Goal: Information Seeking & Learning: Learn about a topic

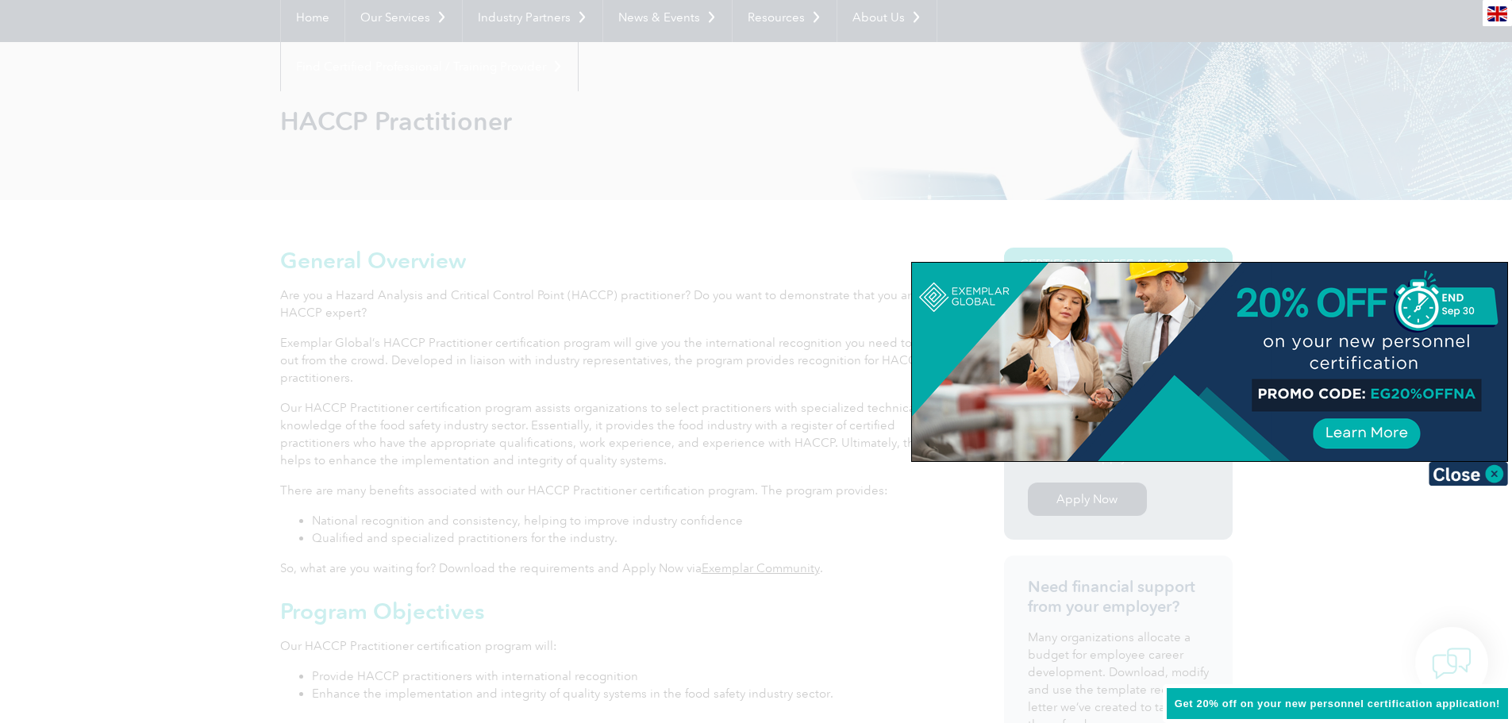
scroll to position [159, 0]
drag, startPoint x: 1370, startPoint y: 394, endPoint x: 1448, endPoint y: 401, distance: 78.0
click at [1448, 401] on div at bounding box center [1209, 362] width 595 height 198
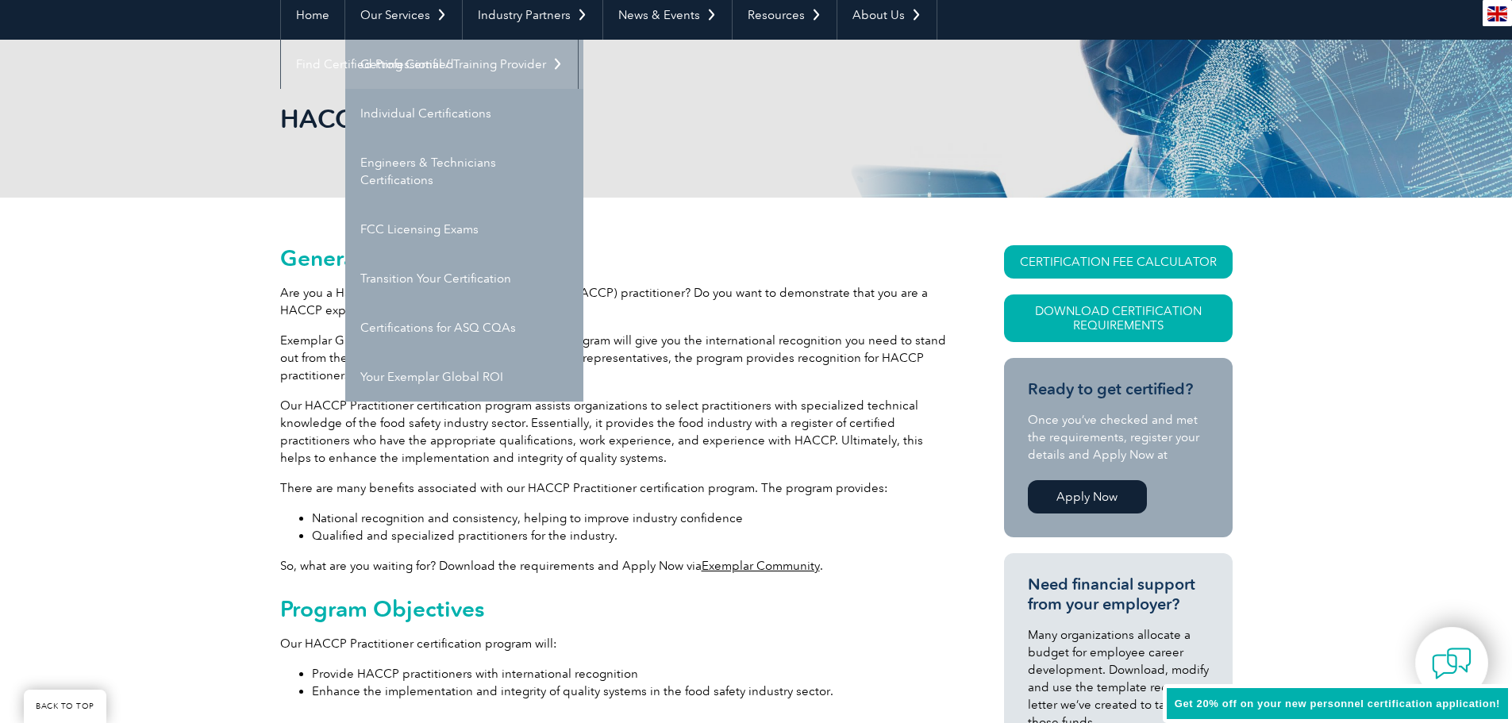
click at [418, 61] on link "Getting Certified" at bounding box center [464, 64] width 238 height 49
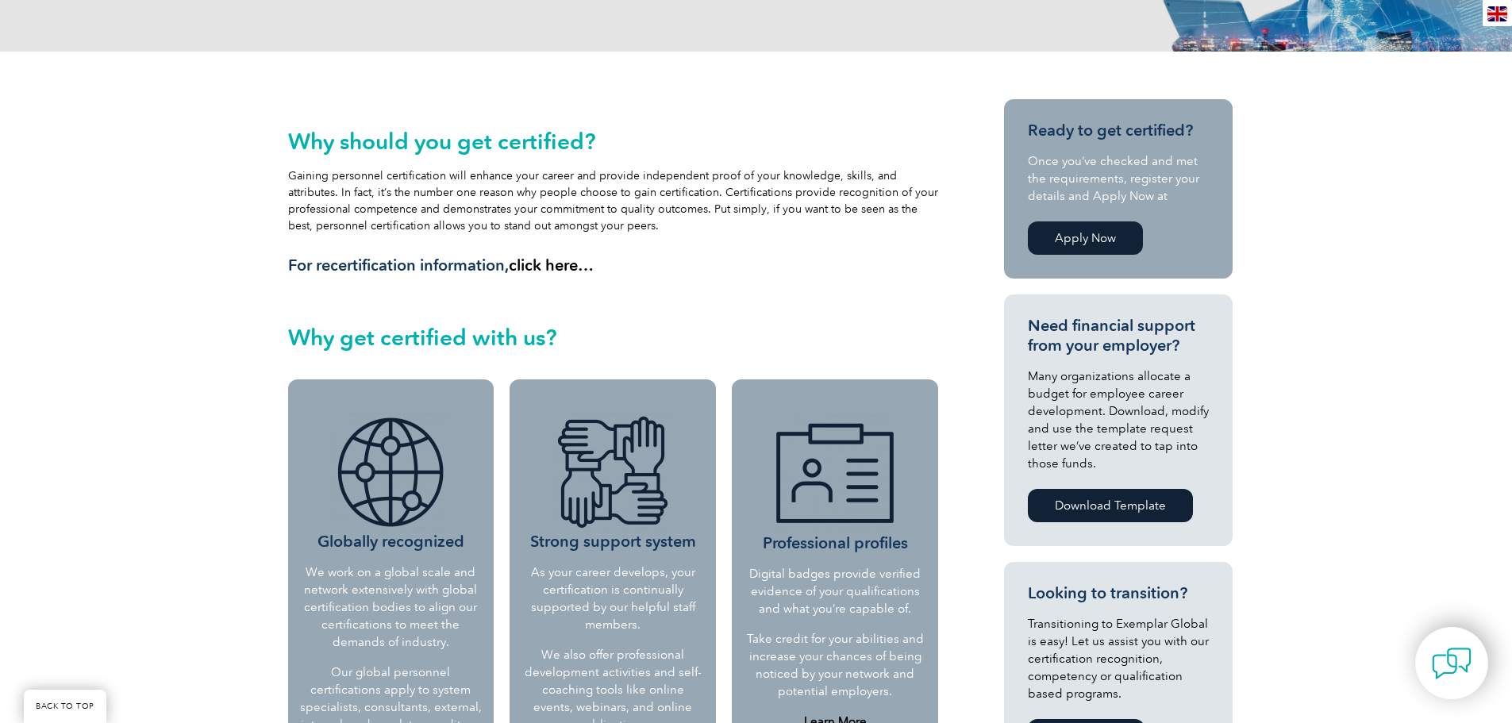
scroll to position [317, 0]
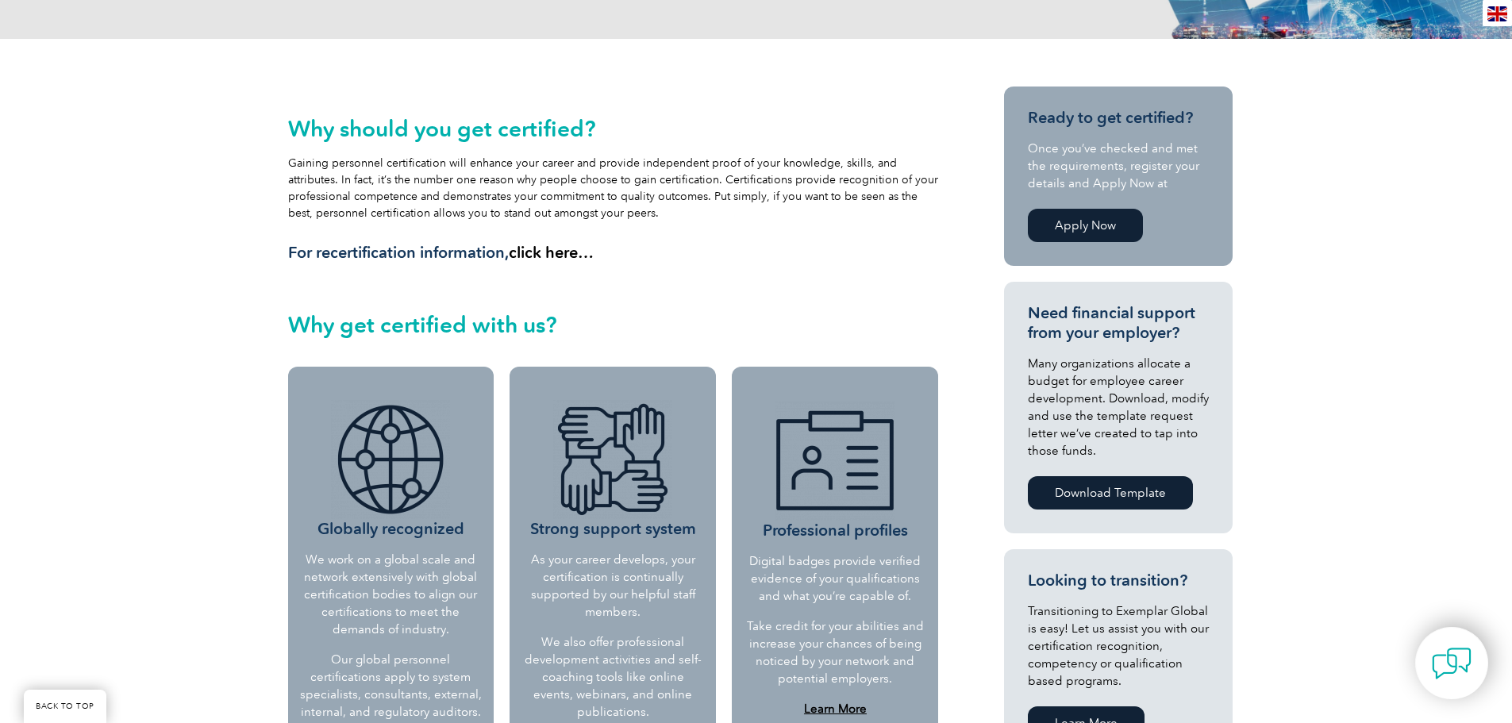
click at [1099, 112] on h3 "Ready to get certified?" at bounding box center [1118, 118] width 181 height 20
drag, startPoint x: 1099, startPoint y: 117, endPoint x: 1125, endPoint y: 127, distance: 27.9
click at [1099, 118] on h3 "Ready to get certified?" at bounding box center [1118, 118] width 181 height 20
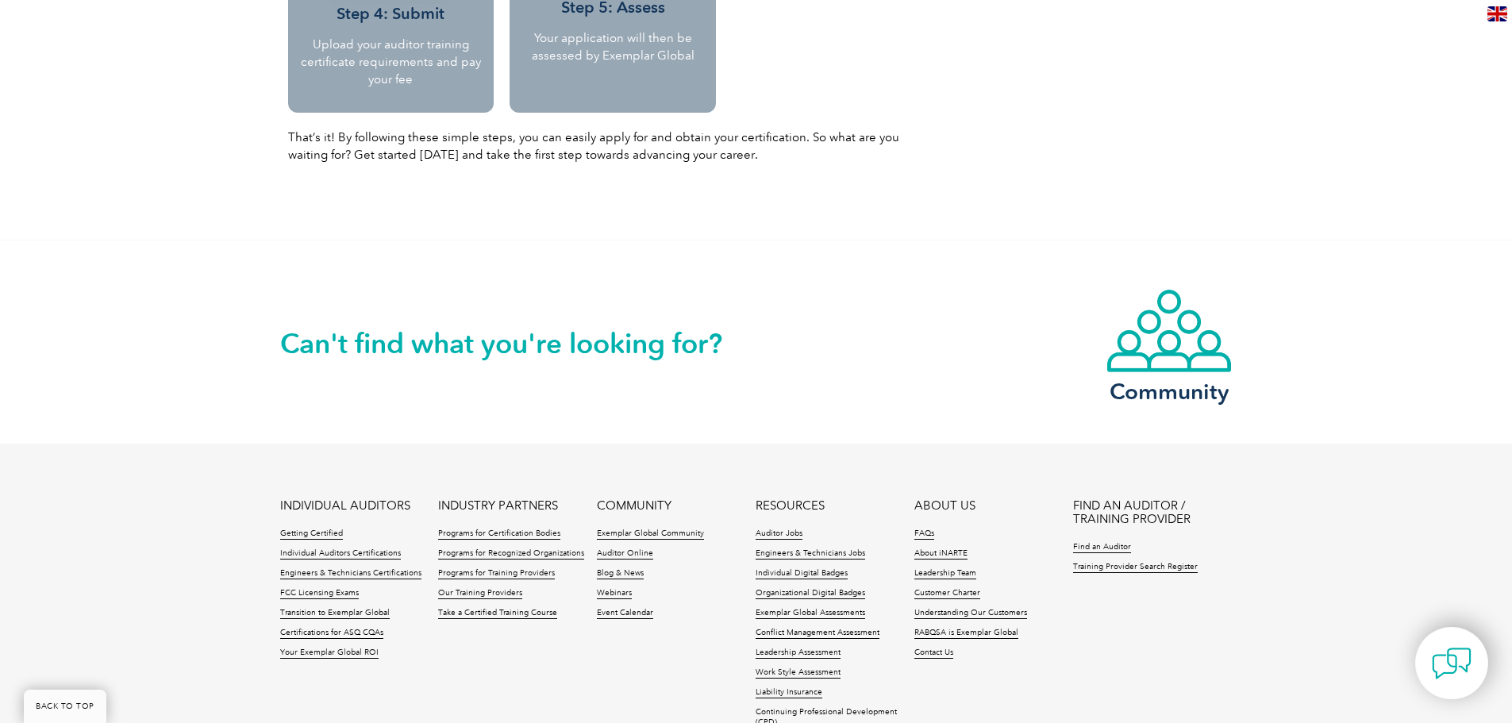
scroll to position [1904, 0]
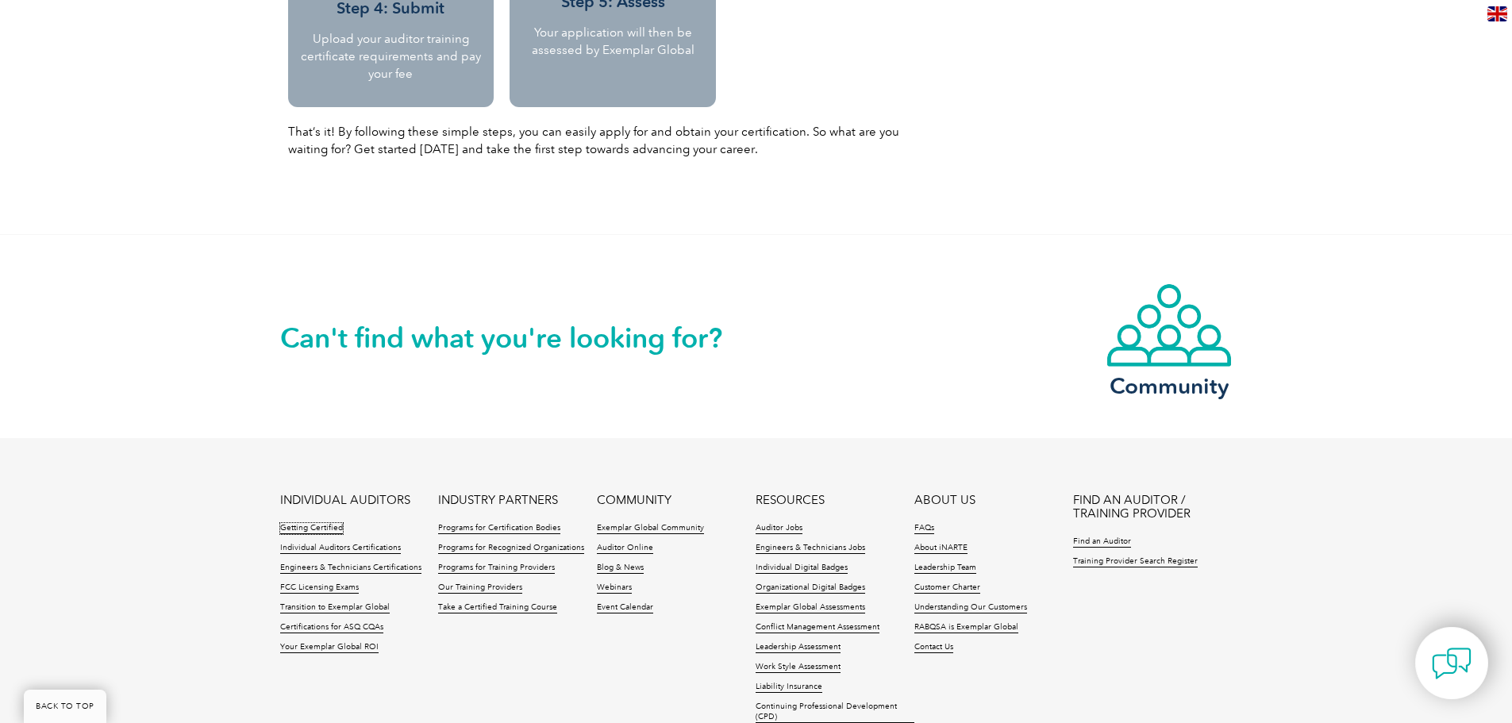
click at [313, 524] on link "Getting Certified" at bounding box center [311, 528] width 63 height 11
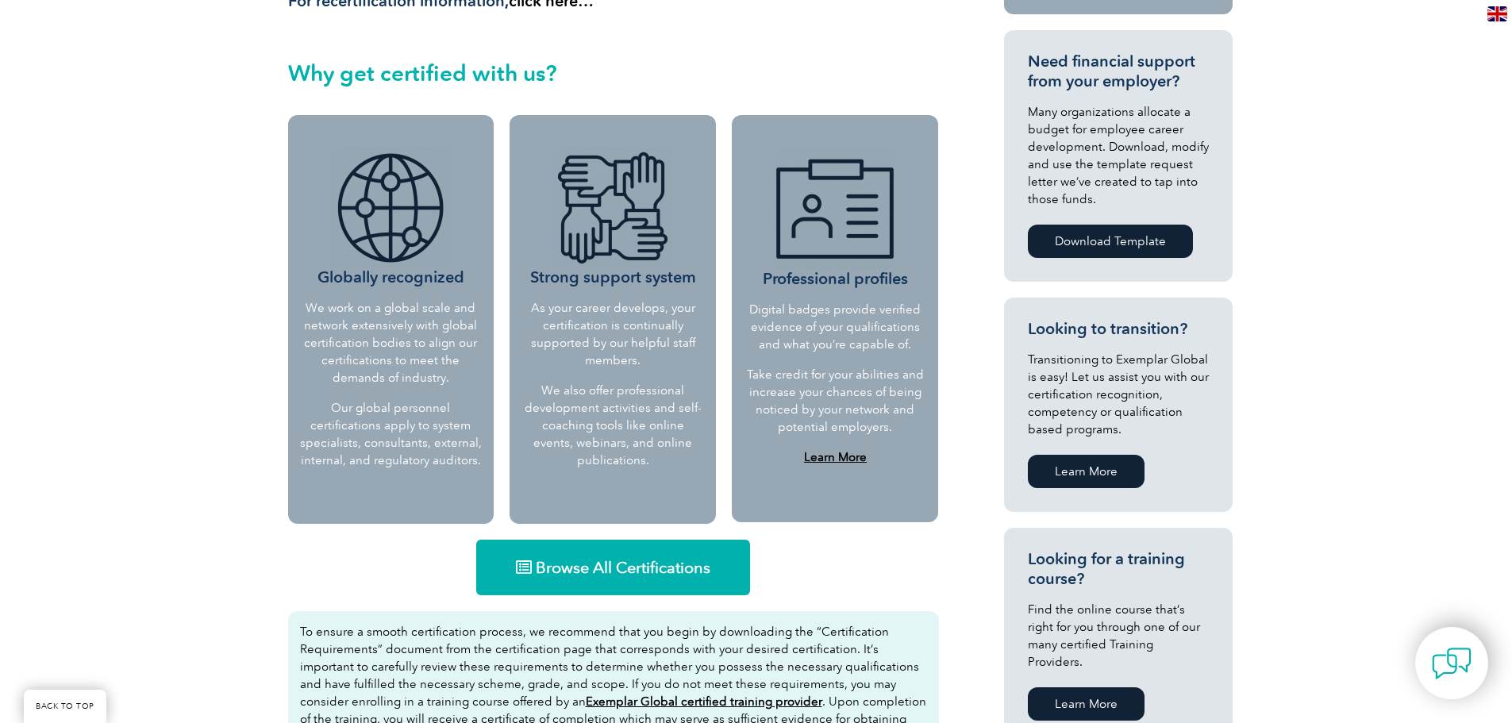
scroll to position [635, 0]
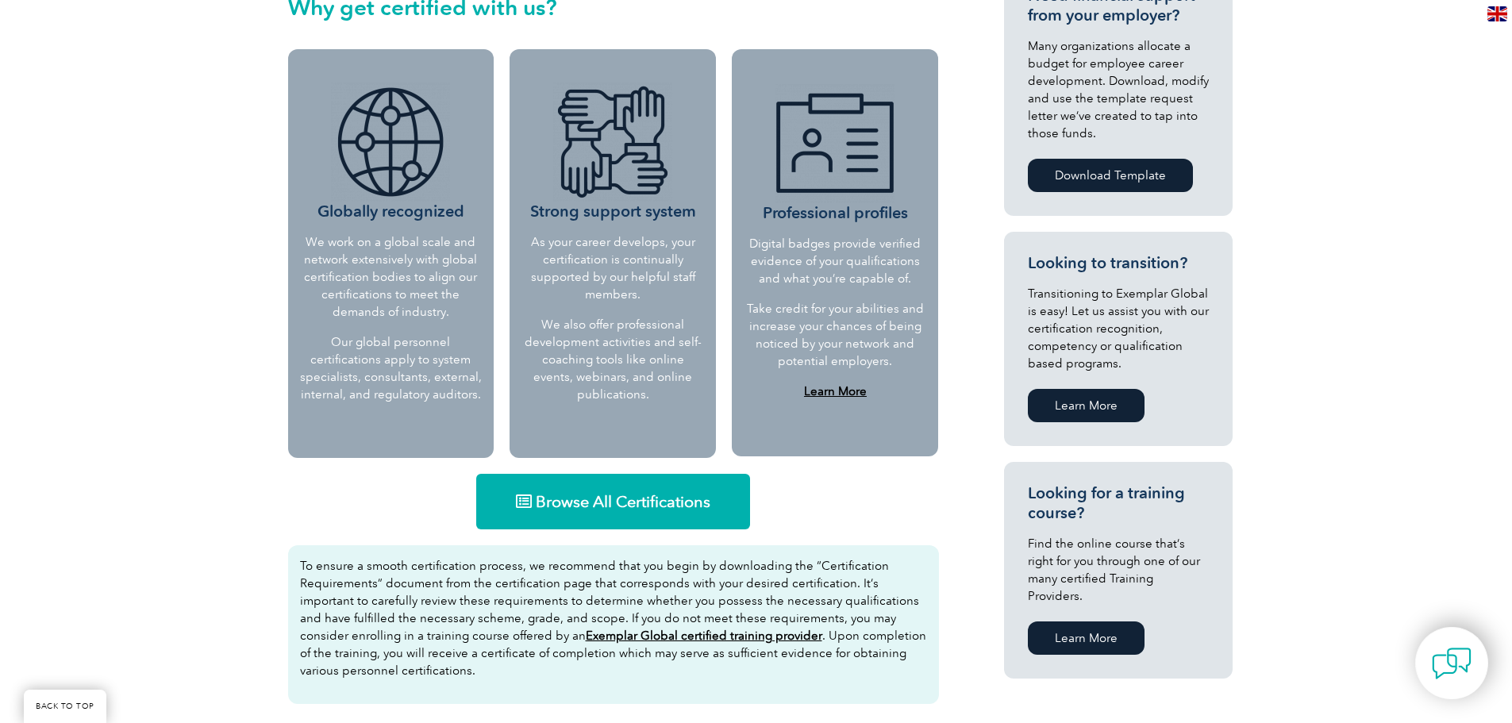
drag, startPoint x: 1087, startPoint y: 617, endPoint x: 1081, endPoint y: 611, distance: 8.4
click at [1087, 621] on link "Learn More" at bounding box center [1086, 637] width 117 height 33
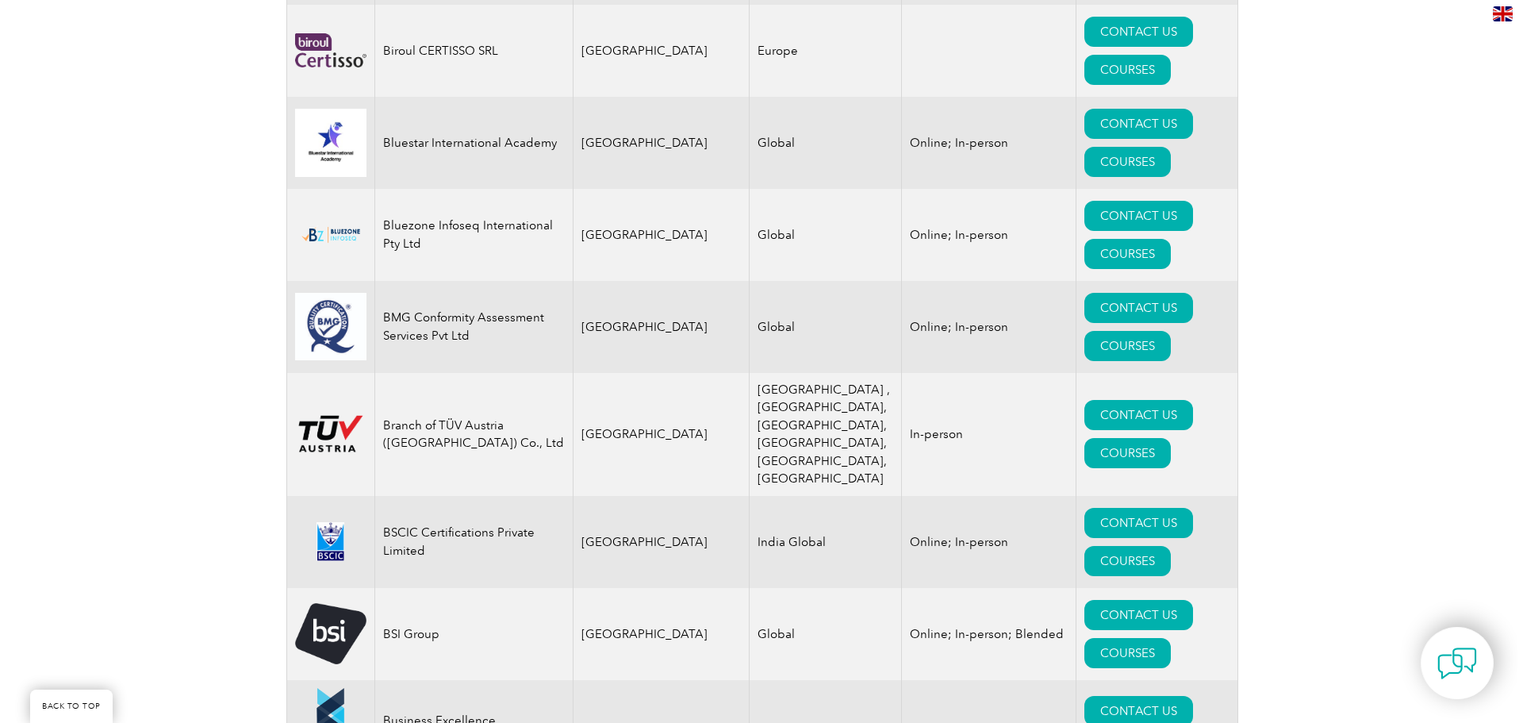
scroll to position [3571, 0]
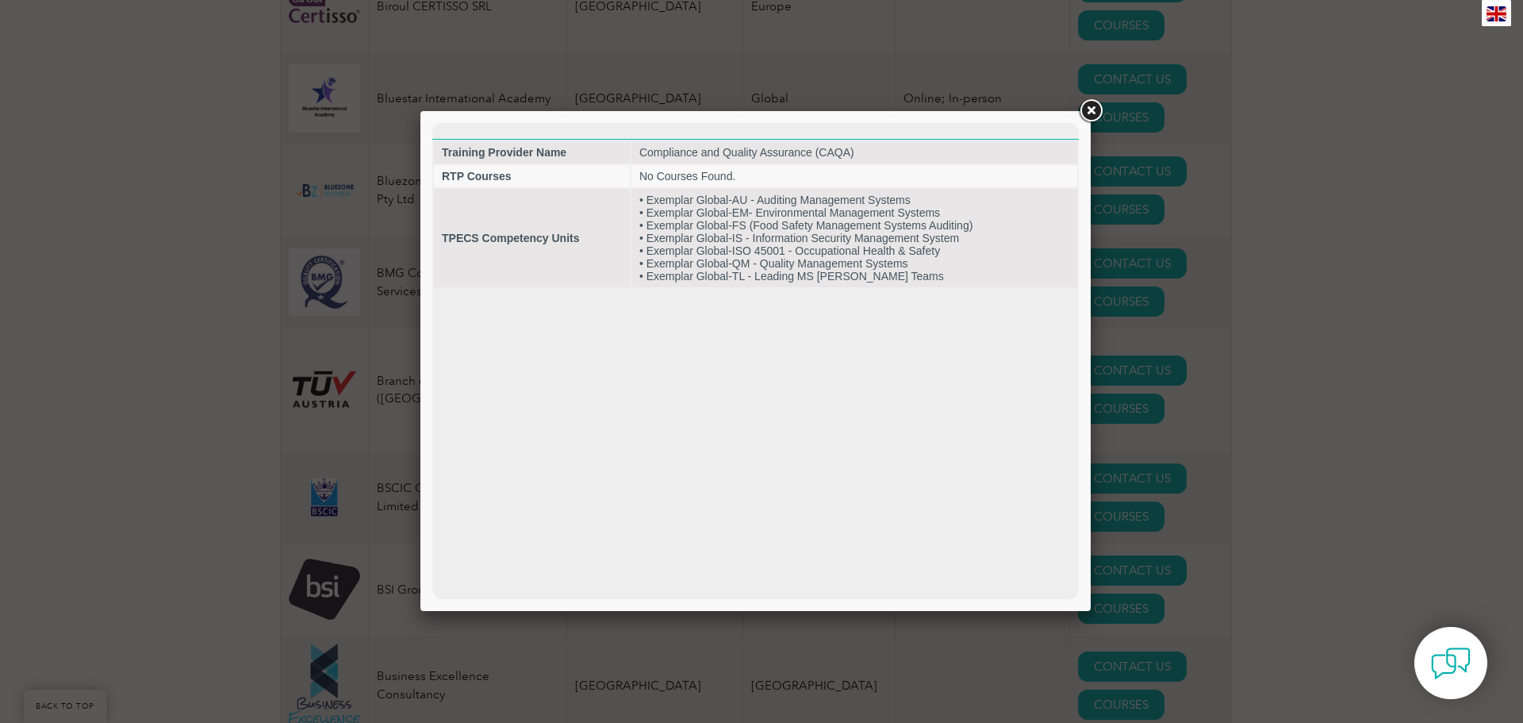
scroll to position [0, 0]
click at [1087, 119] on link at bounding box center [1091, 111] width 29 height 29
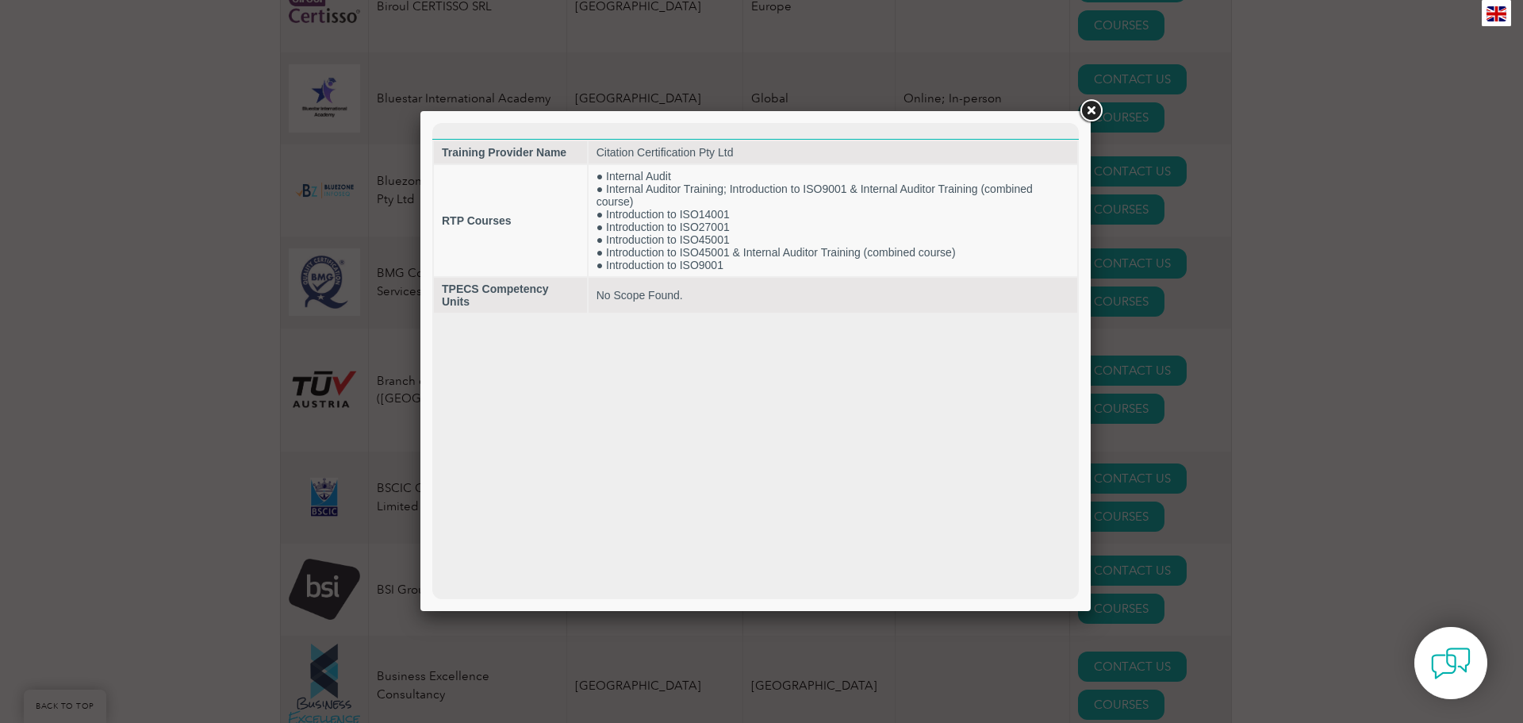
click at [1093, 110] on link at bounding box center [1091, 111] width 29 height 29
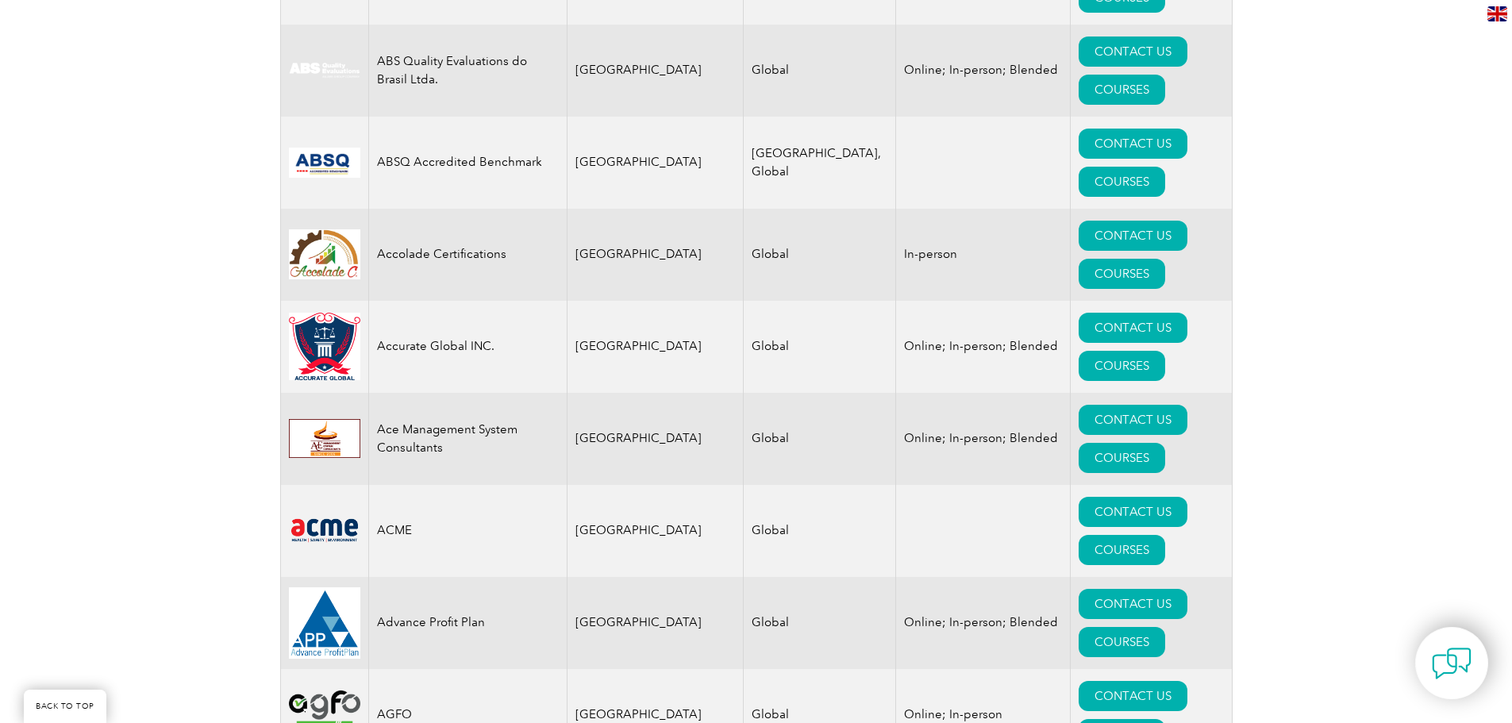
scroll to position [476, 0]
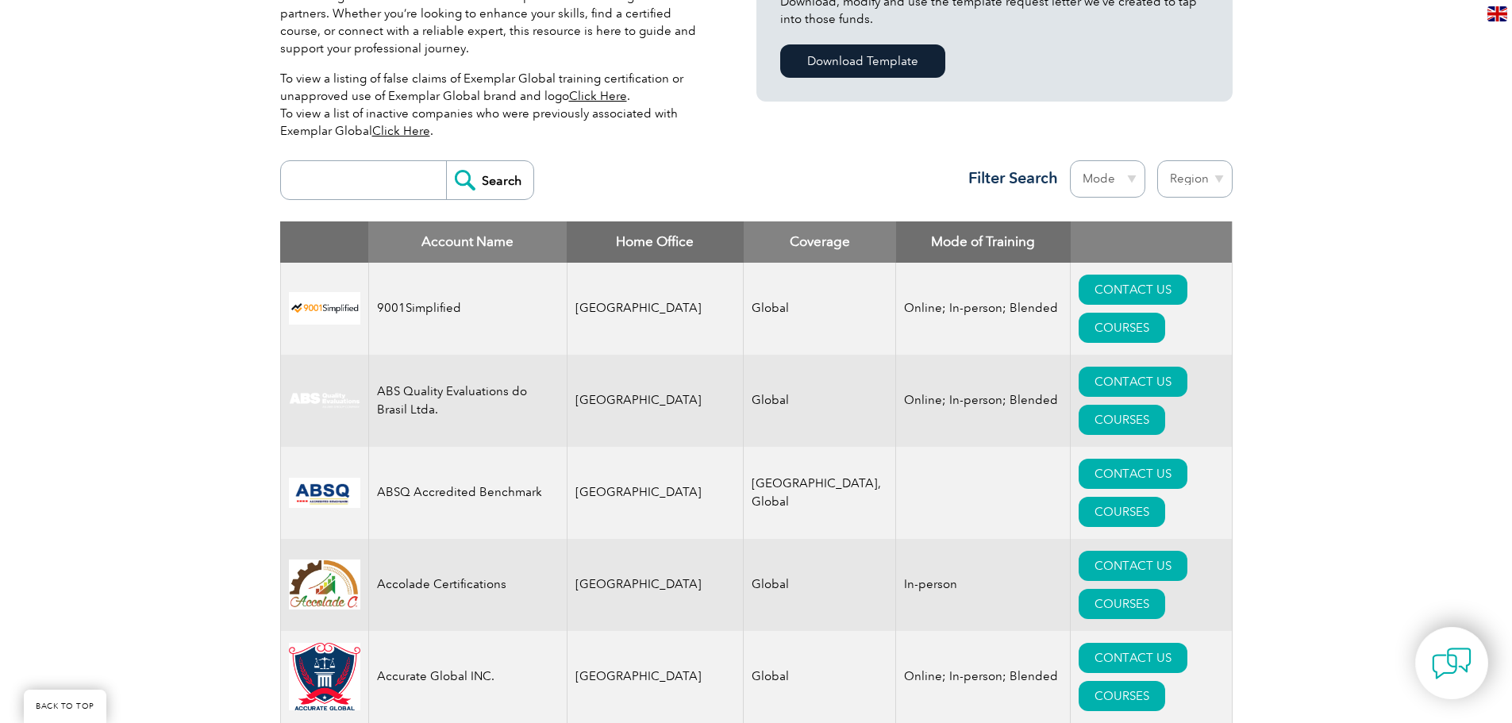
click at [332, 185] on input "search" at bounding box center [367, 180] width 157 height 38
type input "haccp"
click at [446, 161] on input "Search" at bounding box center [489, 180] width 87 height 38
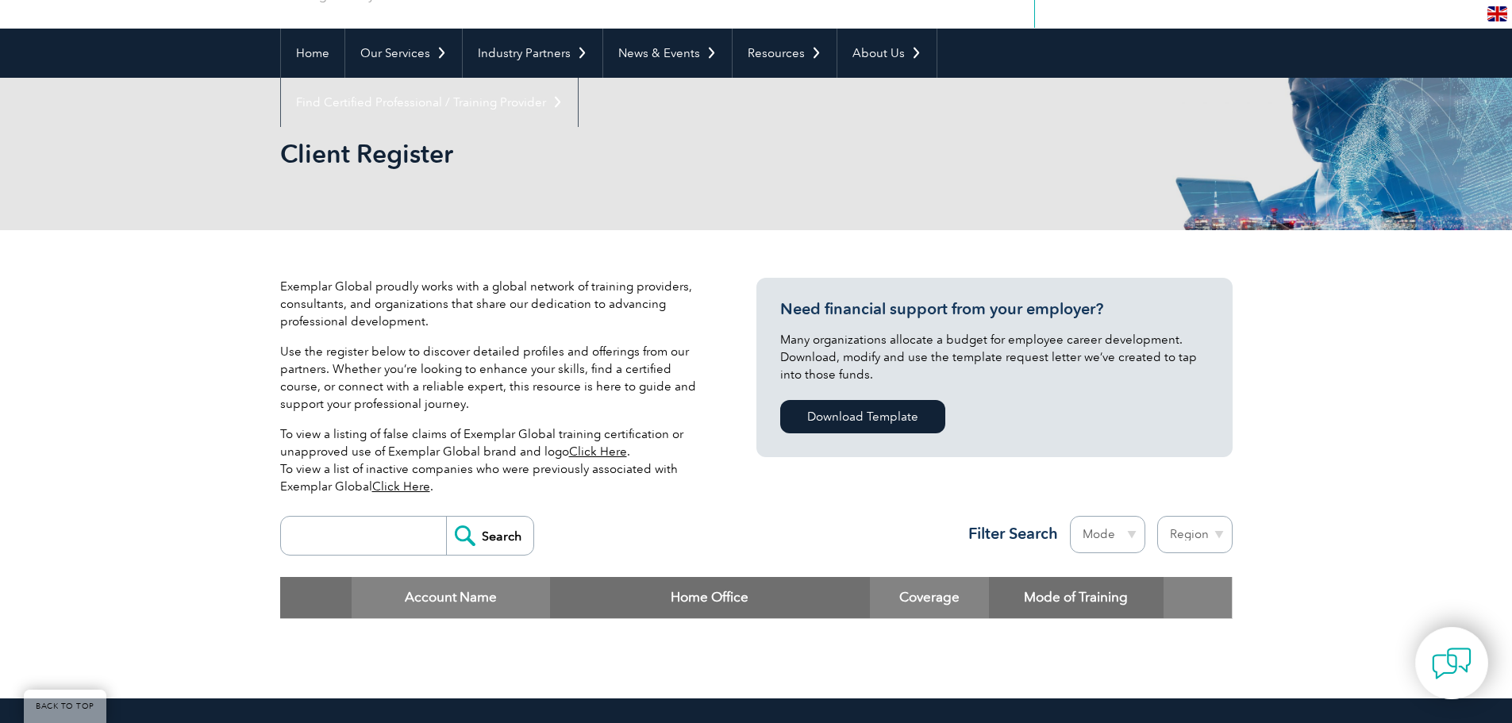
scroll to position [317, 0]
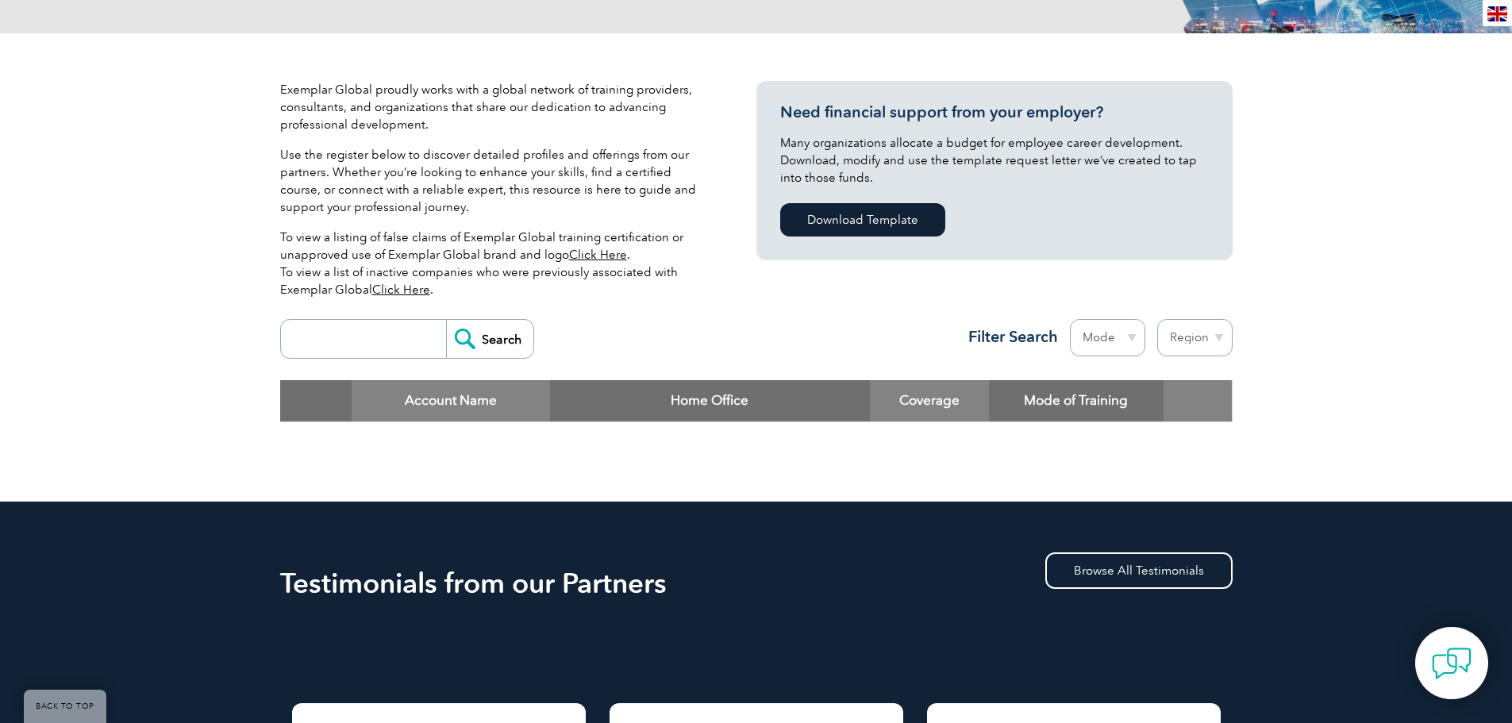
click at [319, 348] on input "search" at bounding box center [367, 339] width 157 height 38
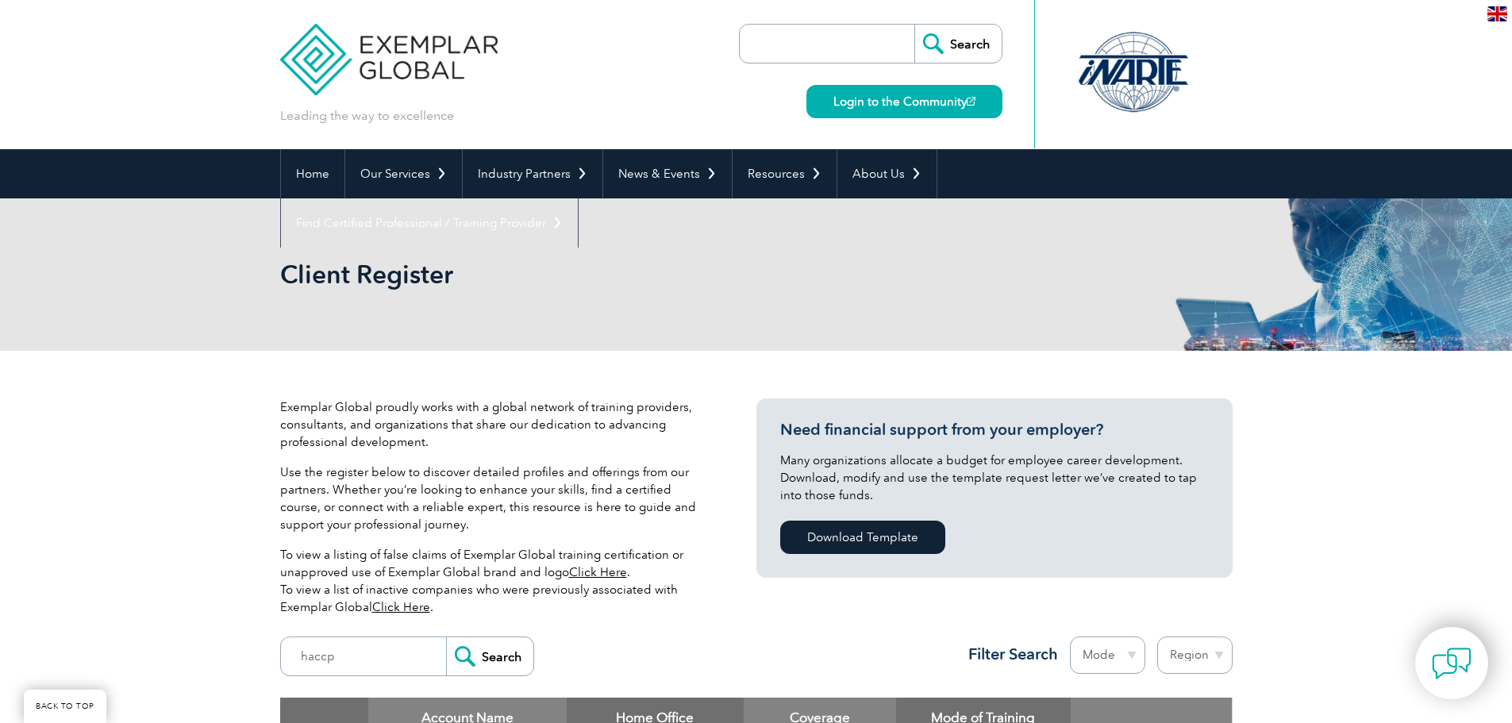
scroll to position [474, 0]
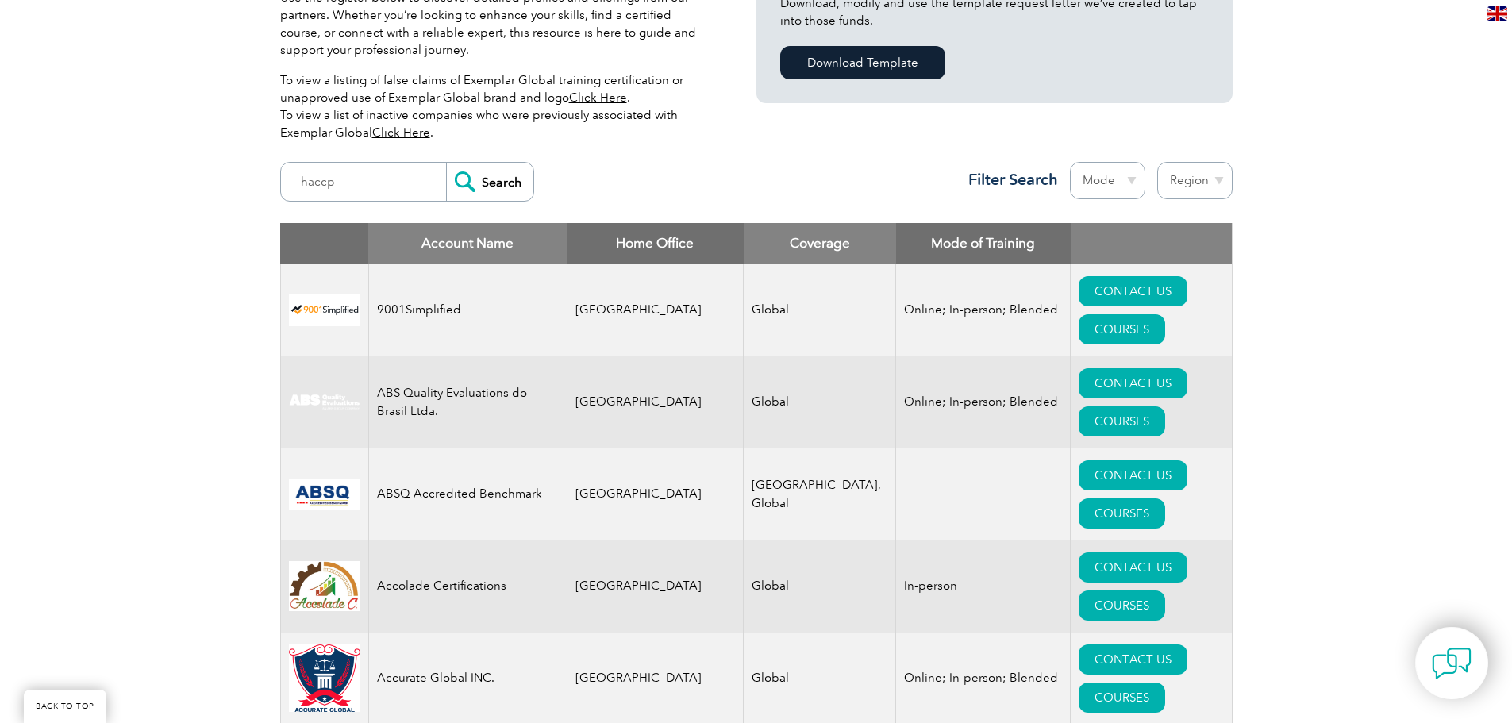
click at [1213, 182] on select "Region Australia Bahrain Bangladesh Brazil Canada Colombia Dominican Republic E…" at bounding box center [1194, 180] width 75 height 37
select select "[GEOGRAPHIC_DATA]"
click at [1157, 162] on select "Region Australia Bahrain Bangladesh Brazil Canada Colombia Dominican Republic E…" at bounding box center [1194, 180] width 75 height 37
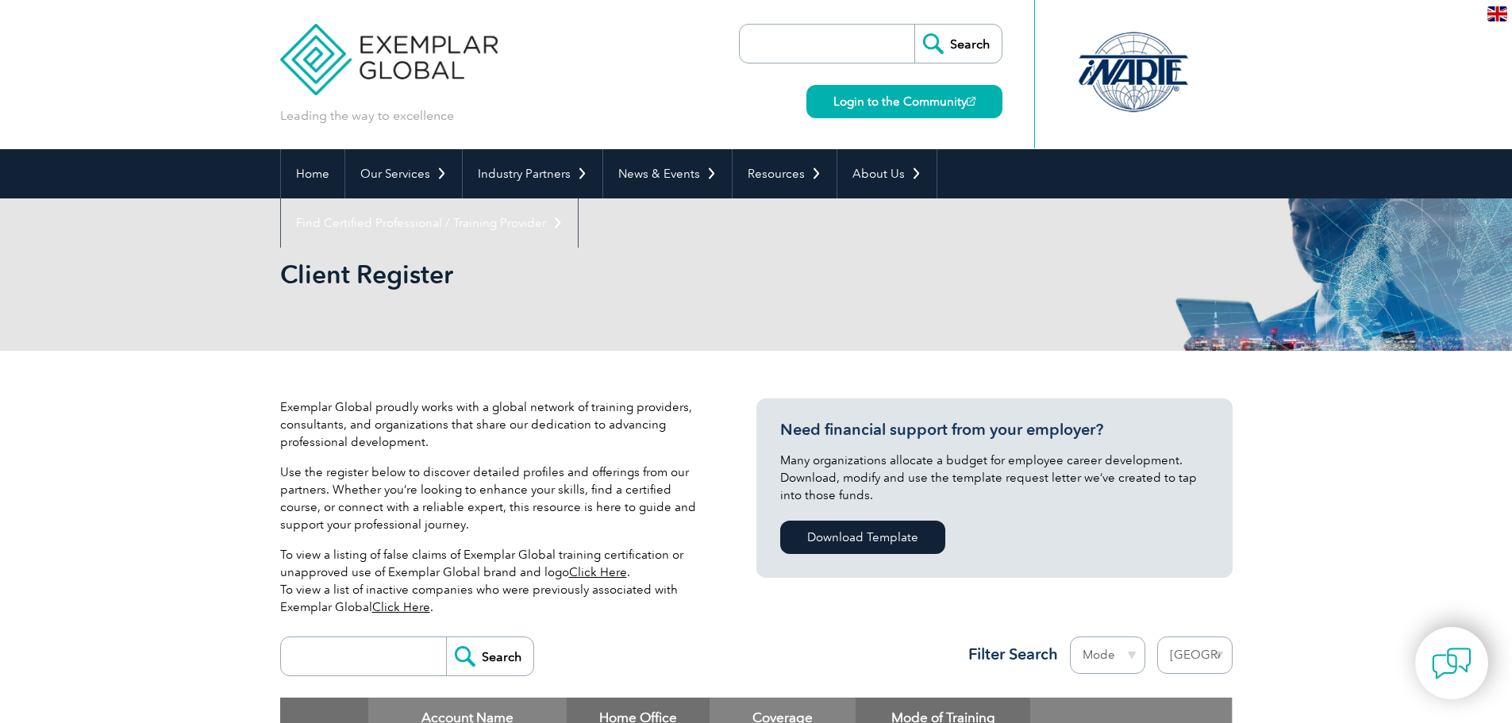
select select "[GEOGRAPHIC_DATA]"
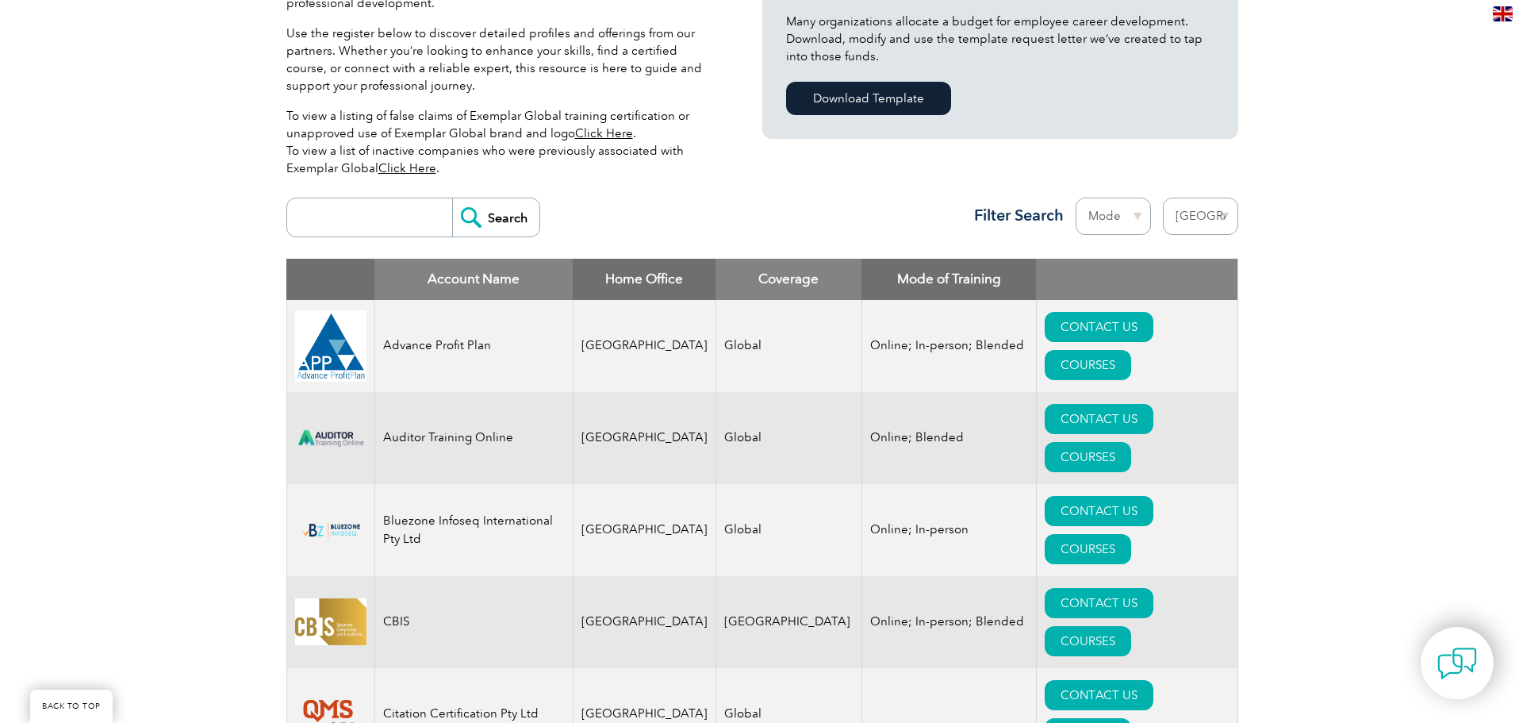
scroll to position [476, 0]
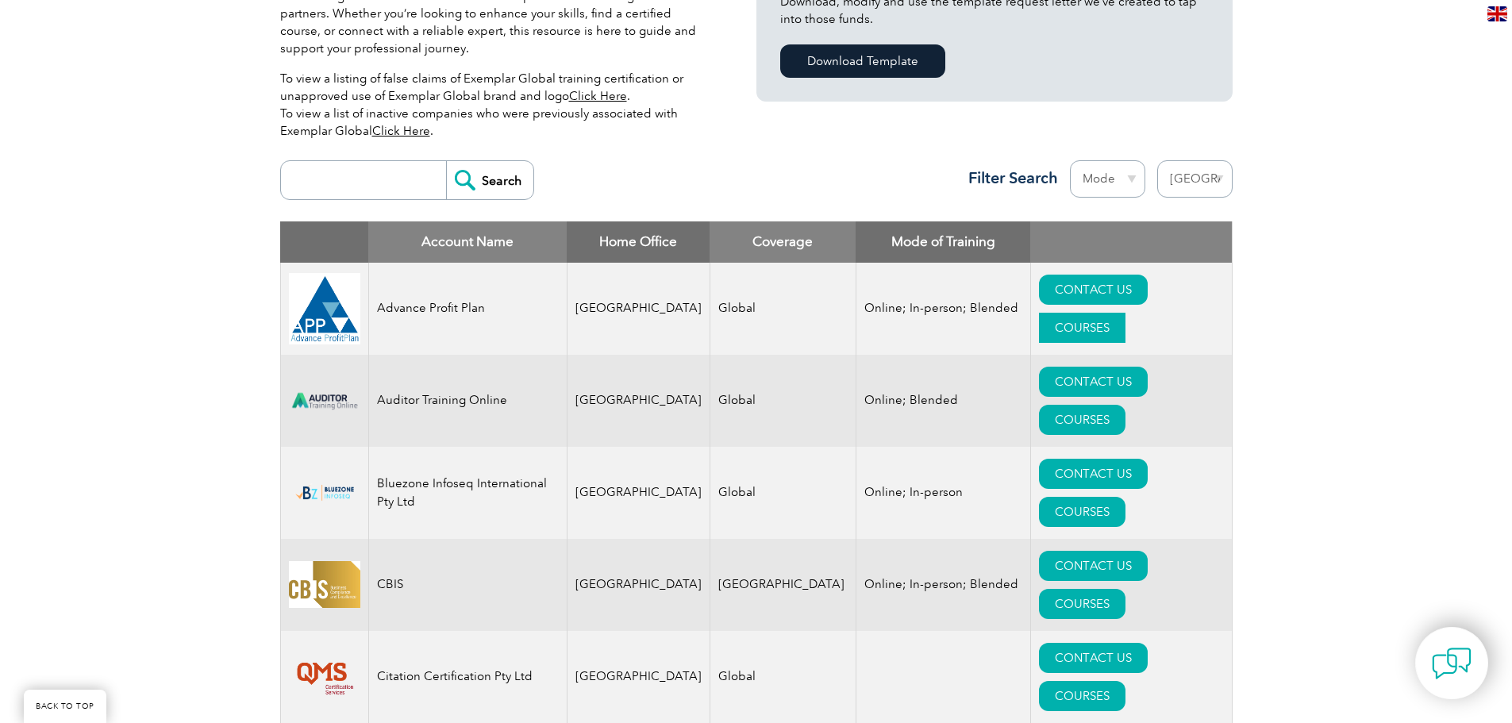
click at [1125, 313] on link "COURSES" at bounding box center [1082, 328] width 86 height 30
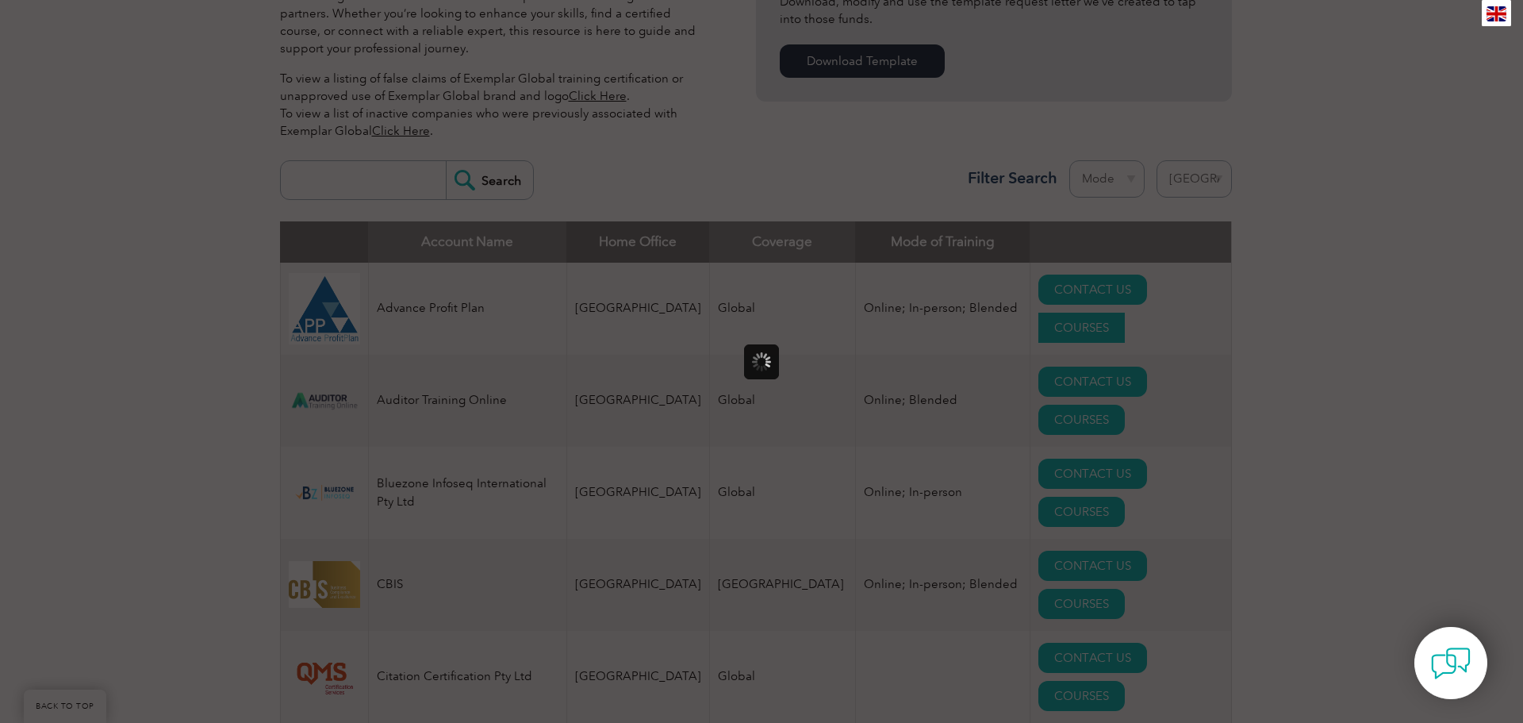
scroll to position [0, 0]
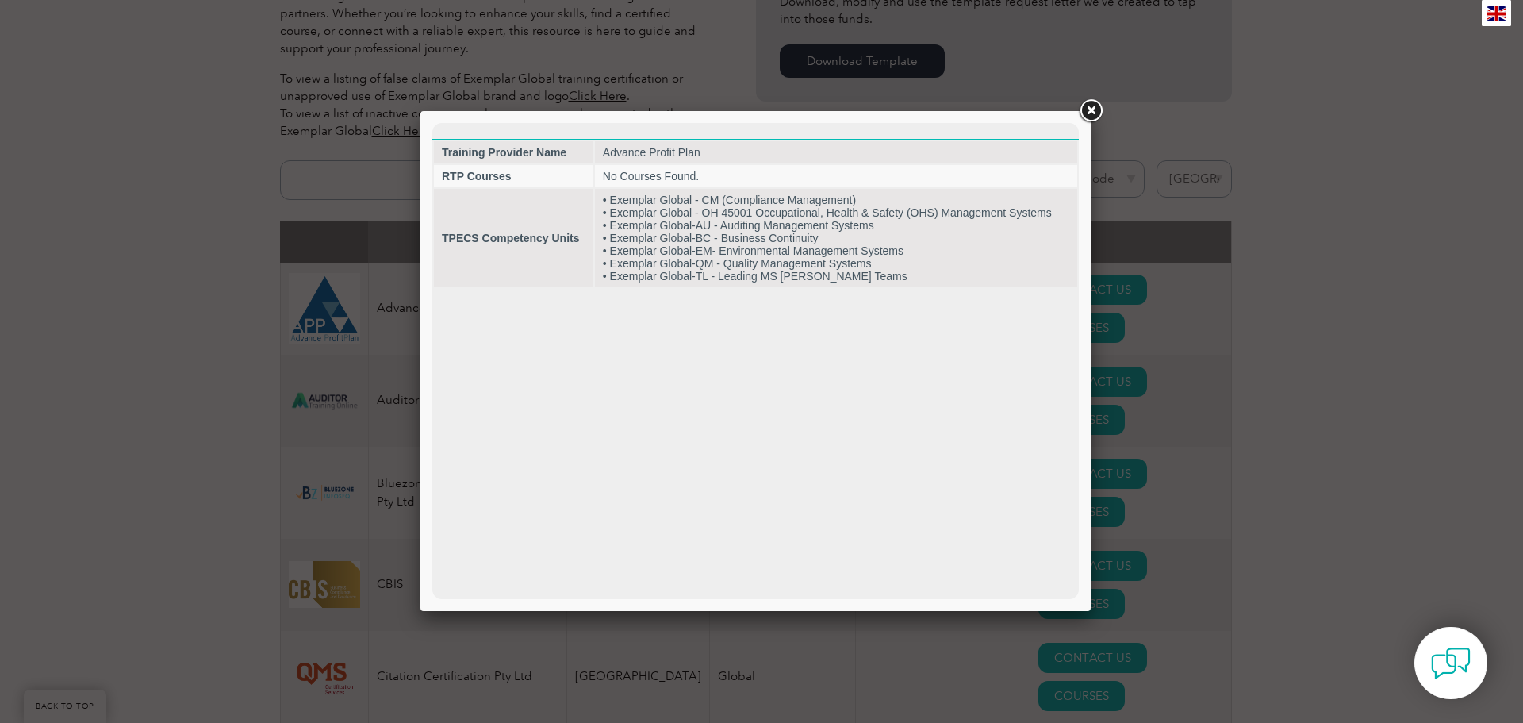
click at [1090, 109] on link at bounding box center [1091, 111] width 29 height 29
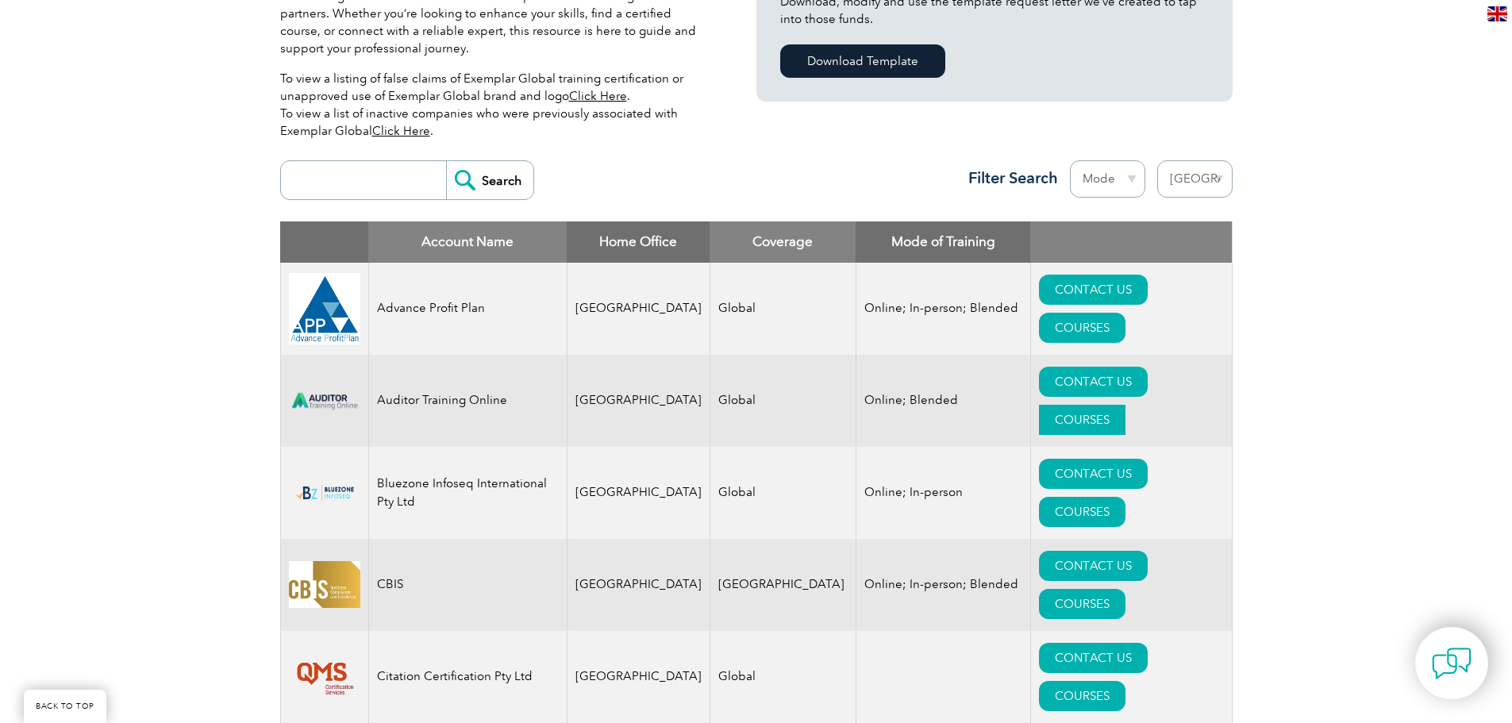
click at [1125, 405] on link "COURSES" at bounding box center [1082, 420] width 86 height 30
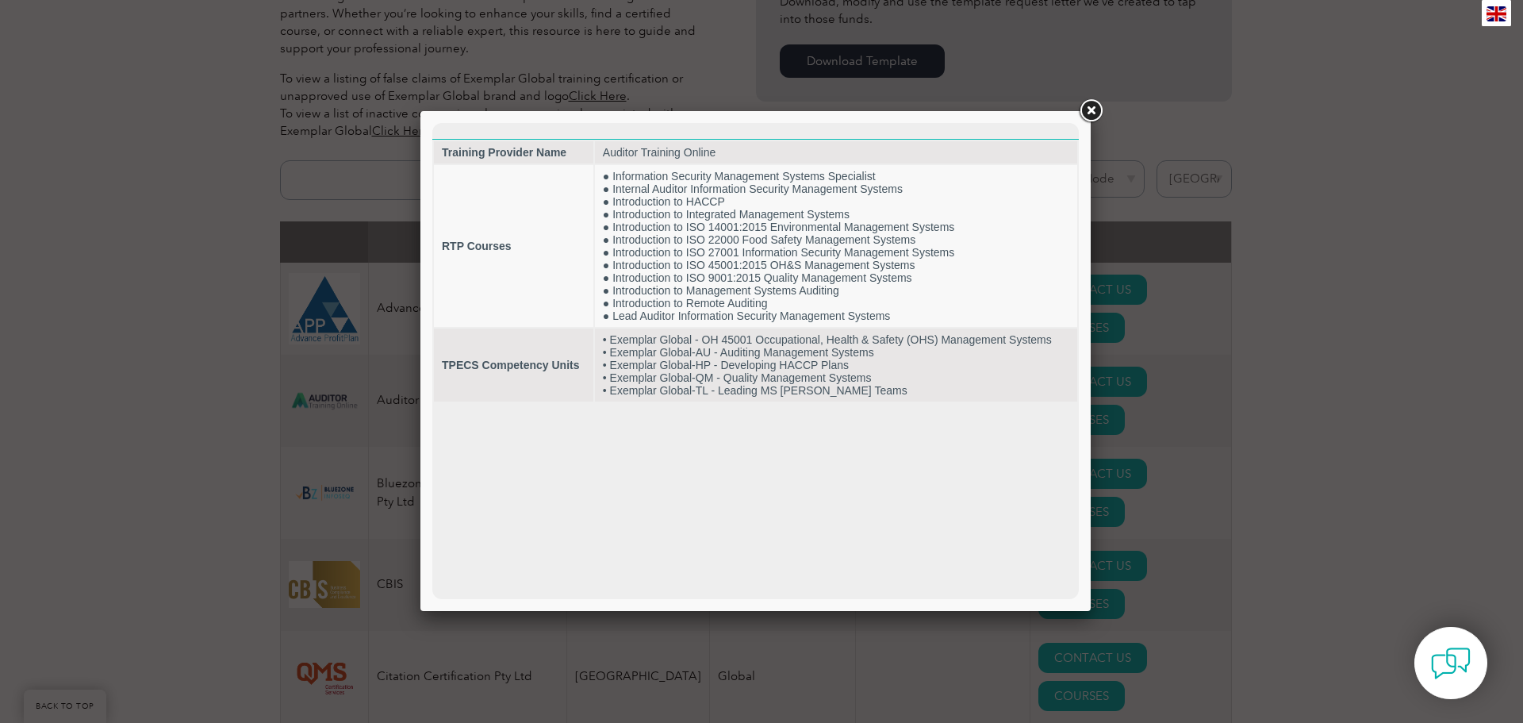
click at [1089, 108] on link at bounding box center [1091, 111] width 29 height 29
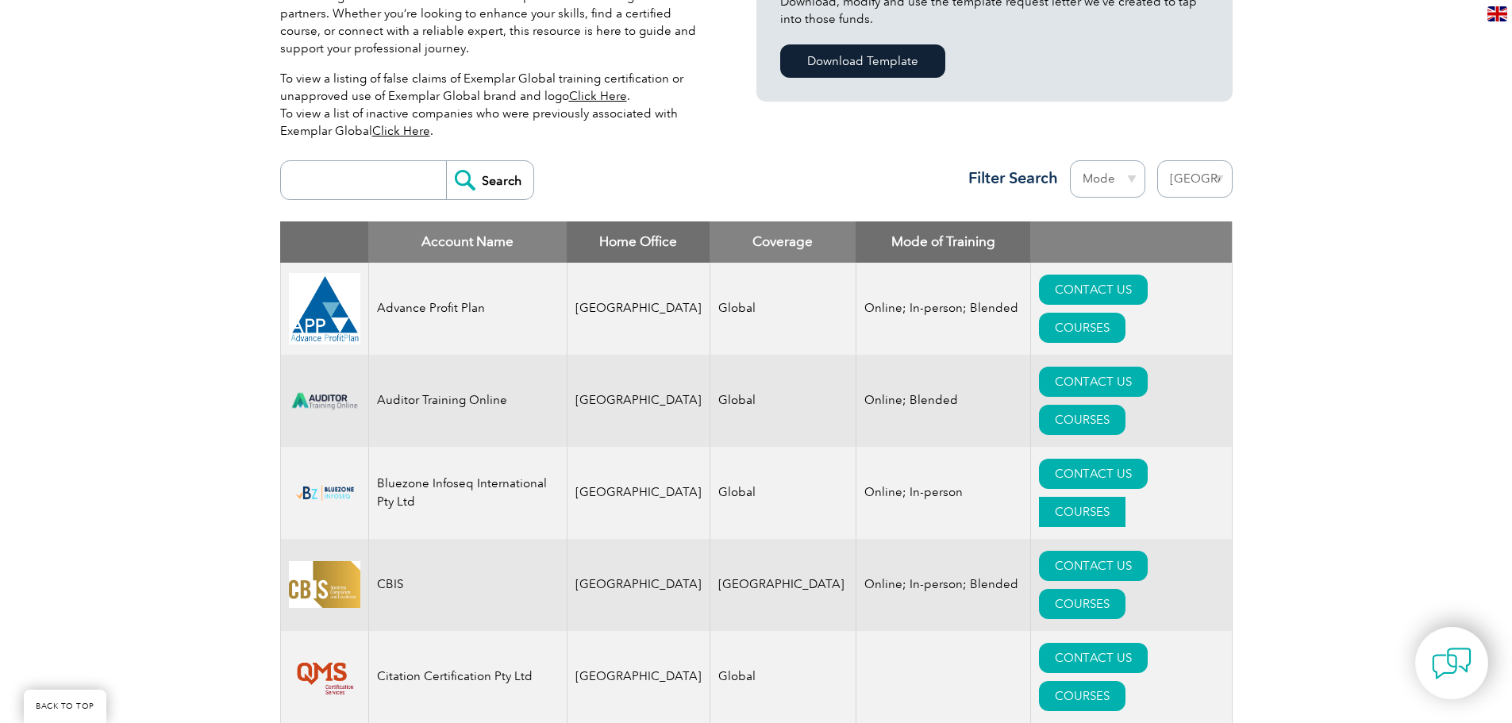
click at [1125, 497] on link "COURSES" at bounding box center [1082, 512] width 86 height 30
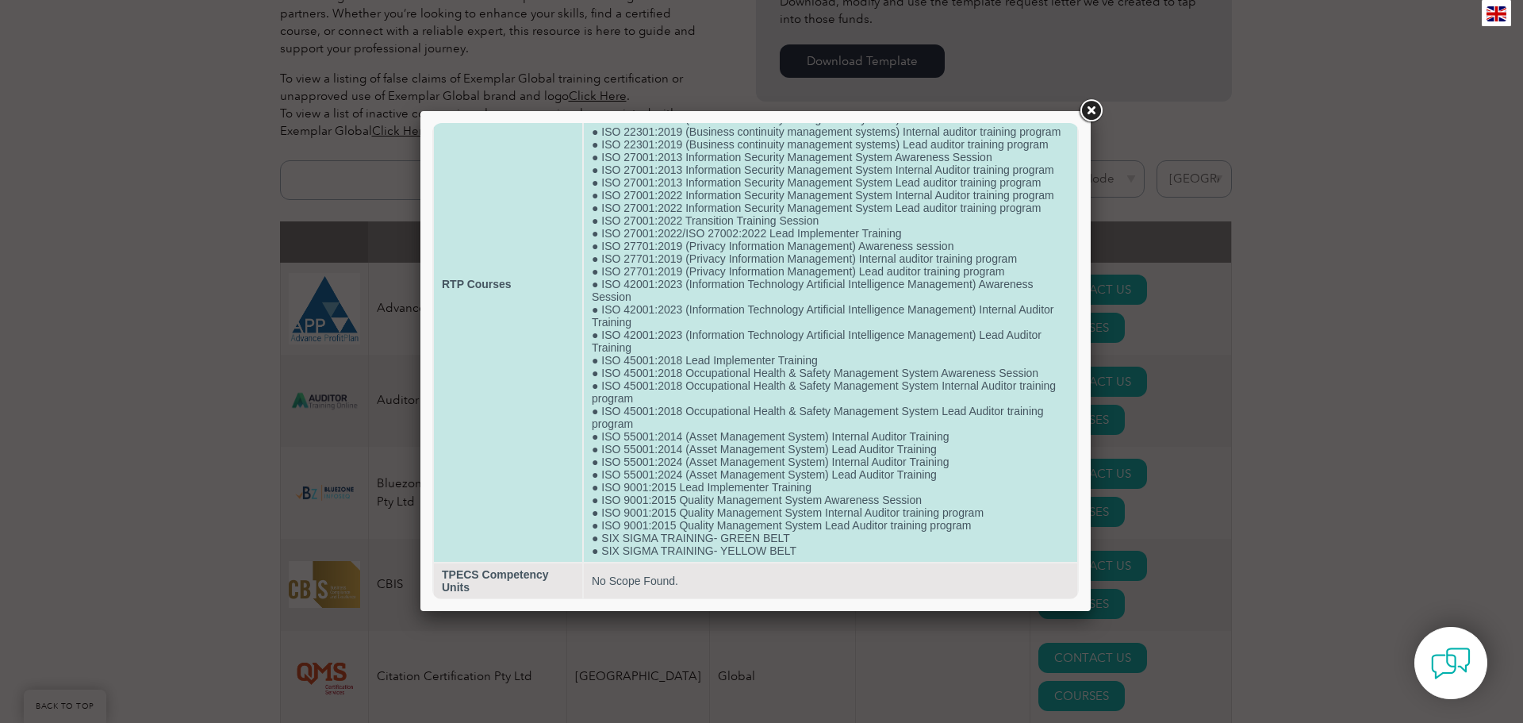
scroll to position [172, 0]
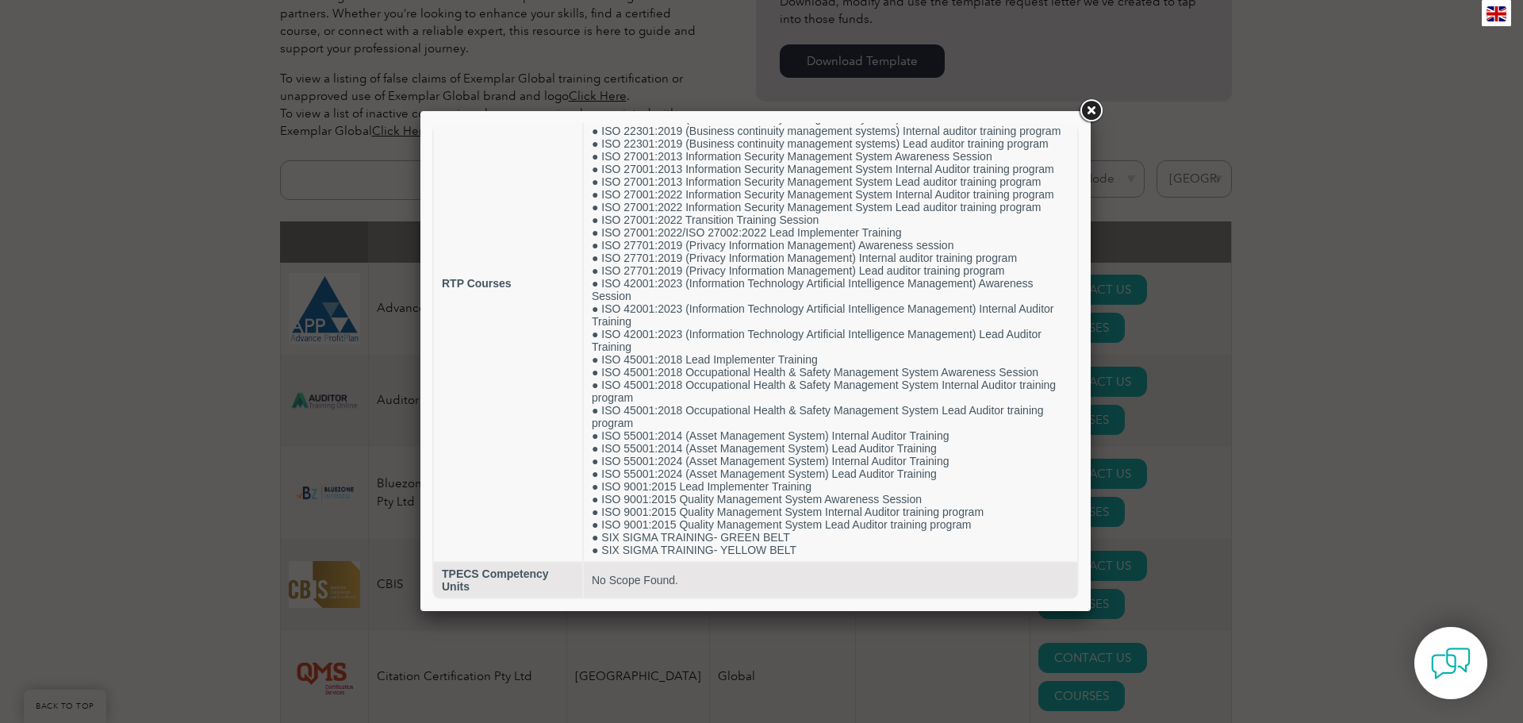
click at [1099, 106] on link at bounding box center [1091, 111] width 29 height 29
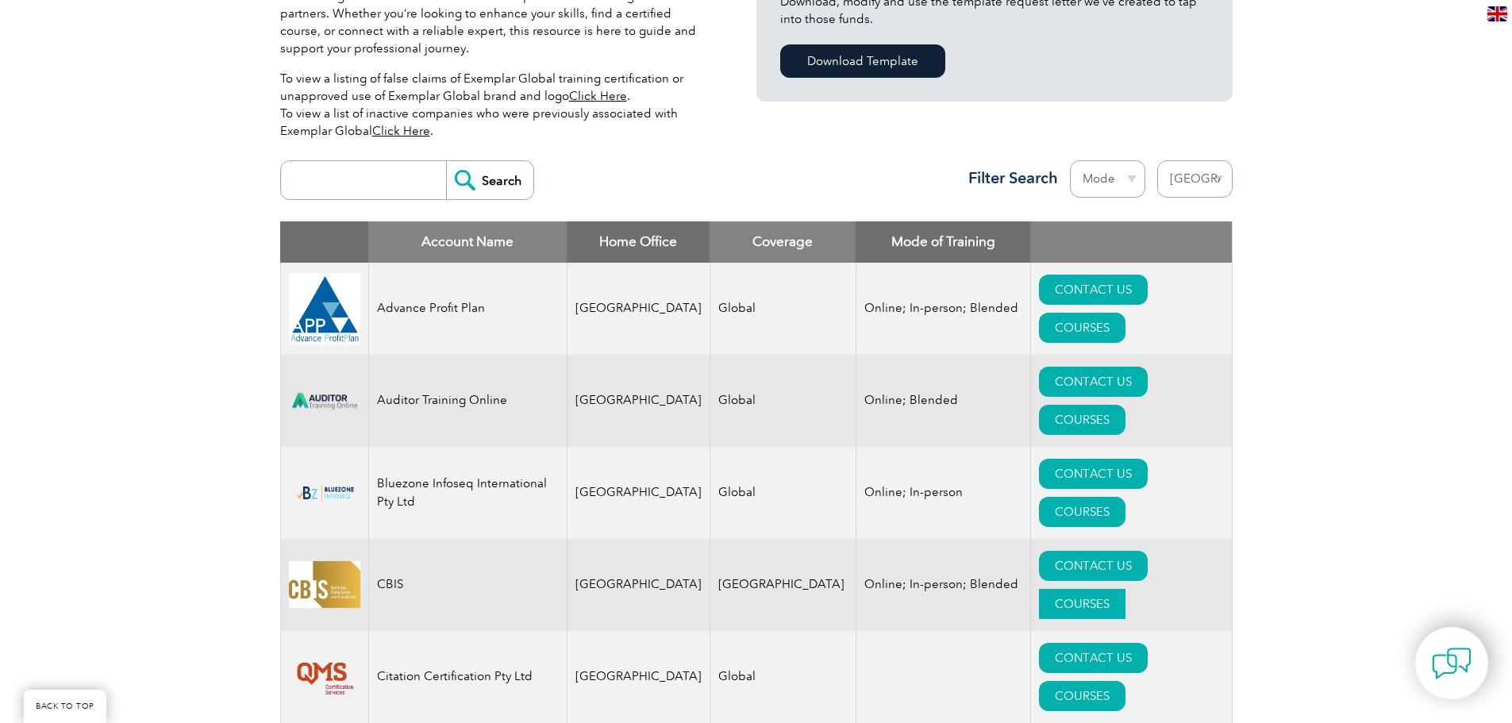
click at [1125, 589] on link "COURSES" at bounding box center [1082, 604] width 86 height 30
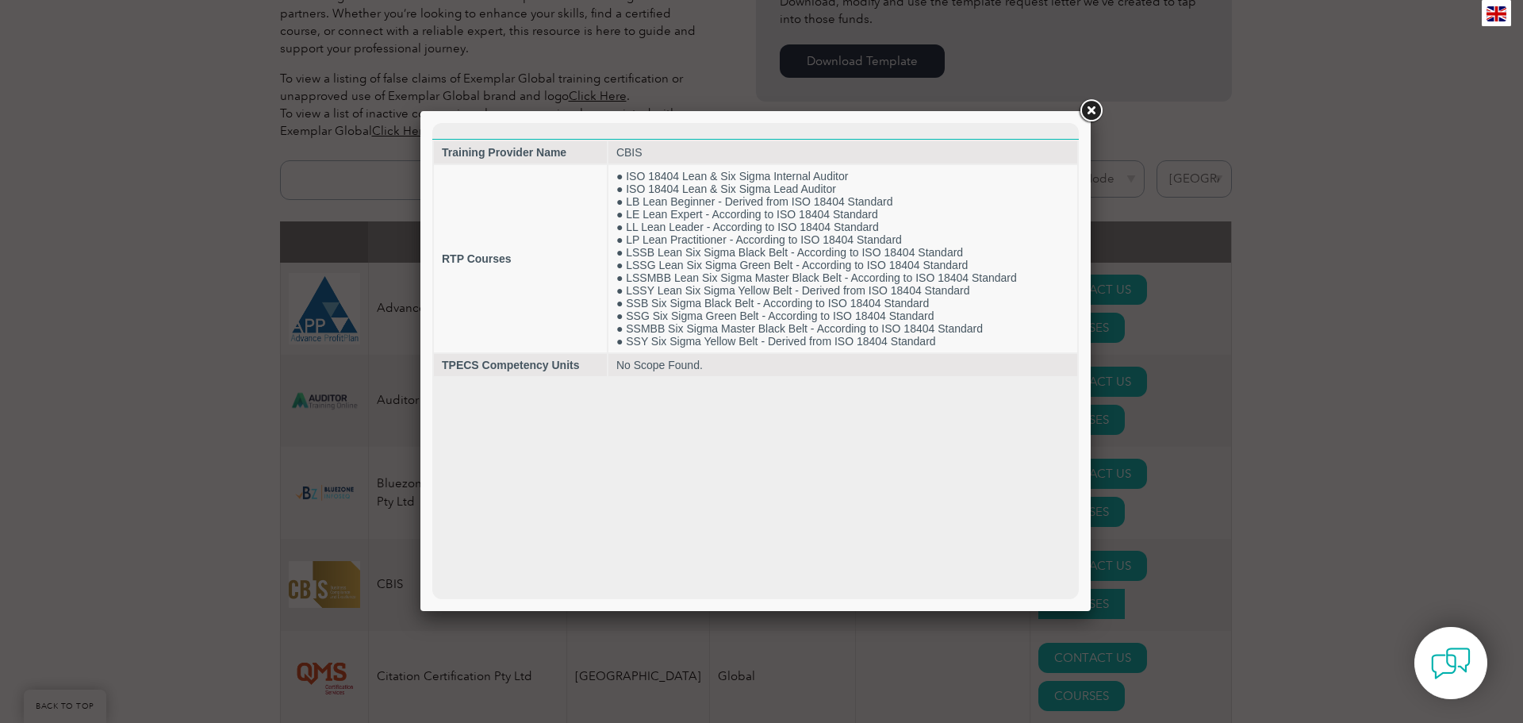
scroll to position [0, 0]
click at [1086, 113] on link at bounding box center [1091, 111] width 29 height 29
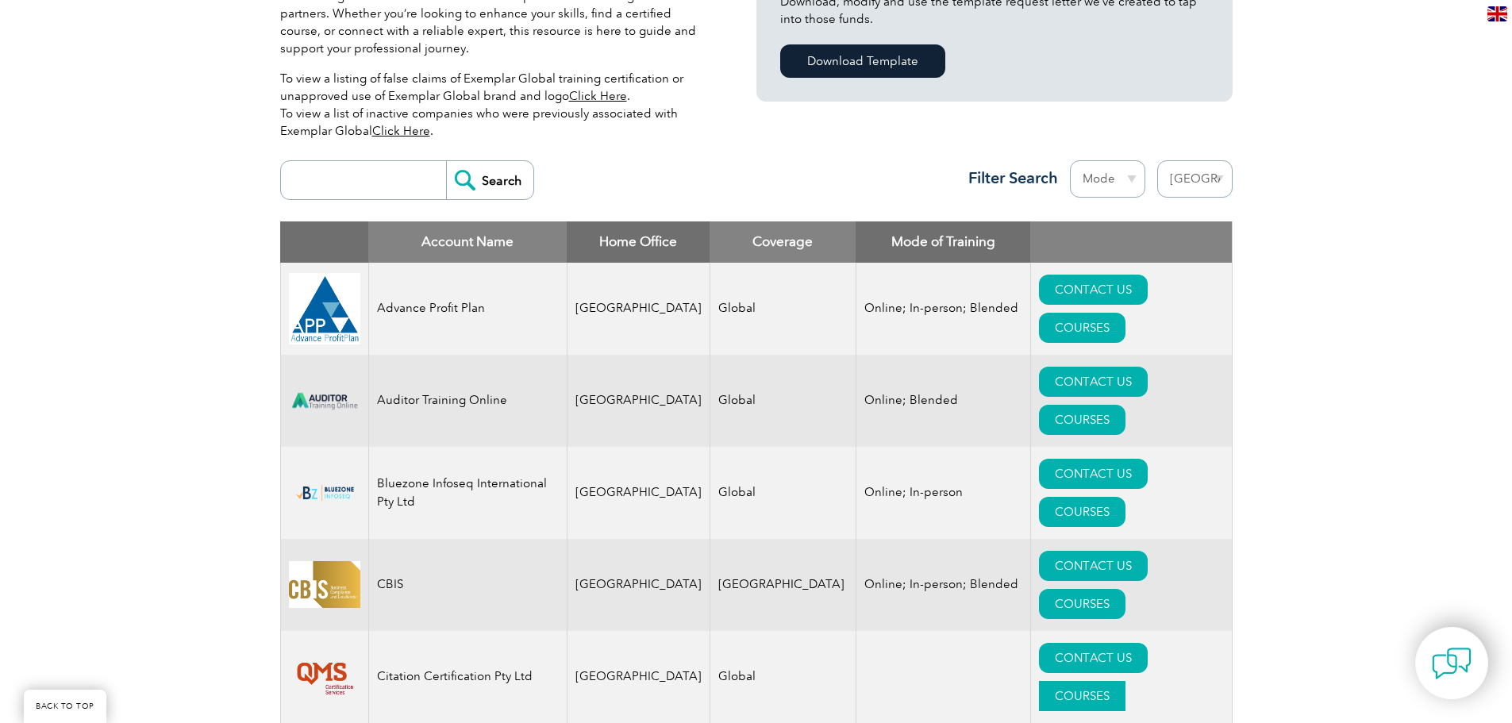
click at [1125, 681] on link "COURSES" at bounding box center [1082, 696] width 86 height 30
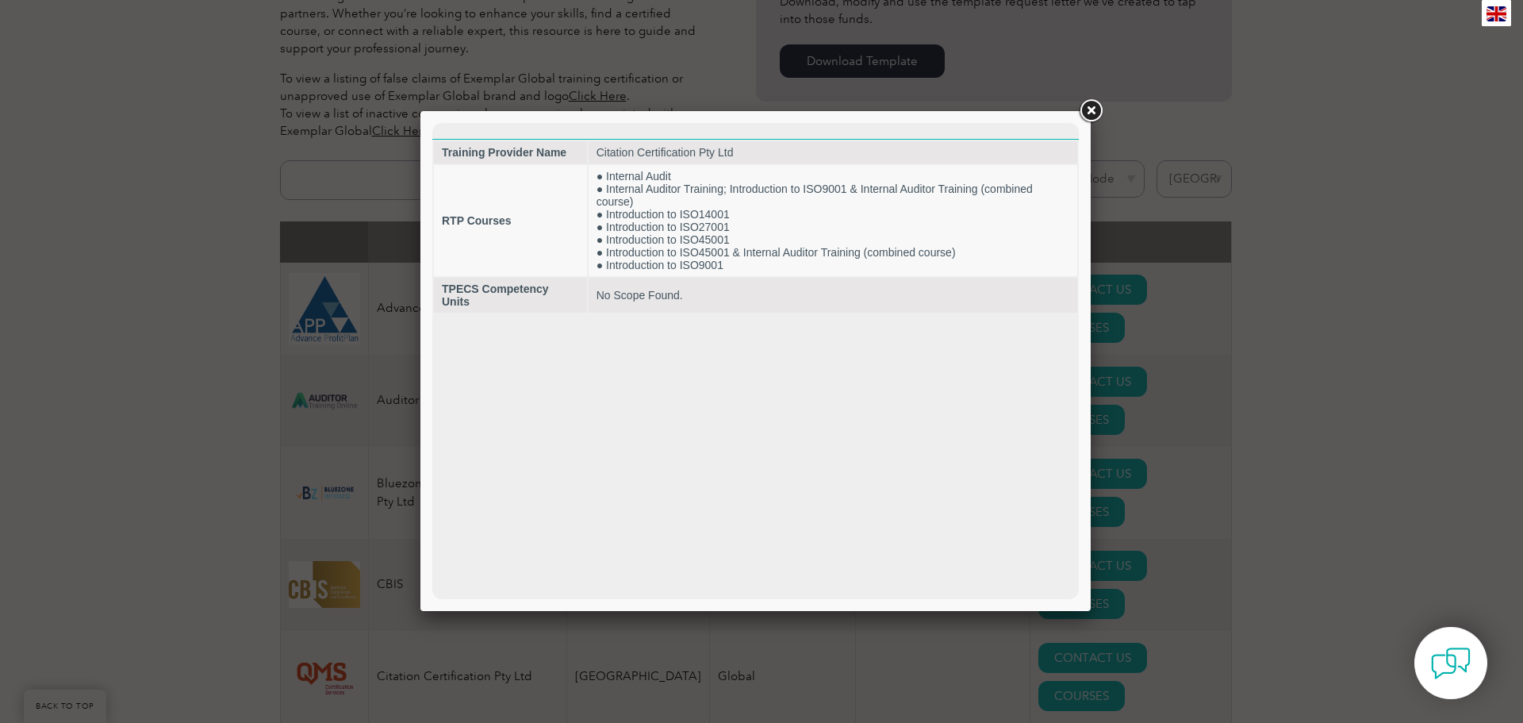
click at [1095, 111] on link at bounding box center [1091, 111] width 29 height 29
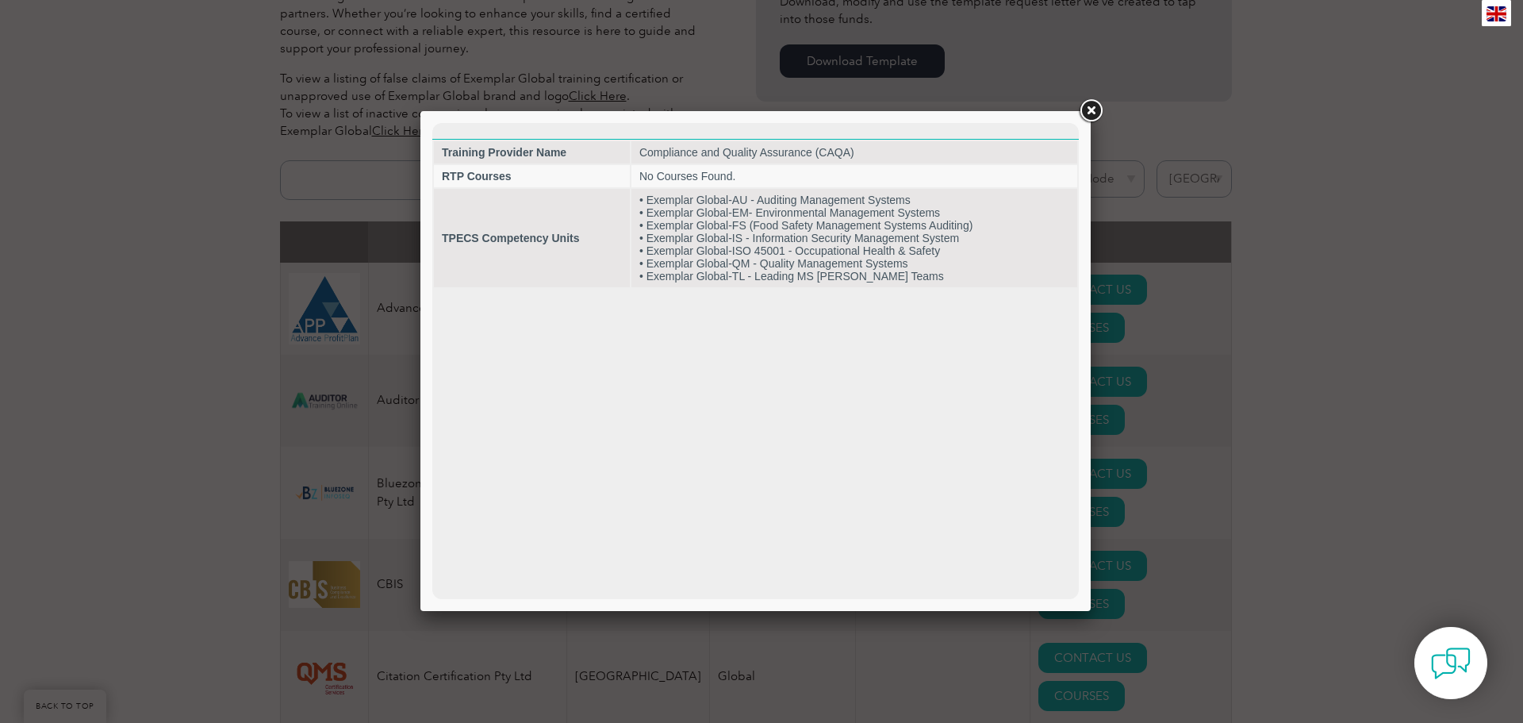
click at [1089, 109] on link at bounding box center [1091, 111] width 29 height 29
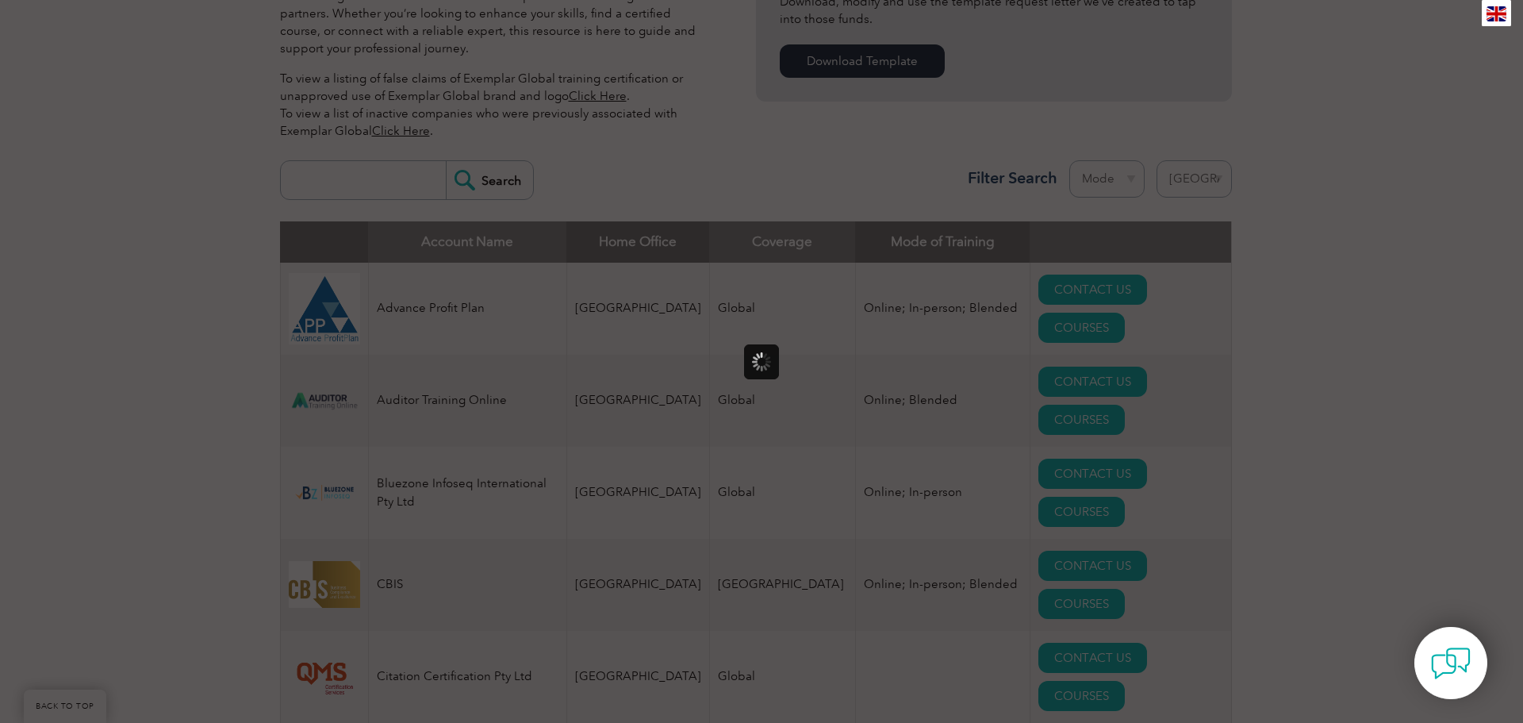
click at [1278, 548] on div at bounding box center [761, 361] width 1523 height 723
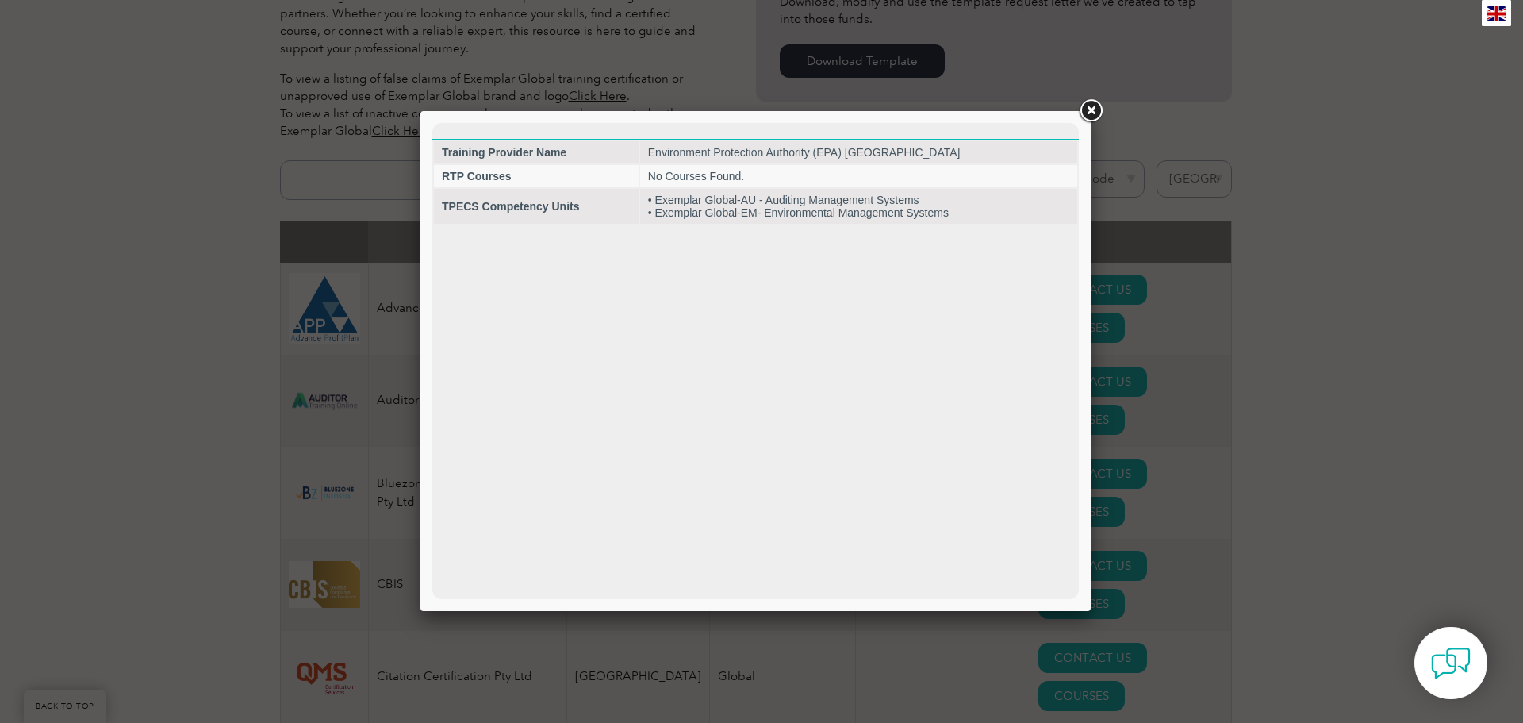
click at [1092, 104] on link at bounding box center [1091, 111] width 29 height 29
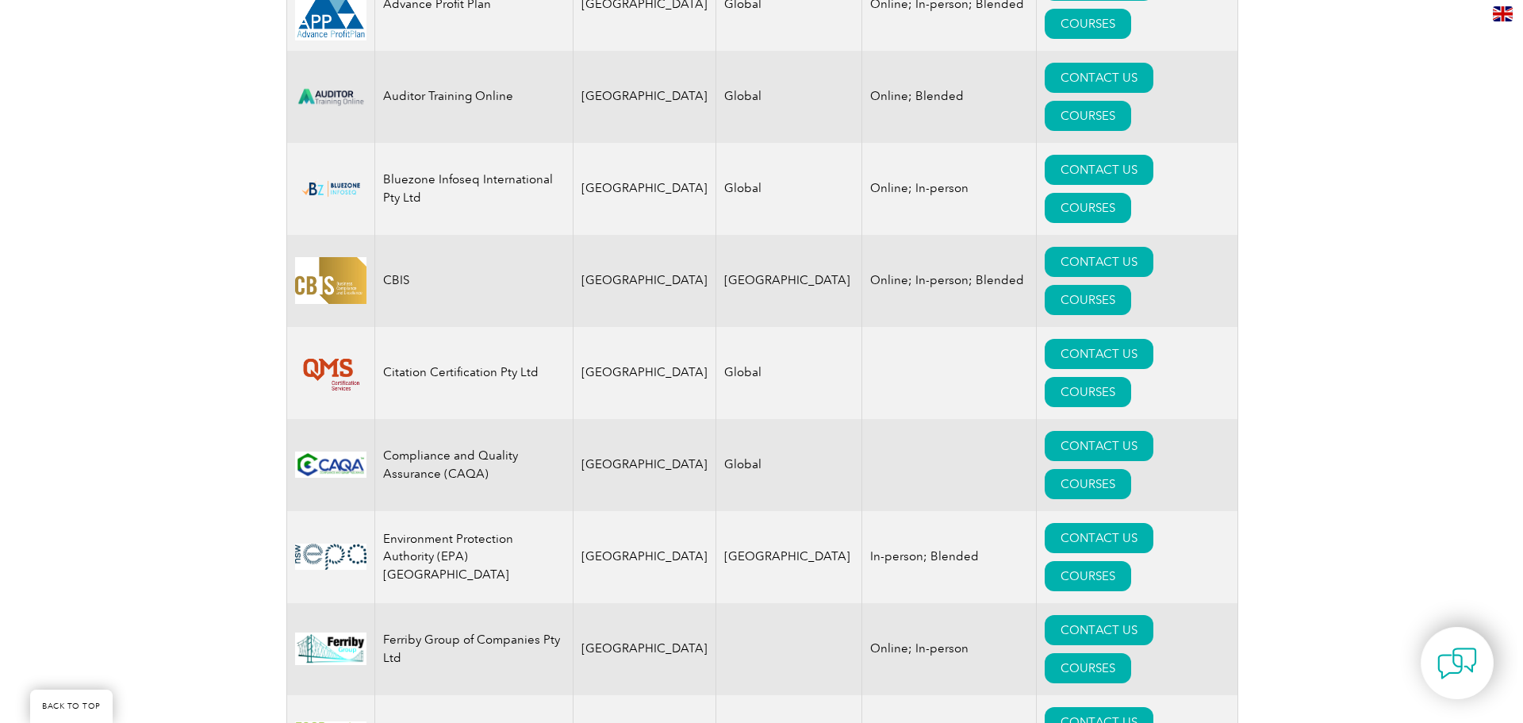
scroll to position [793, 0]
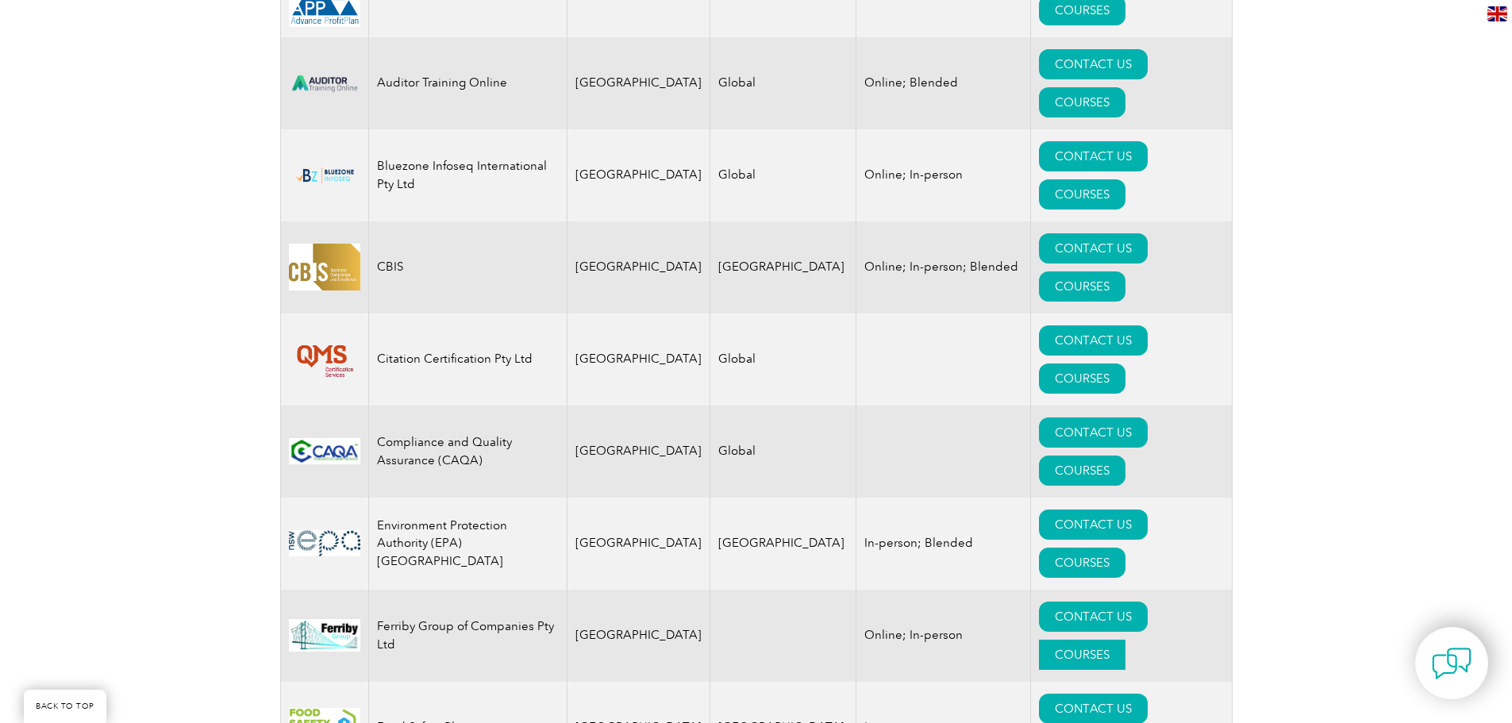
click at [1125, 640] on link "COURSES" at bounding box center [1082, 655] width 86 height 30
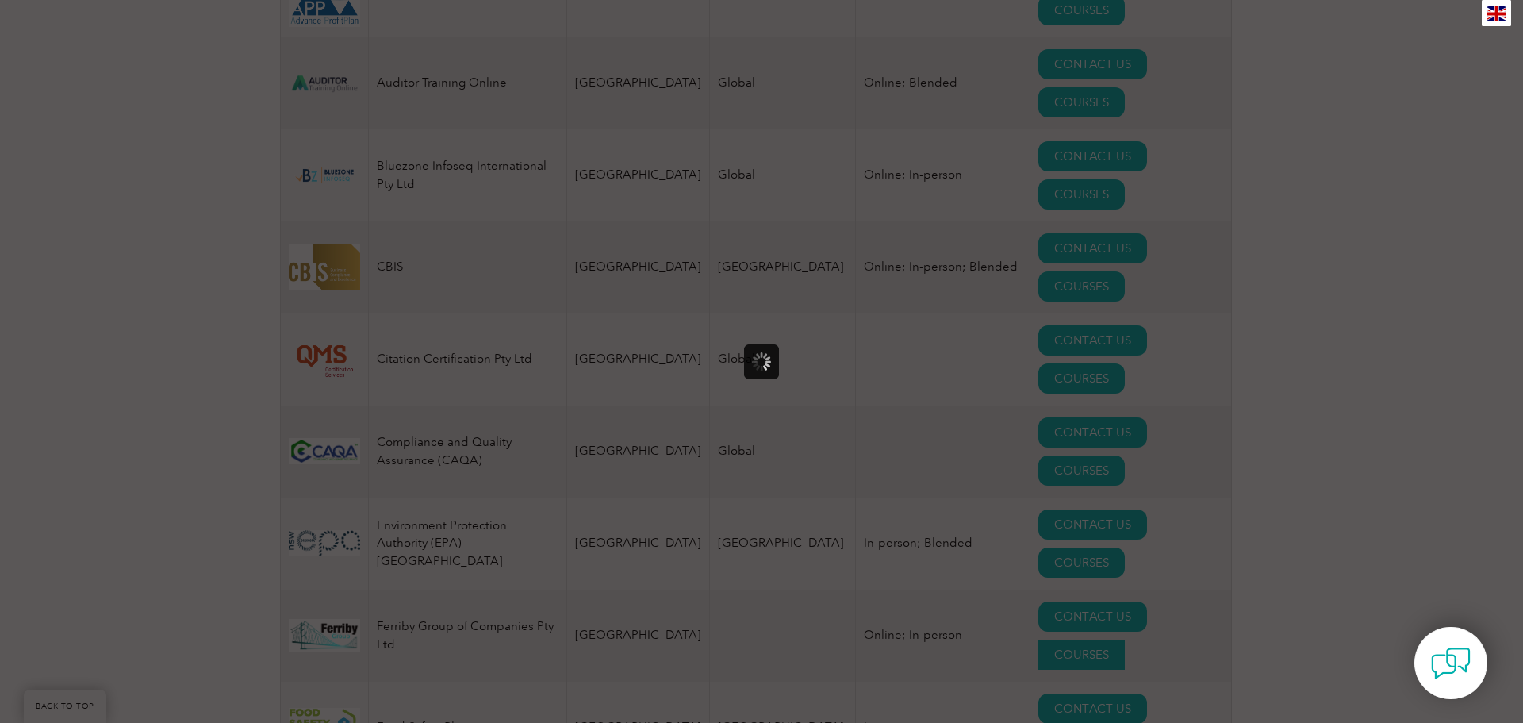
scroll to position [0, 0]
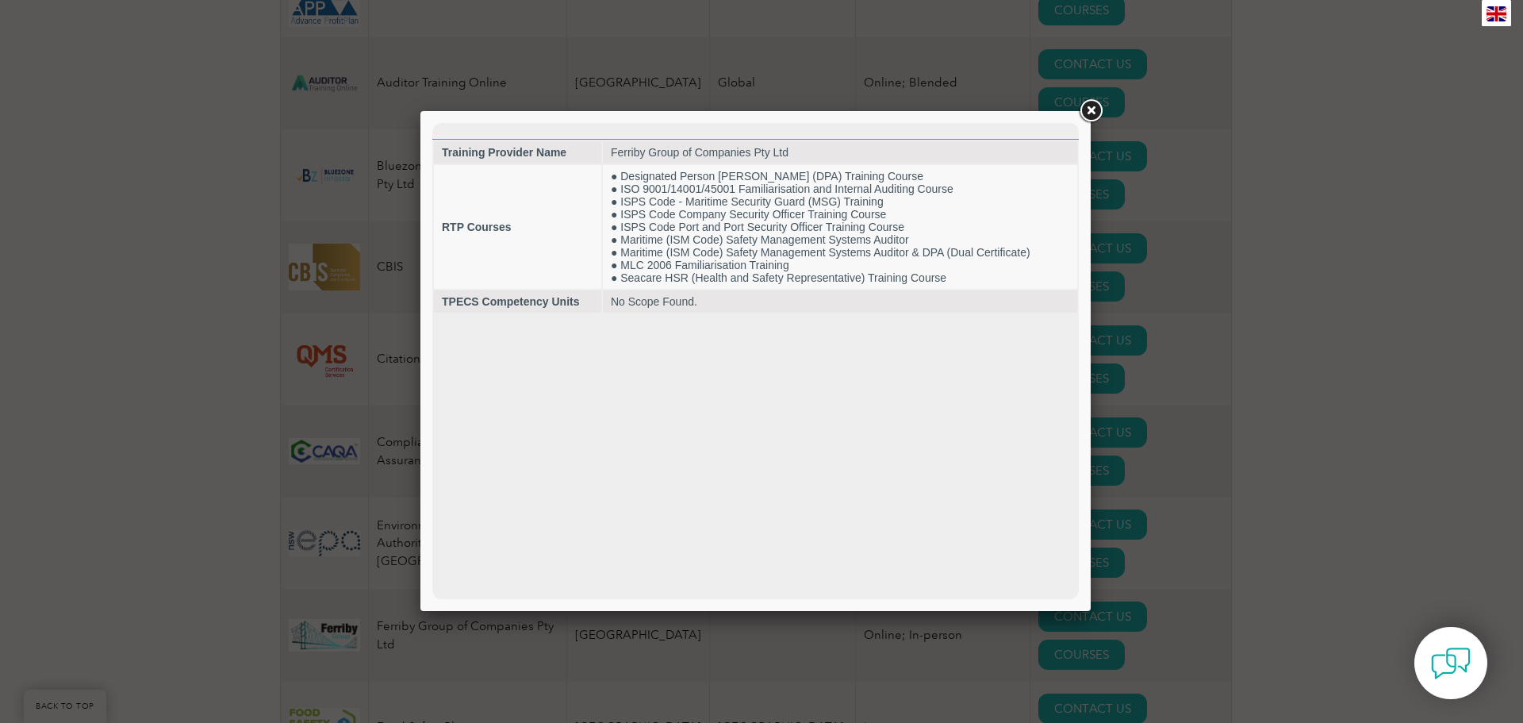
click at [1091, 109] on link at bounding box center [1091, 111] width 29 height 29
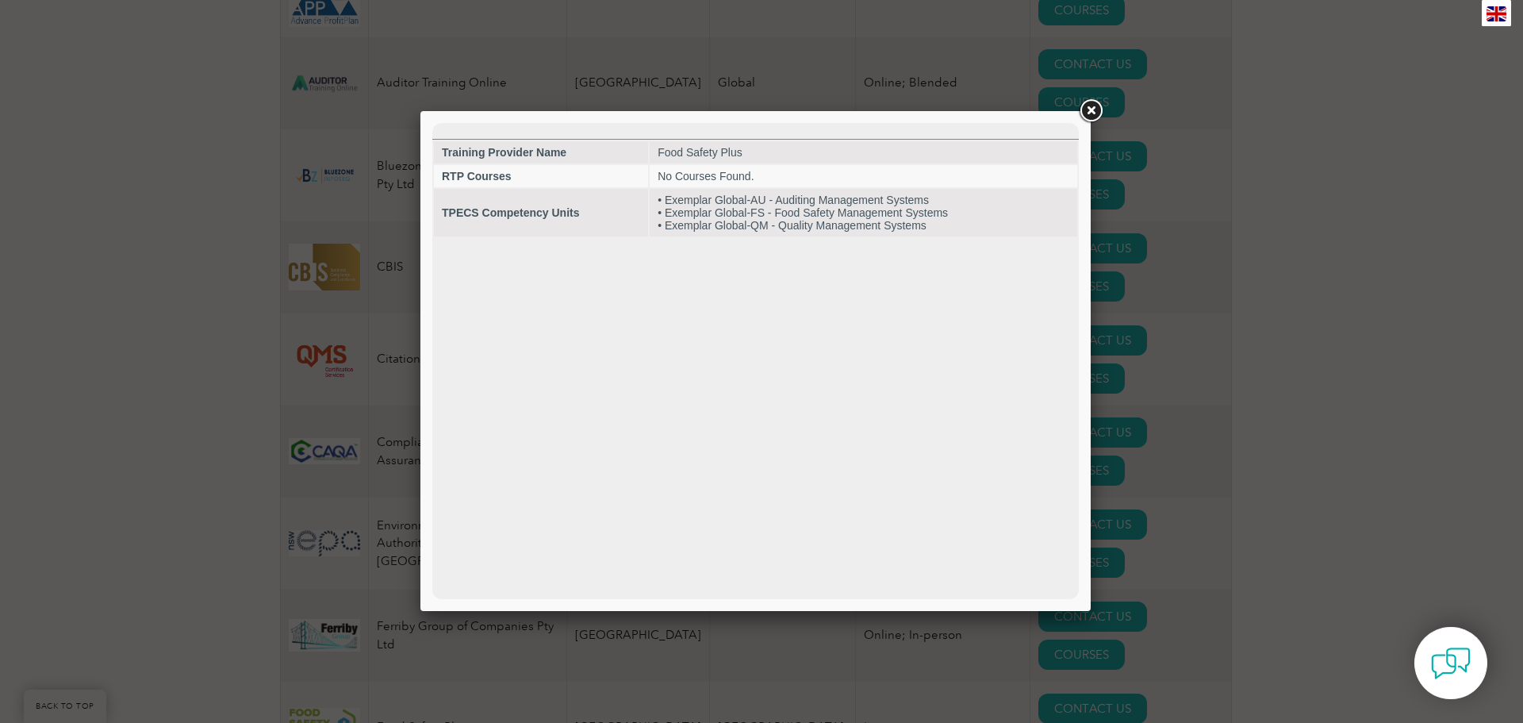
click at [1097, 111] on link at bounding box center [1091, 111] width 29 height 29
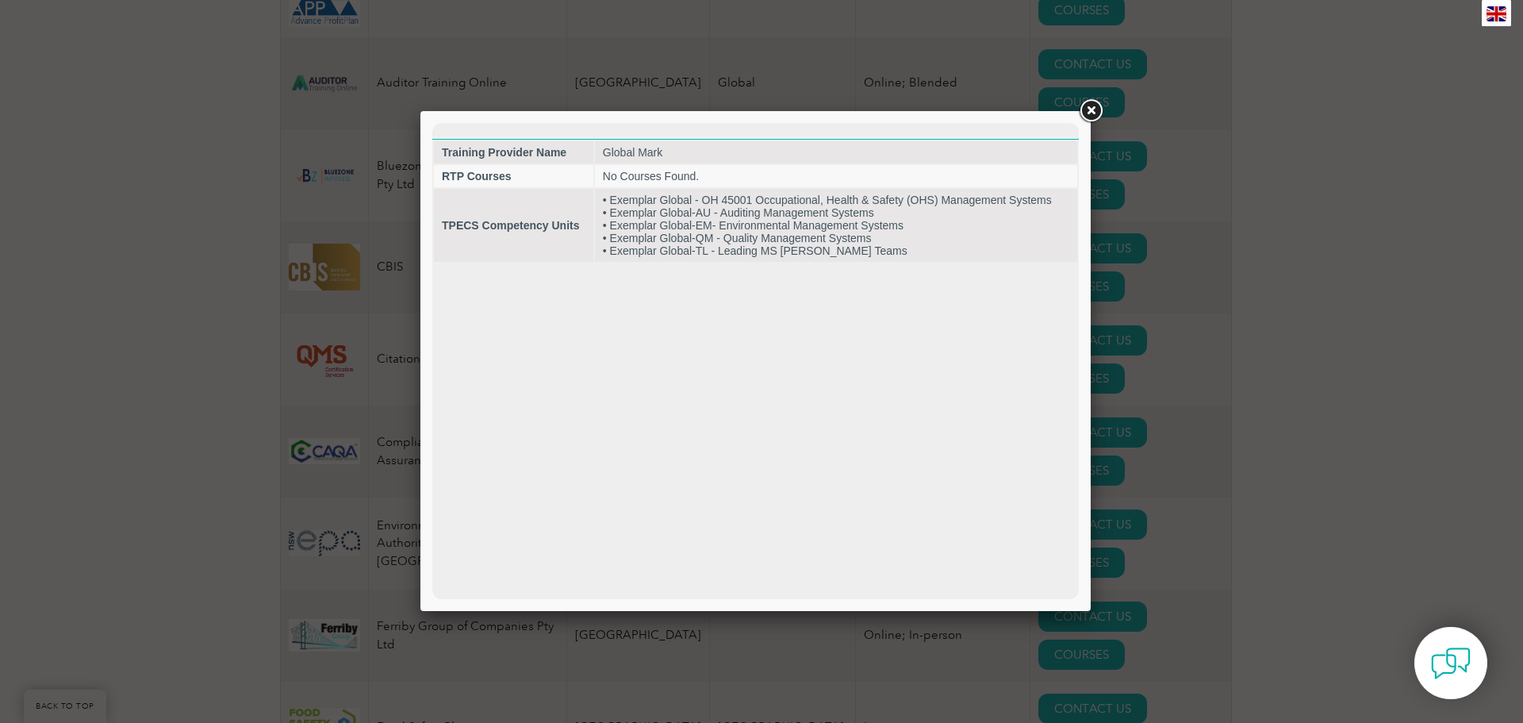
click at [1093, 107] on link at bounding box center [1091, 111] width 29 height 29
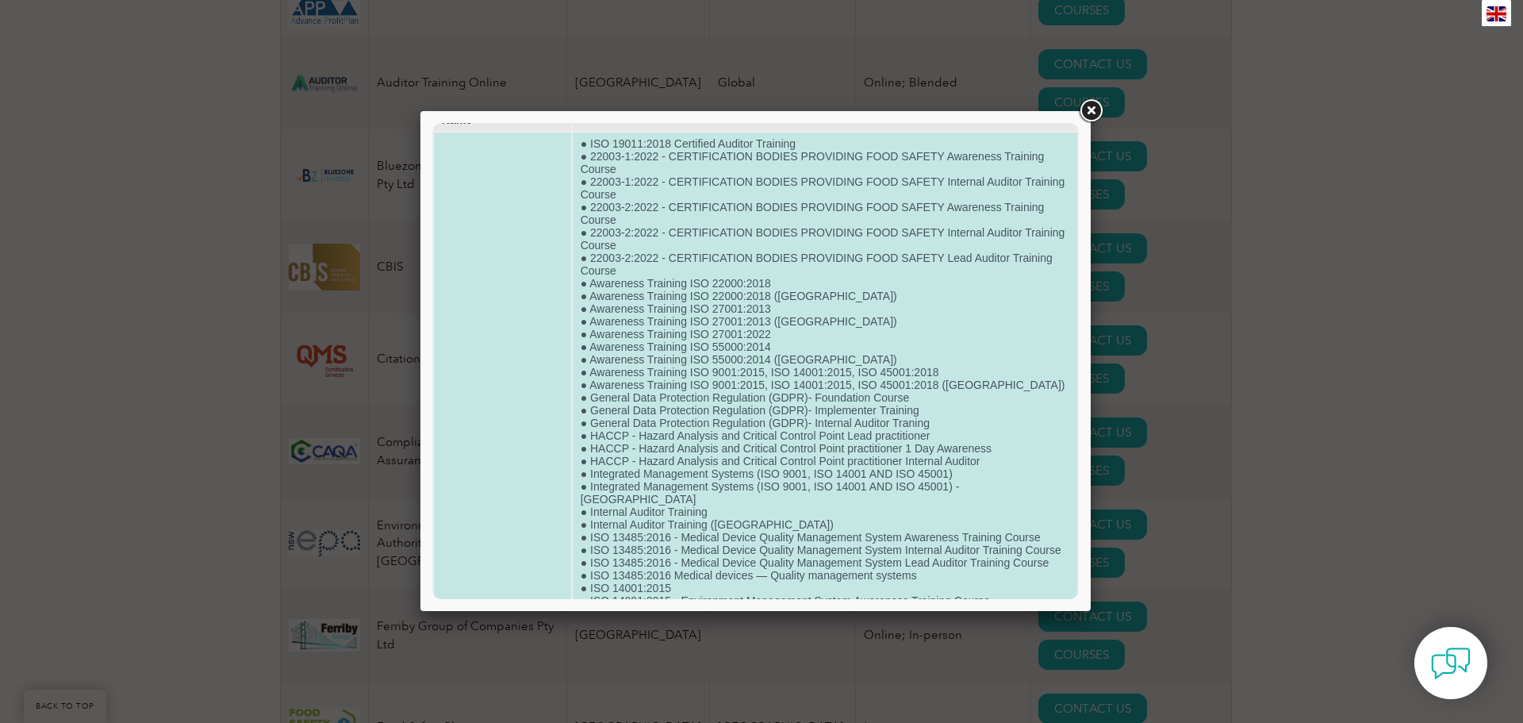
scroll to position [42, 0]
drag, startPoint x: 944, startPoint y: 443, endPoint x: 835, endPoint y: 440, distance: 109.5
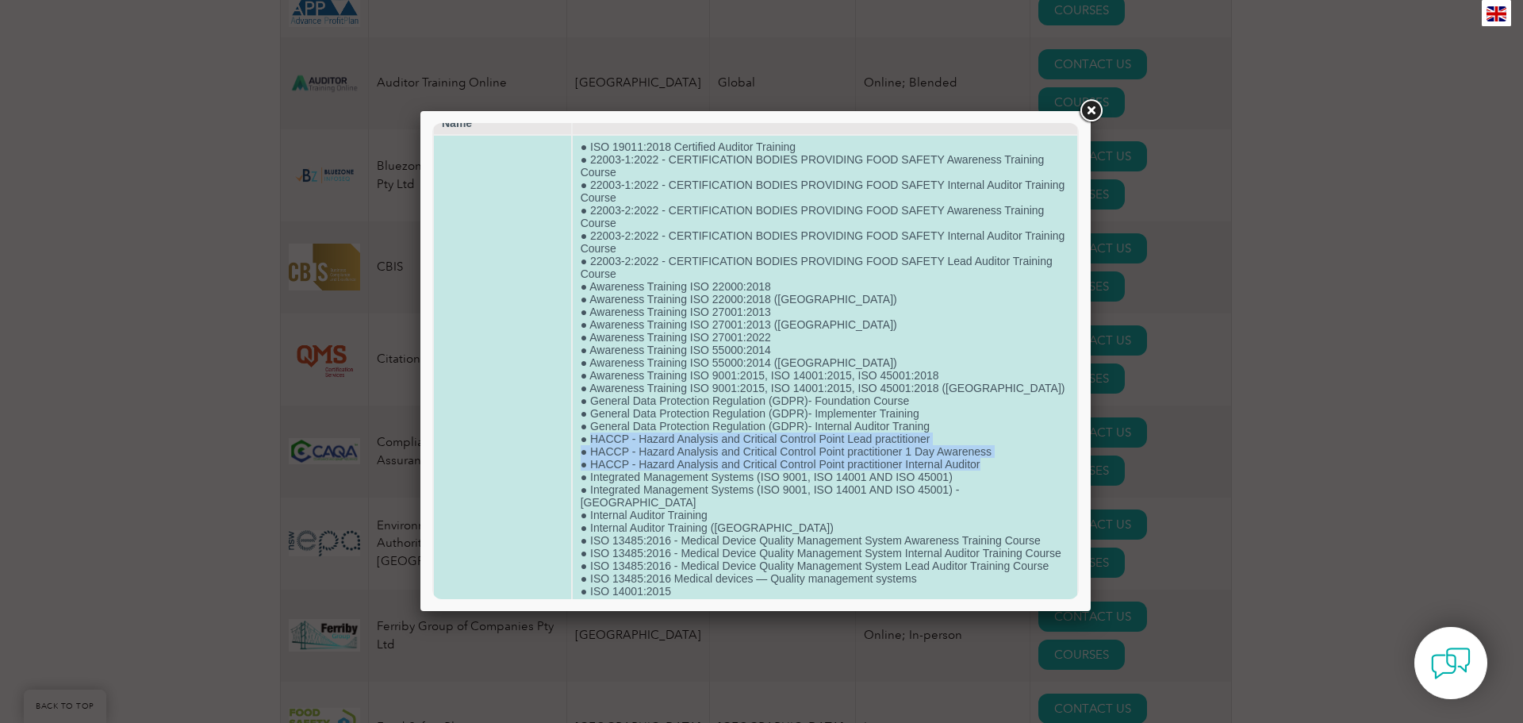
drag, startPoint x: 590, startPoint y: 440, endPoint x: 999, endPoint y: 463, distance: 409.3
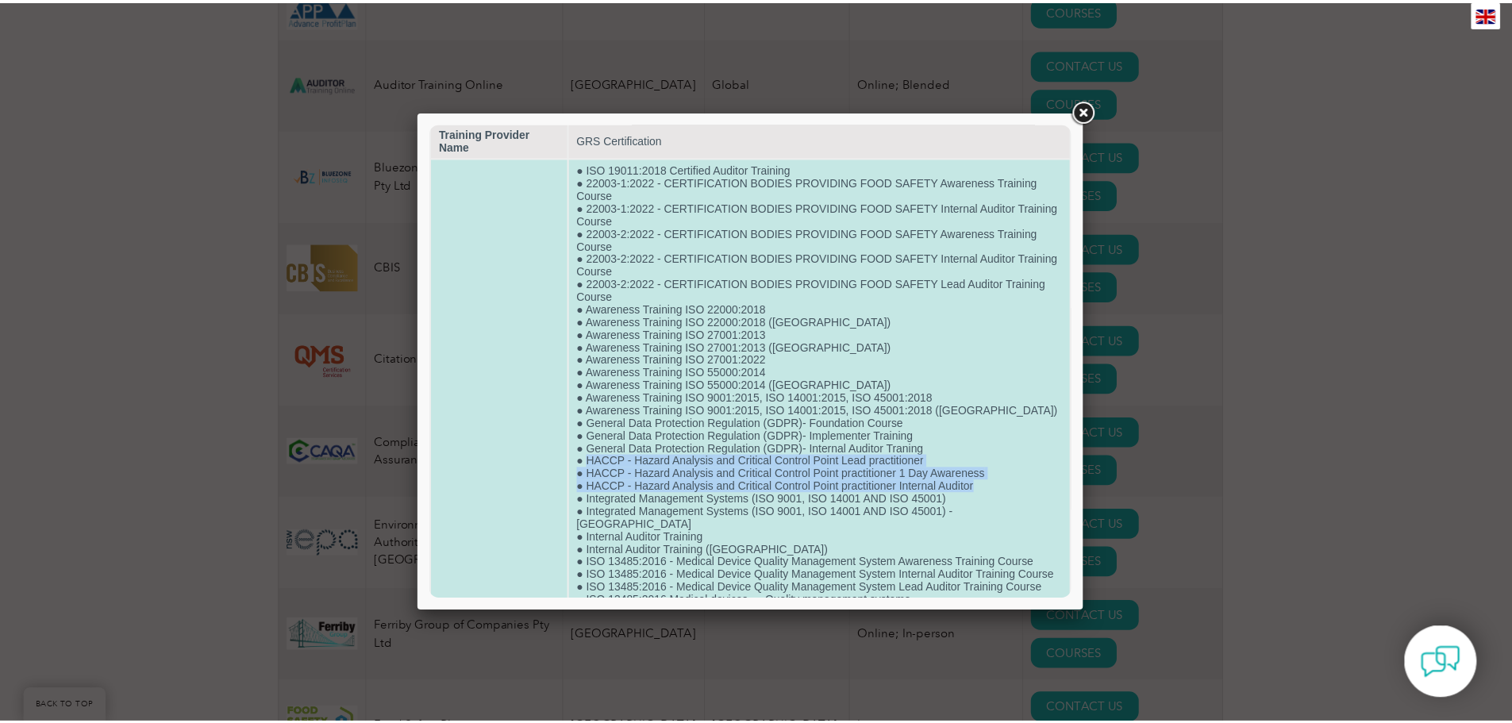
scroll to position [0, 0]
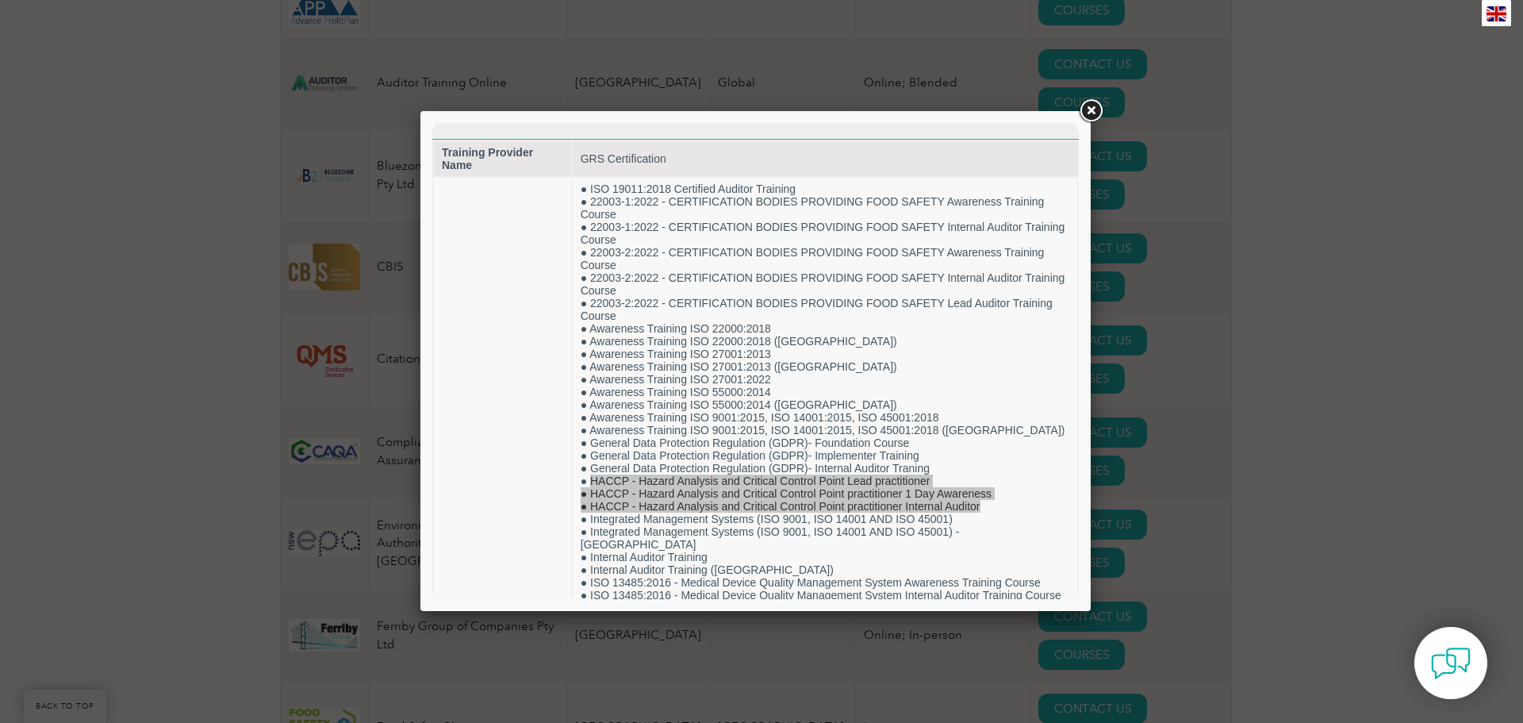
click at [1090, 106] on link at bounding box center [1091, 111] width 29 height 29
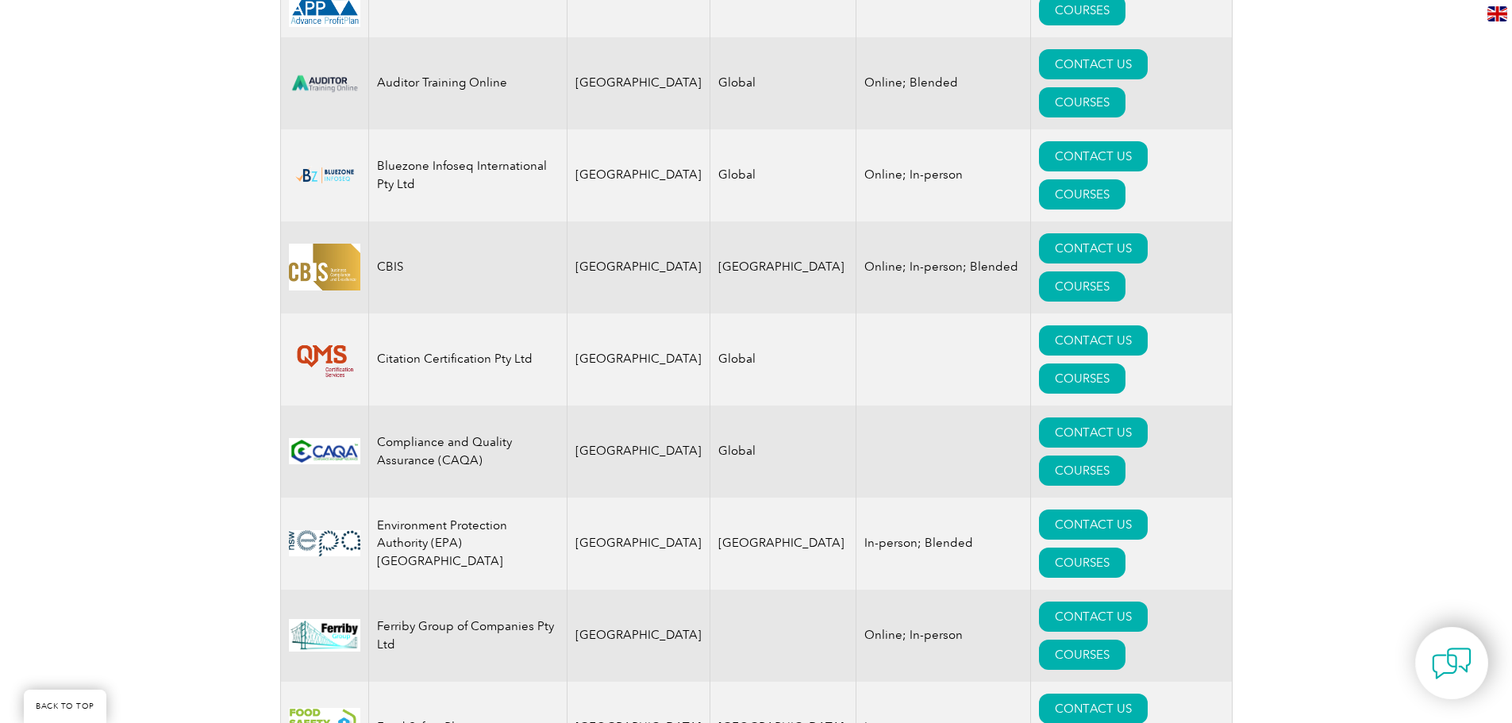
drag, startPoint x: 378, startPoint y: 599, endPoint x: 478, endPoint y: 603, distance: 99.3
copy td "GRS Certification"
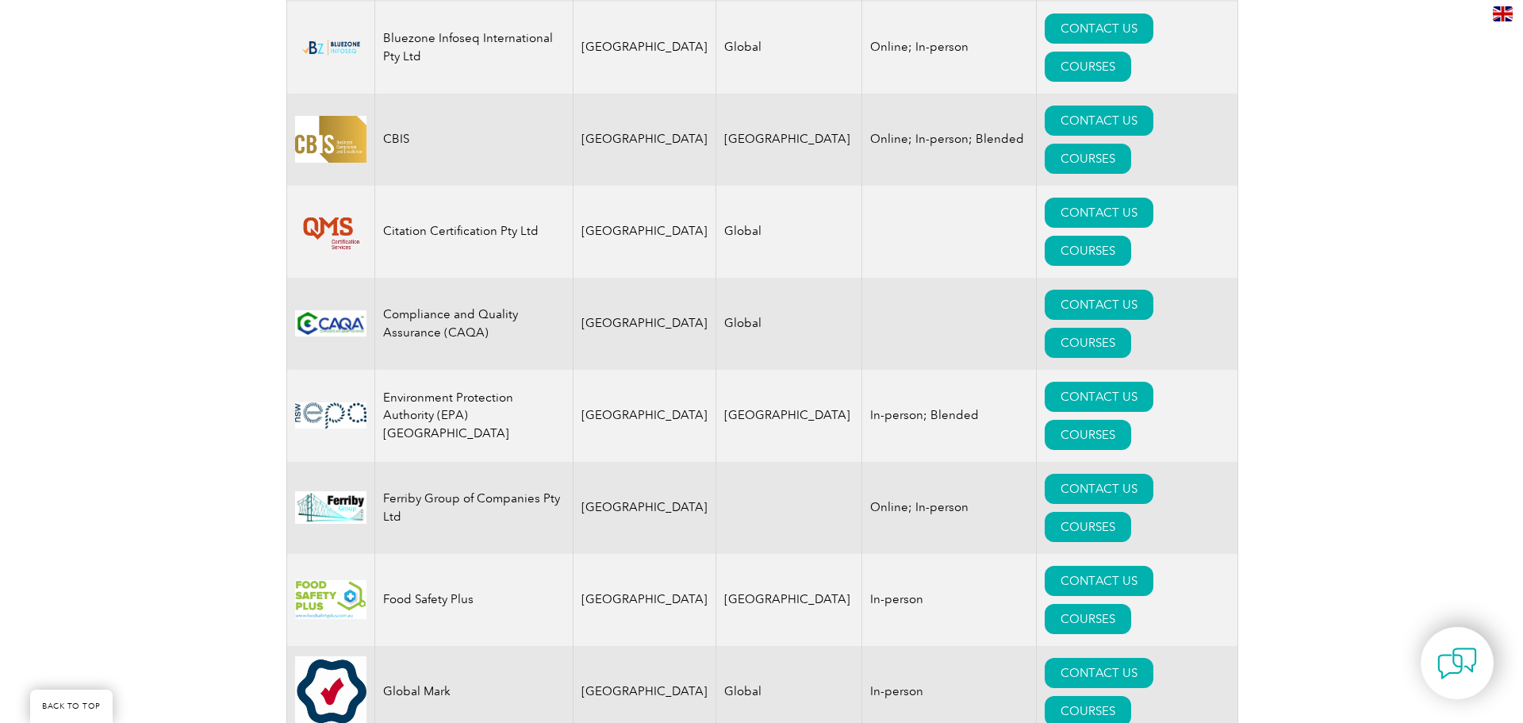
scroll to position [952, 0]
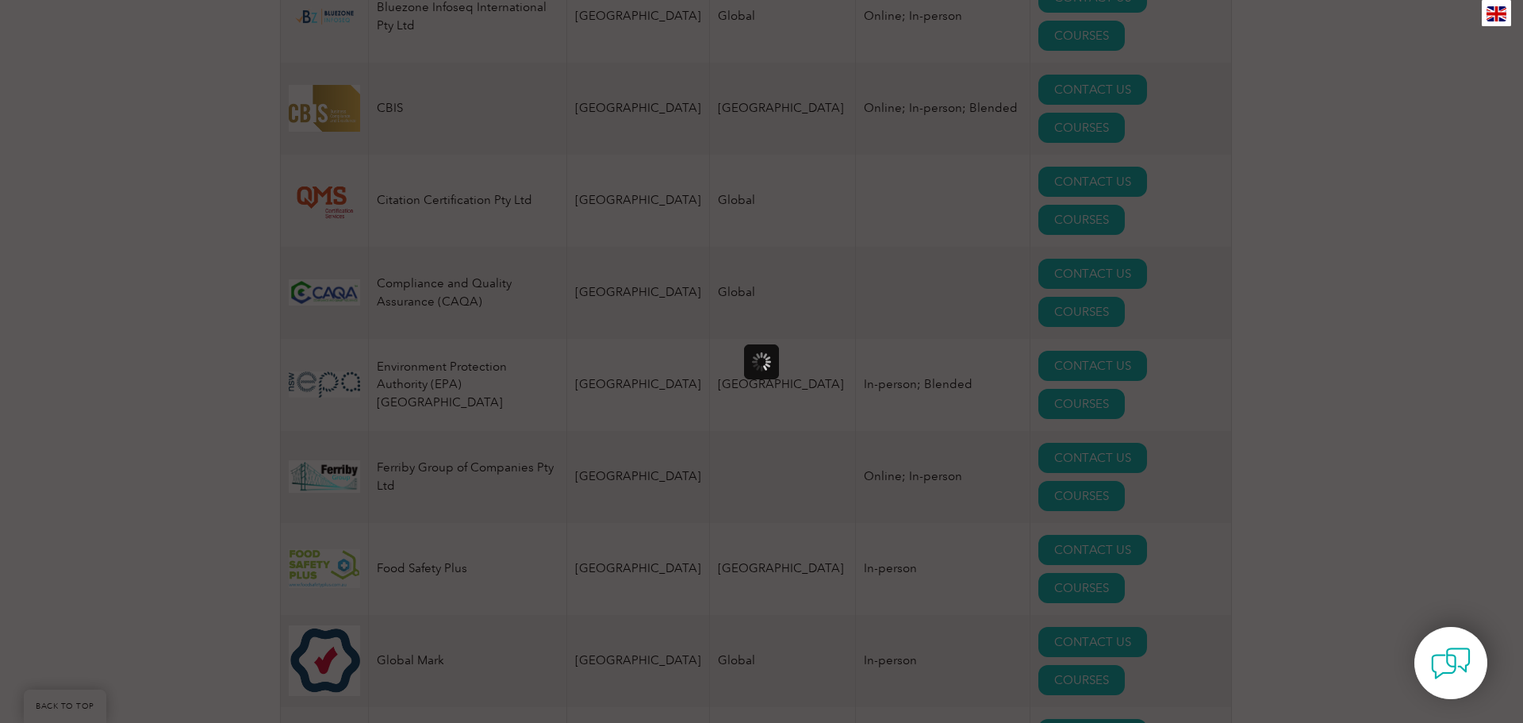
scroll to position [0, 0]
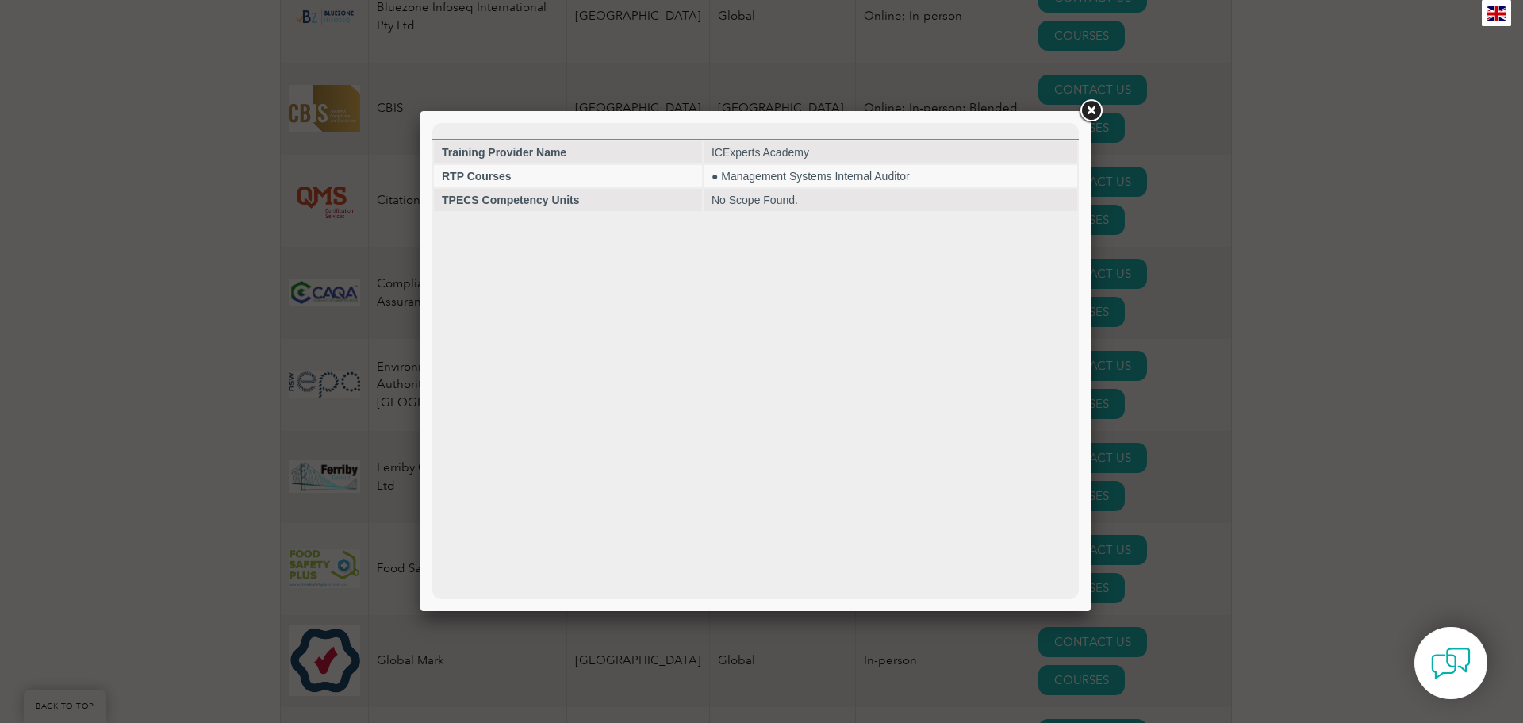
click at [1092, 109] on link at bounding box center [1091, 111] width 29 height 29
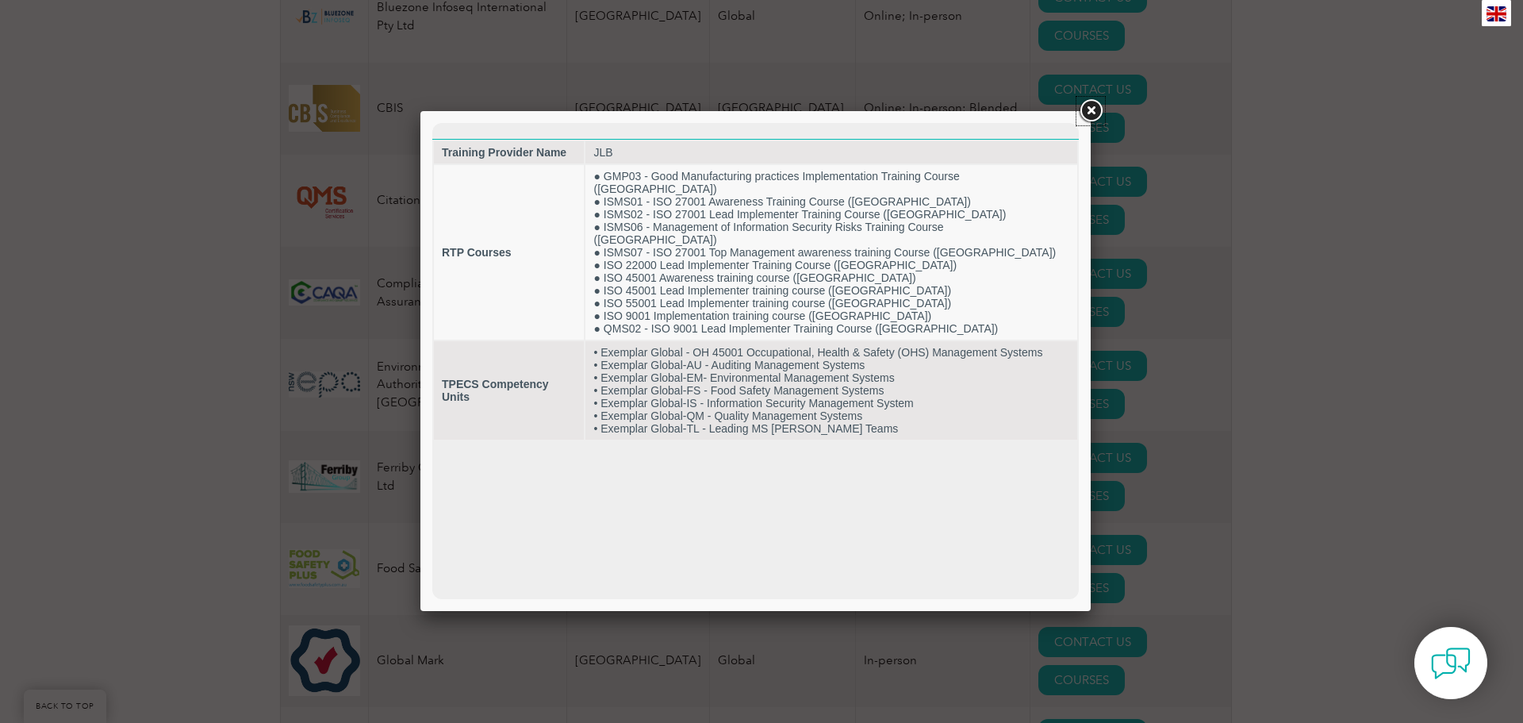
drag, startPoint x: 1090, startPoint y: 108, endPoint x: 1102, endPoint y: 114, distance: 13.5
click at [1090, 108] on link at bounding box center [1091, 111] width 29 height 29
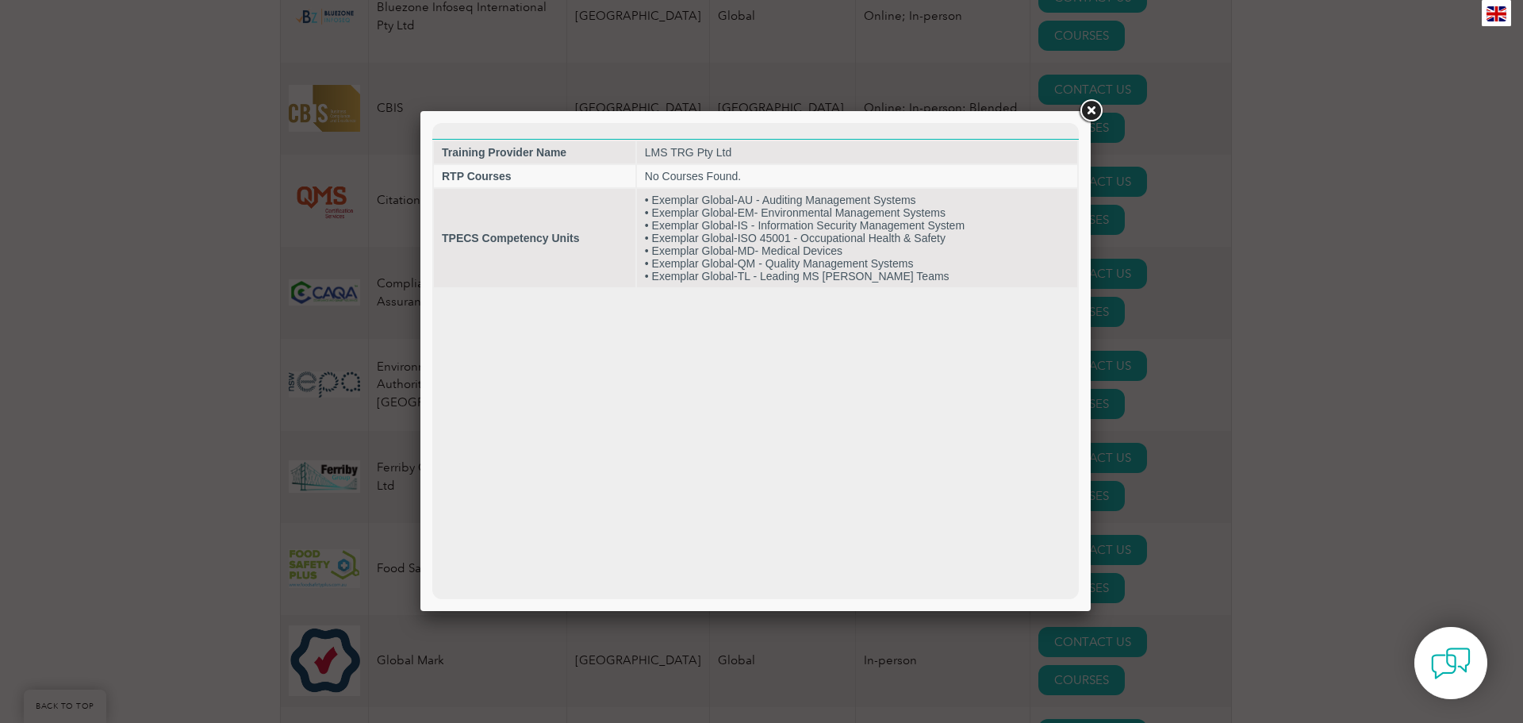
click at [1090, 109] on link at bounding box center [1091, 111] width 29 height 29
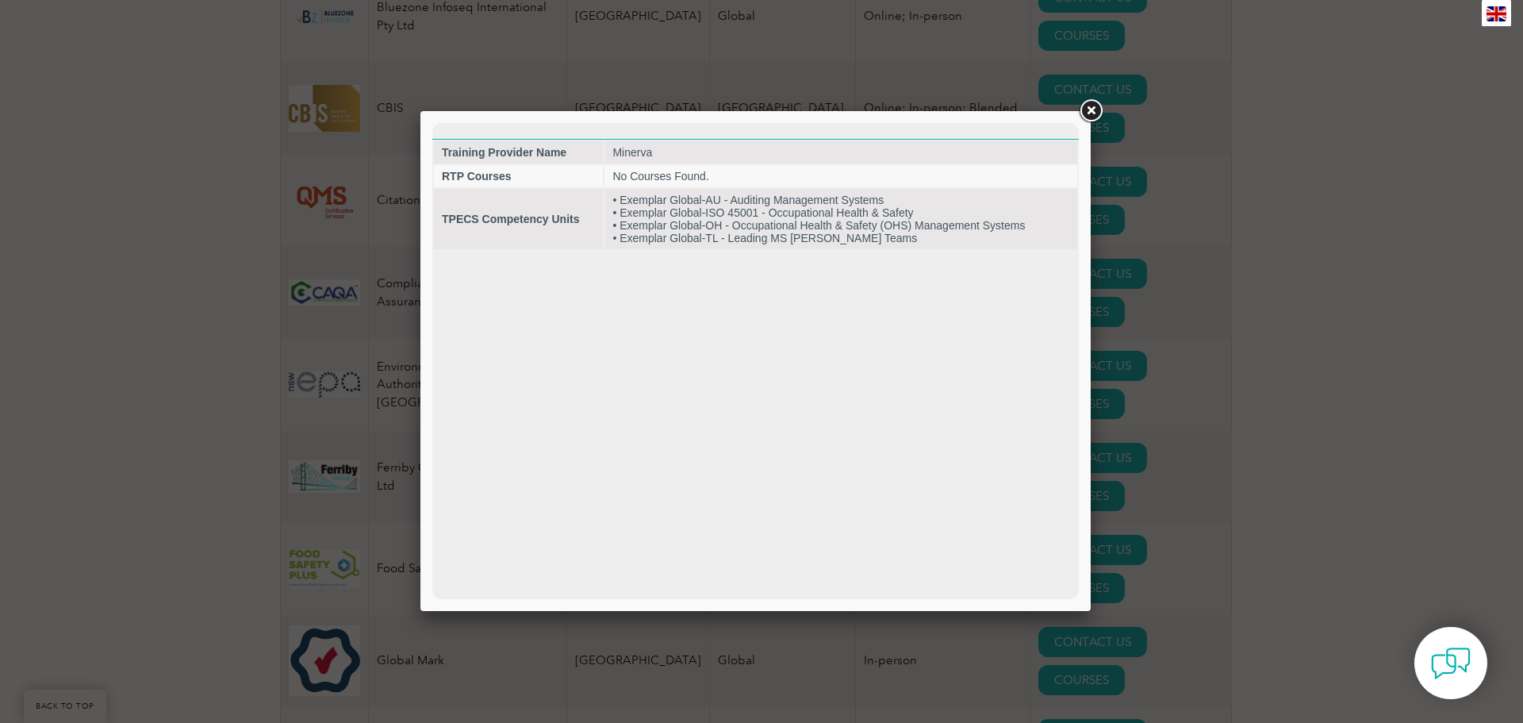
click at [1093, 109] on link at bounding box center [1091, 111] width 29 height 29
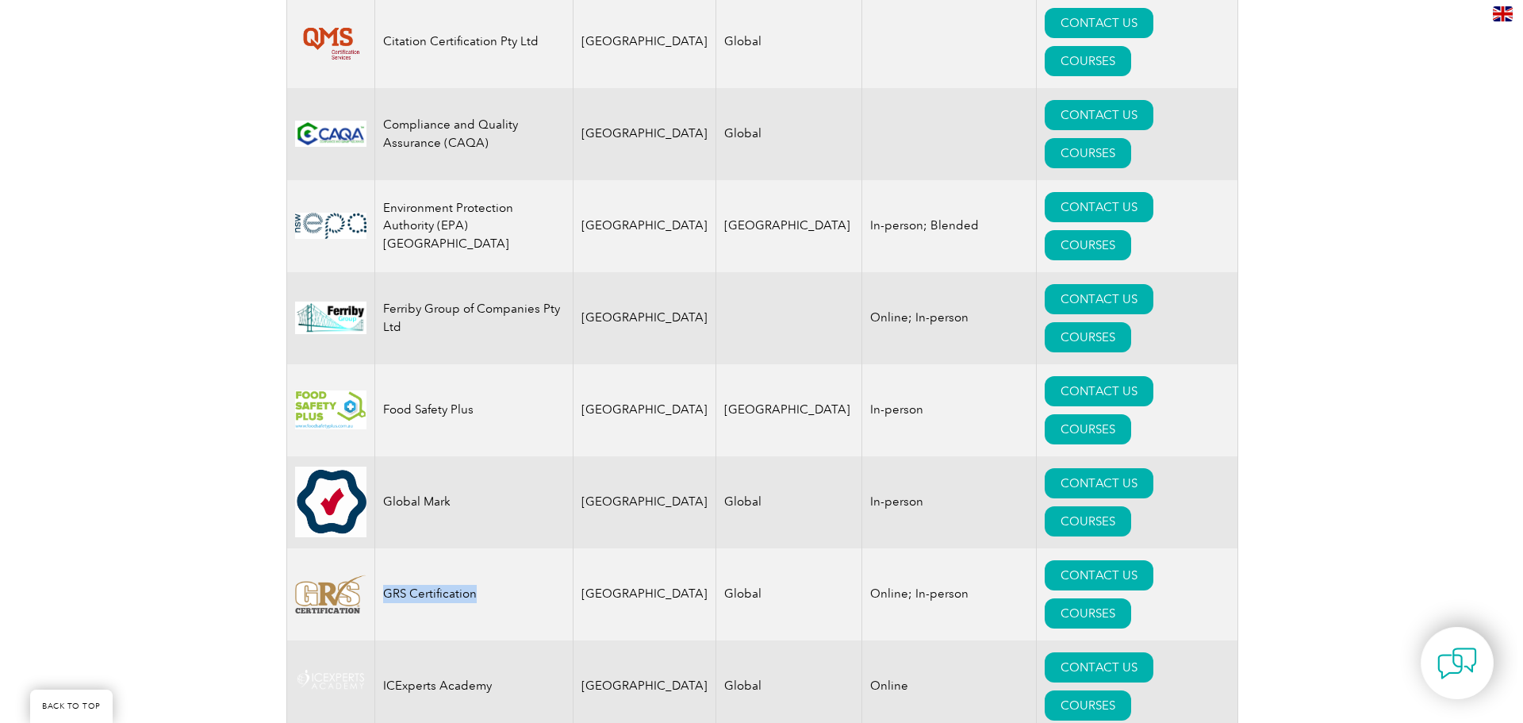
scroll to position [1190, 0]
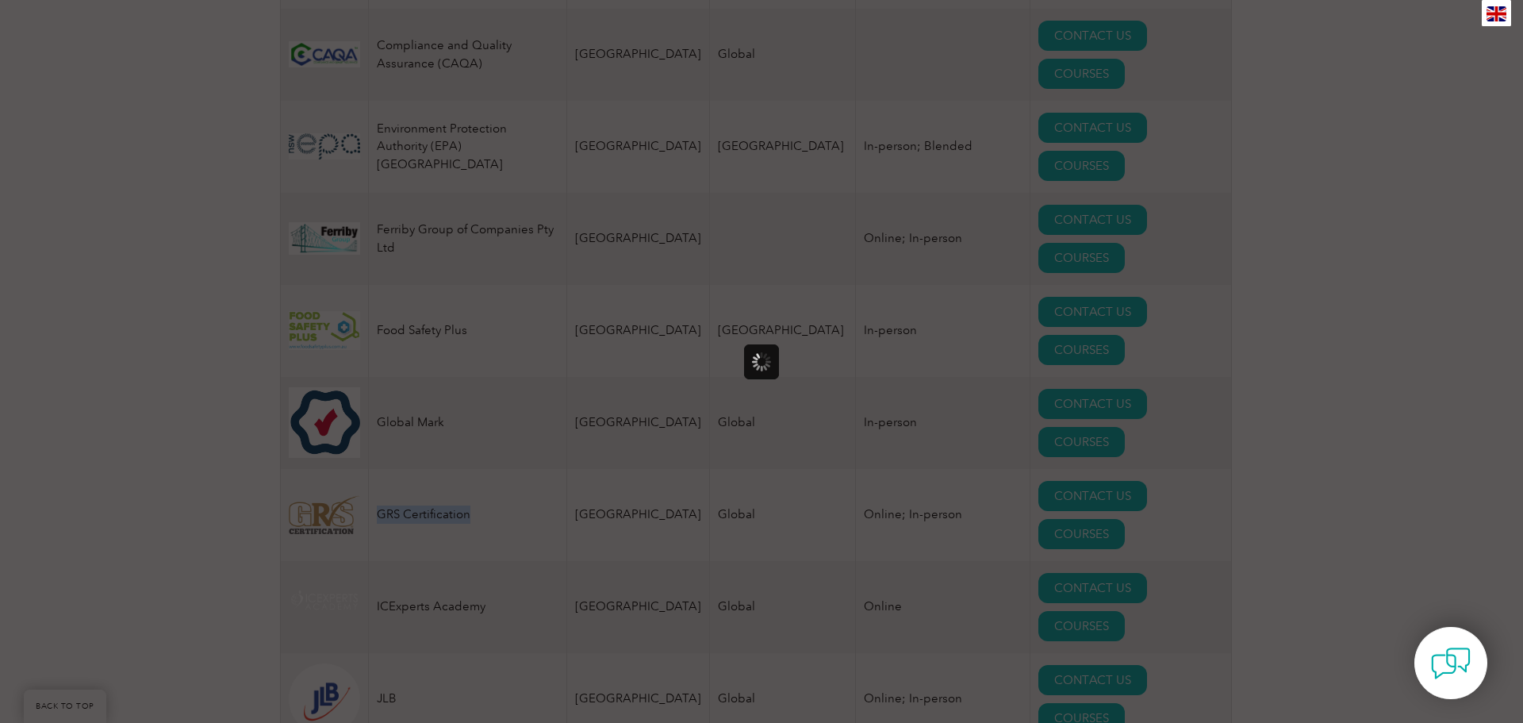
scroll to position [0, 0]
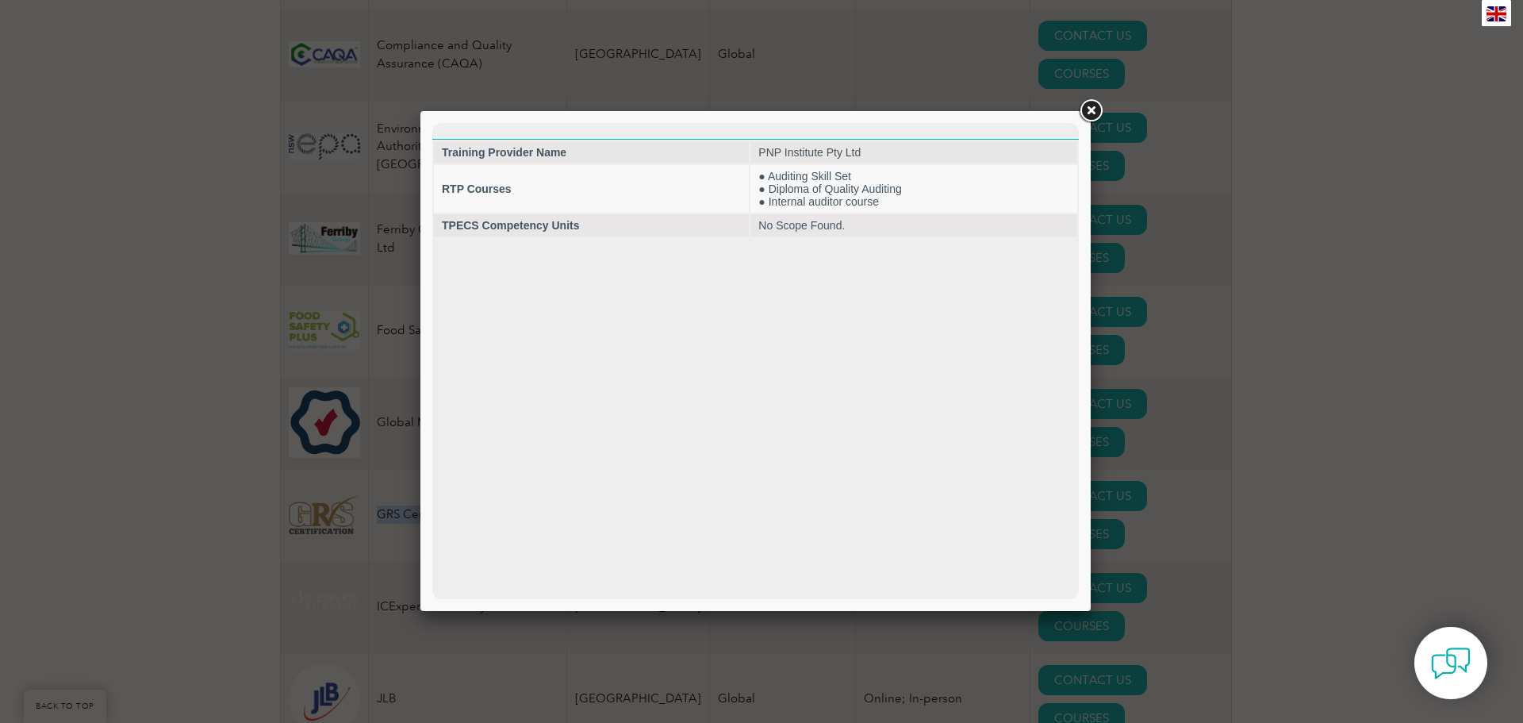
click at [1087, 109] on link at bounding box center [1091, 111] width 29 height 29
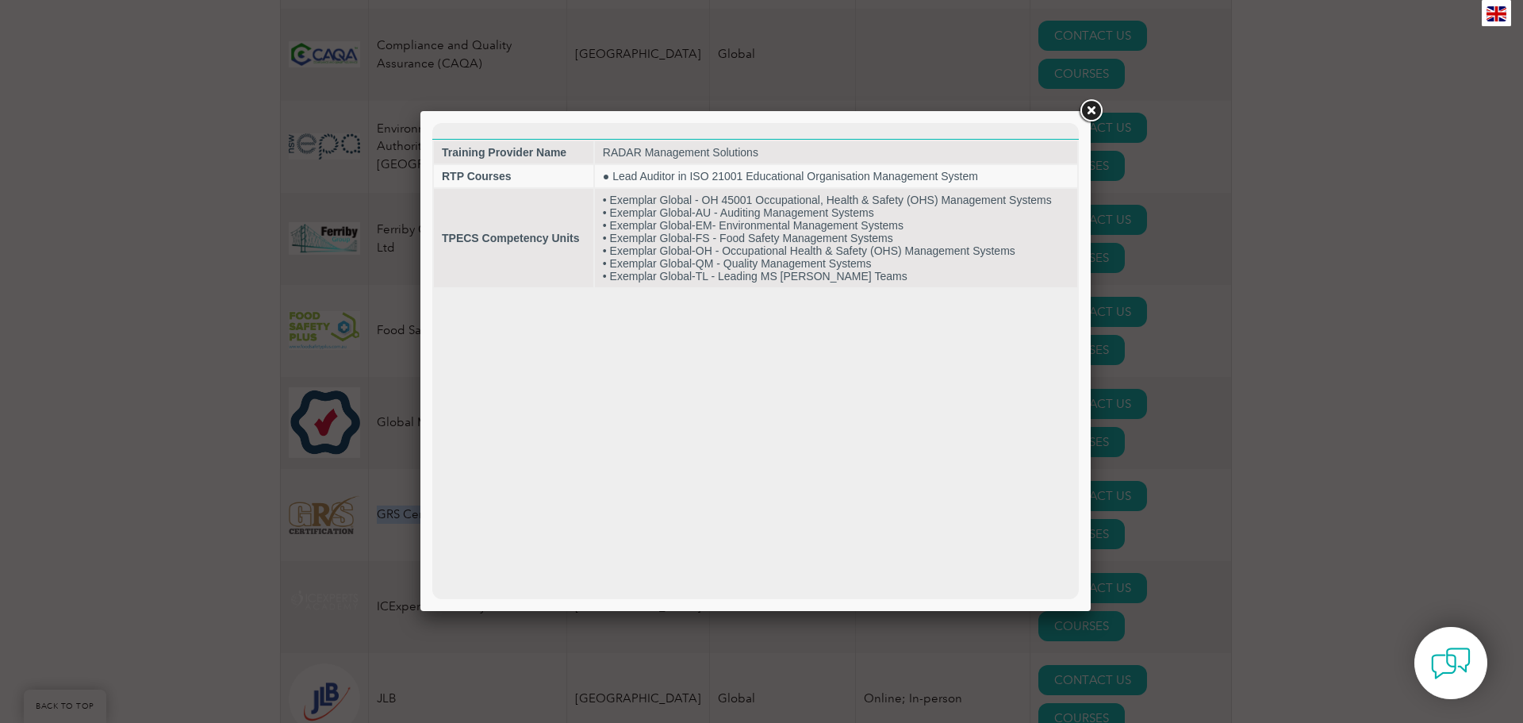
click at [1091, 103] on link at bounding box center [1091, 111] width 29 height 29
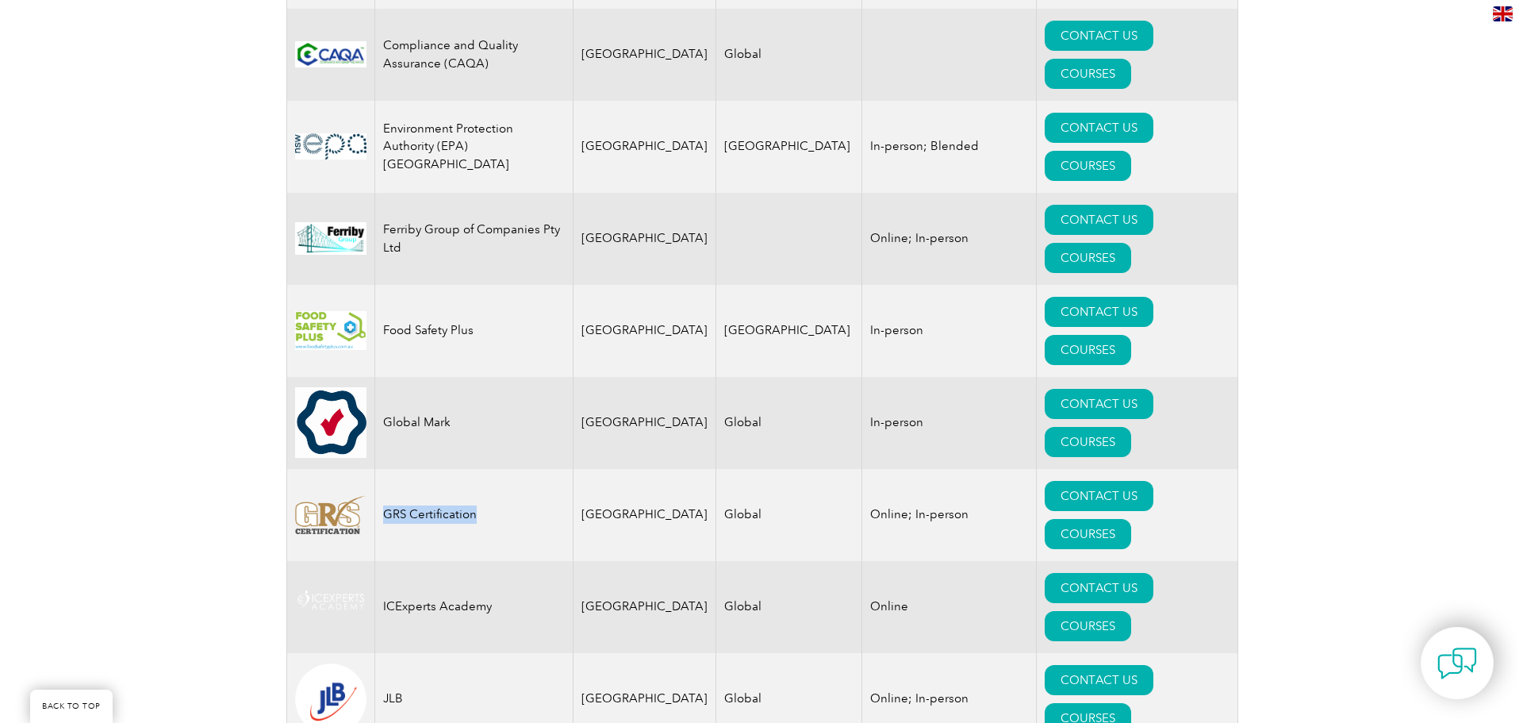
scroll to position [1270, 0]
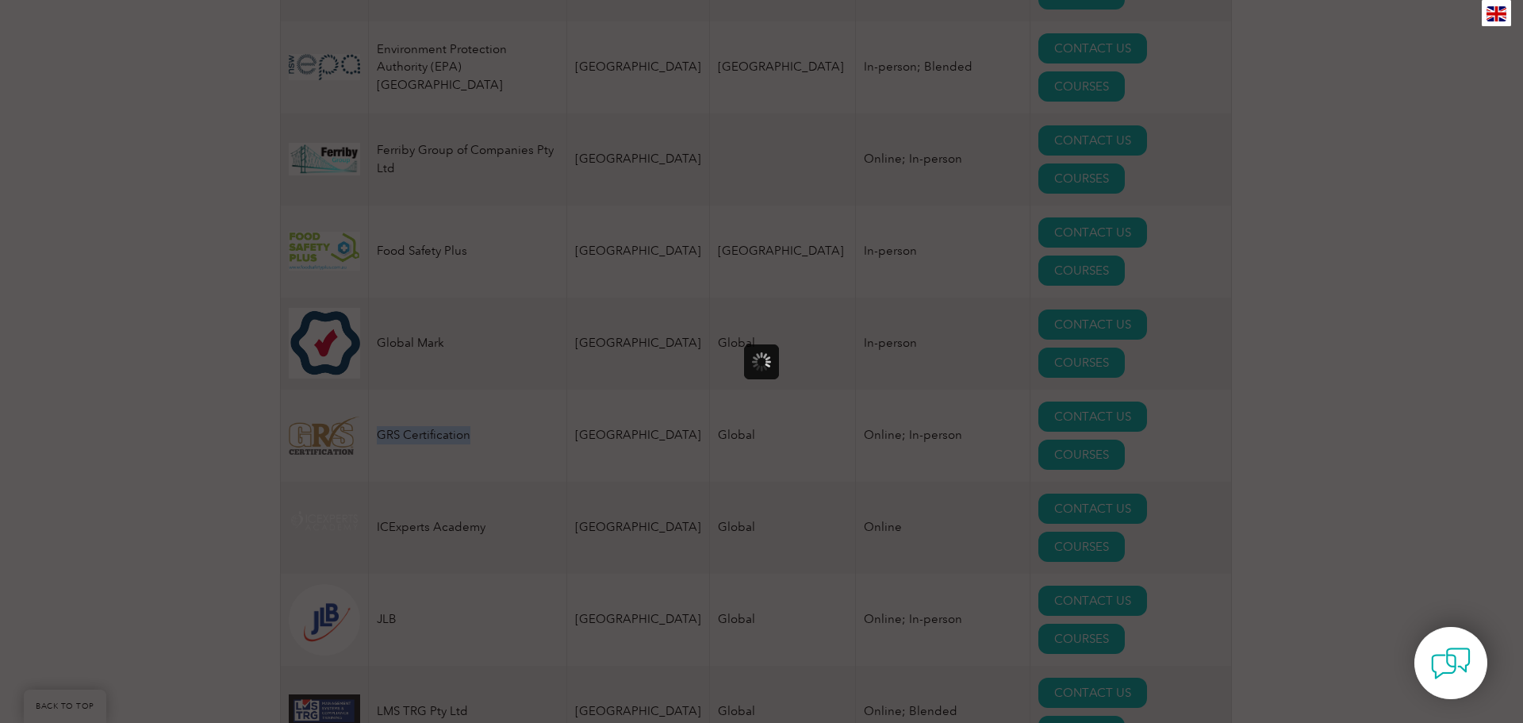
scroll to position [0, 0]
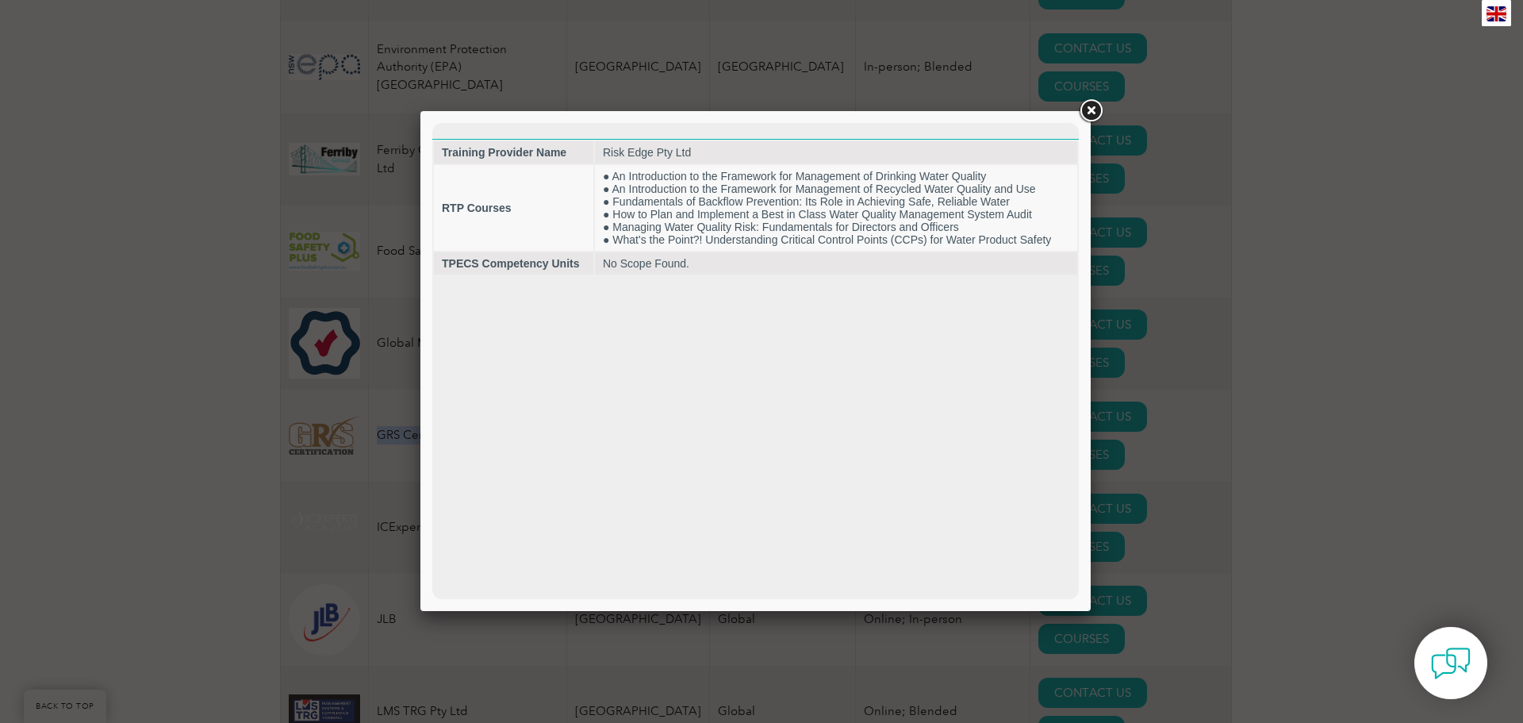
click at [1089, 108] on link at bounding box center [1091, 111] width 29 height 29
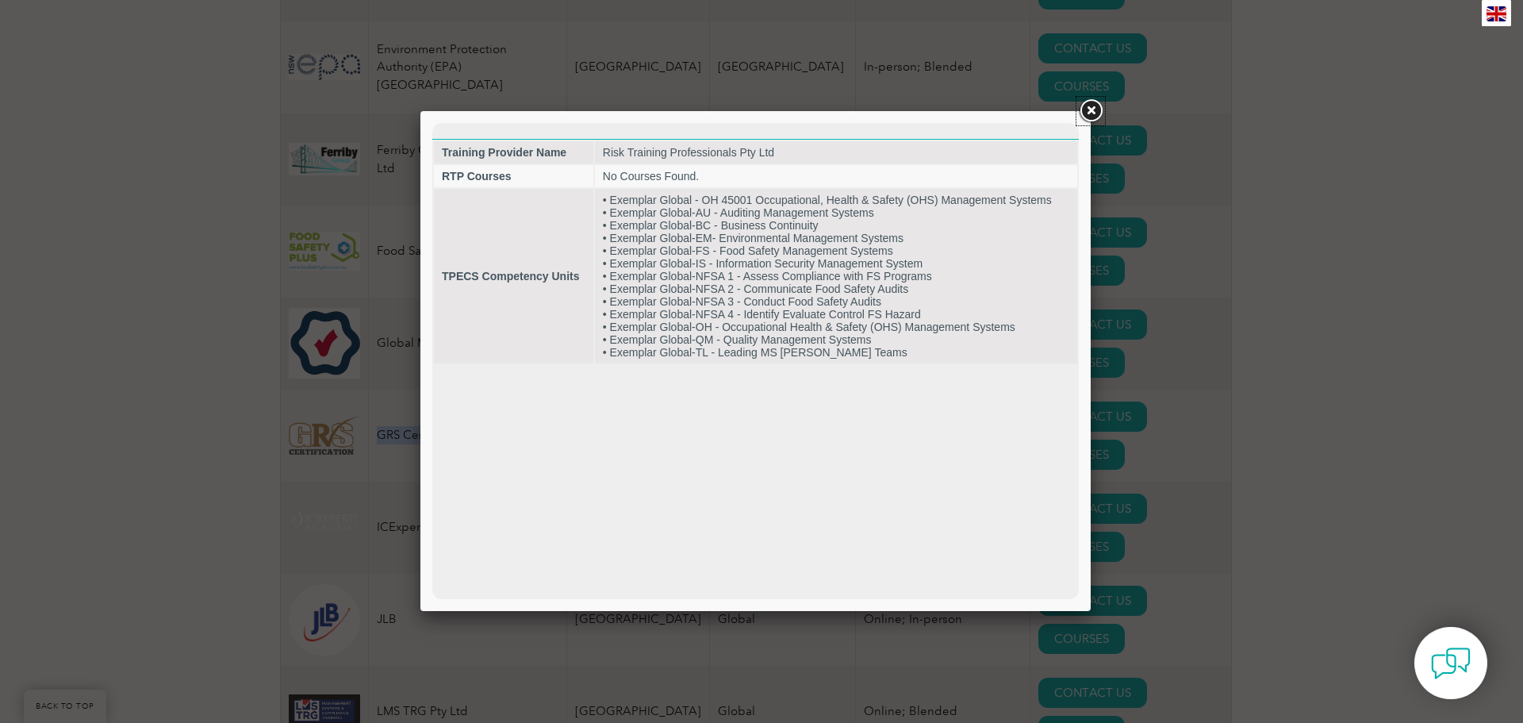
drag, startPoint x: 1093, startPoint y: 109, endPoint x: 1210, endPoint y: 227, distance: 166.6
click at [1093, 109] on link at bounding box center [1091, 111] width 29 height 29
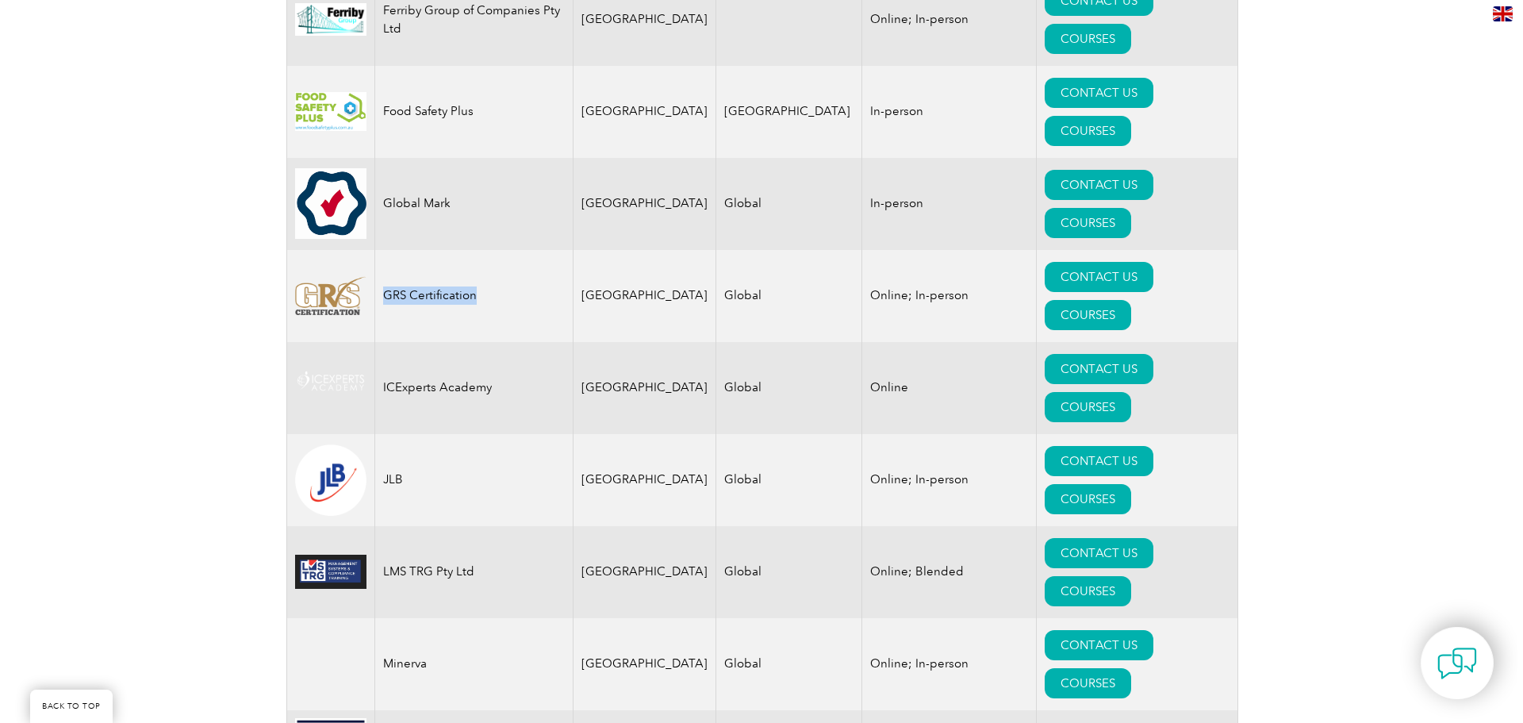
scroll to position [1428, 0]
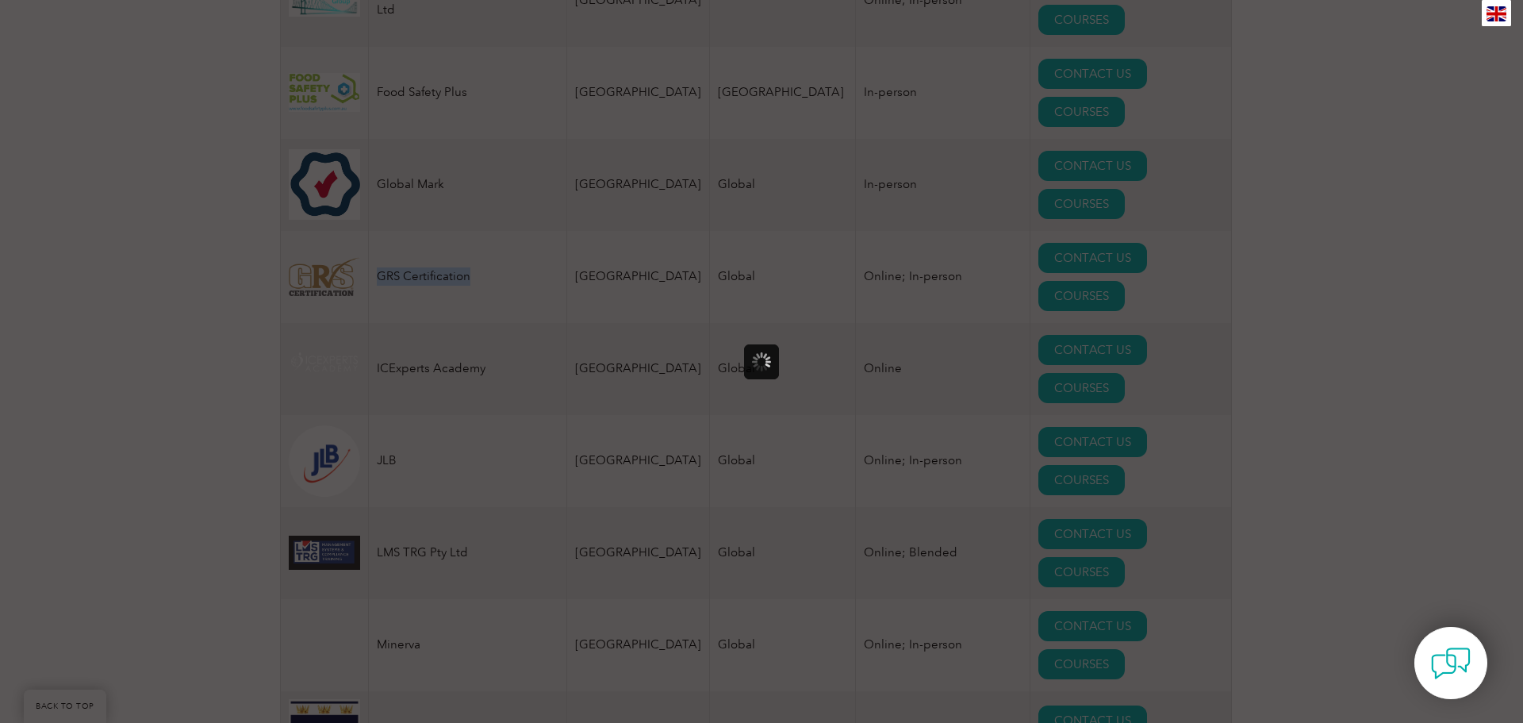
scroll to position [0, 0]
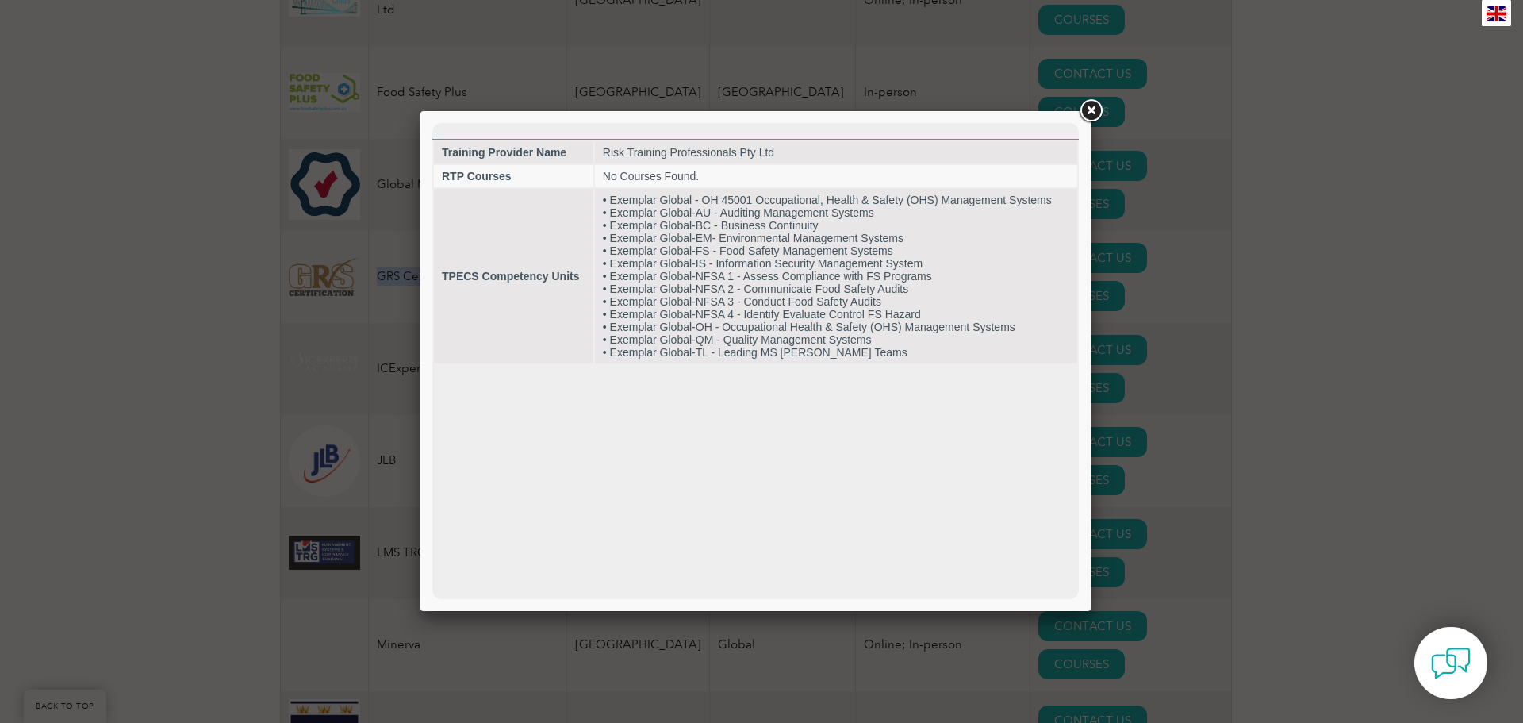
click at [1093, 113] on link at bounding box center [1091, 111] width 29 height 29
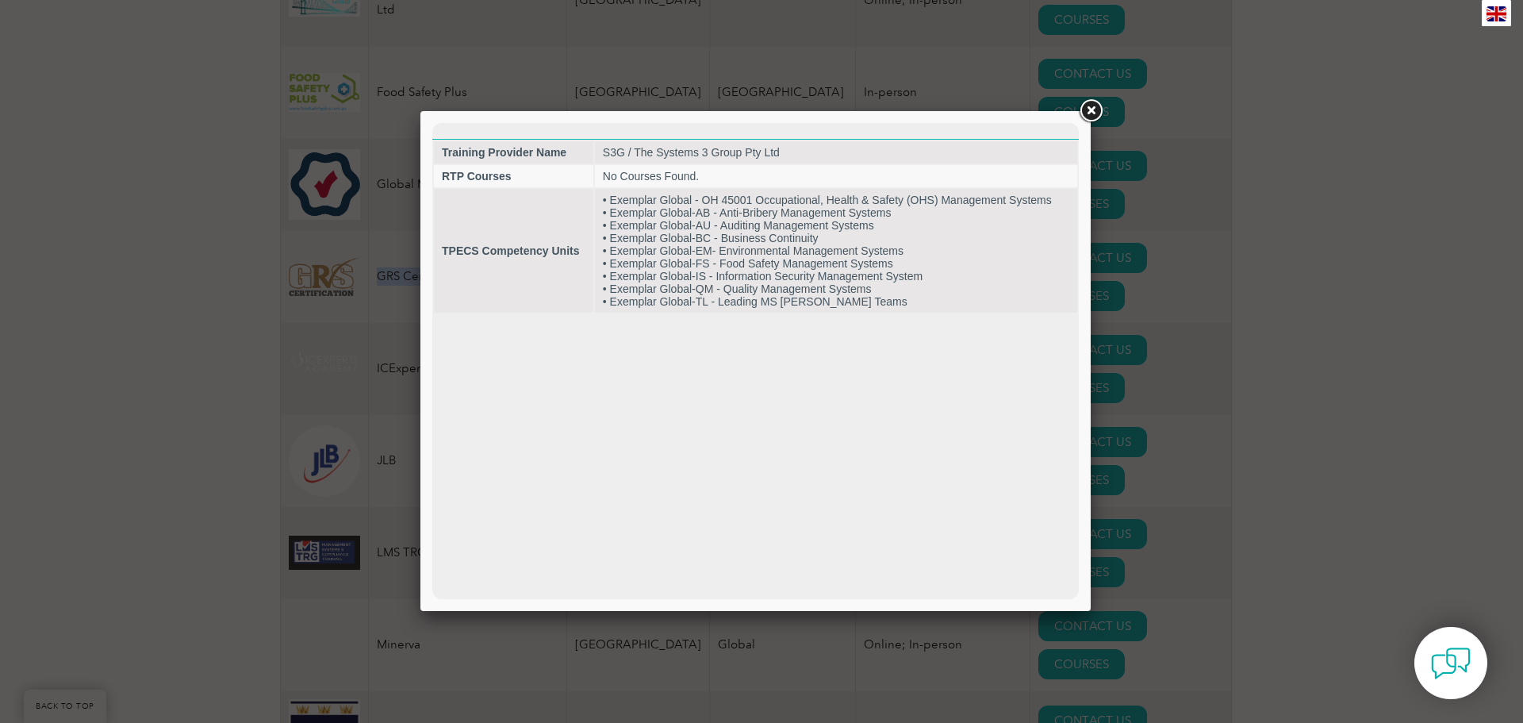
click at [1092, 105] on link at bounding box center [1091, 111] width 29 height 29
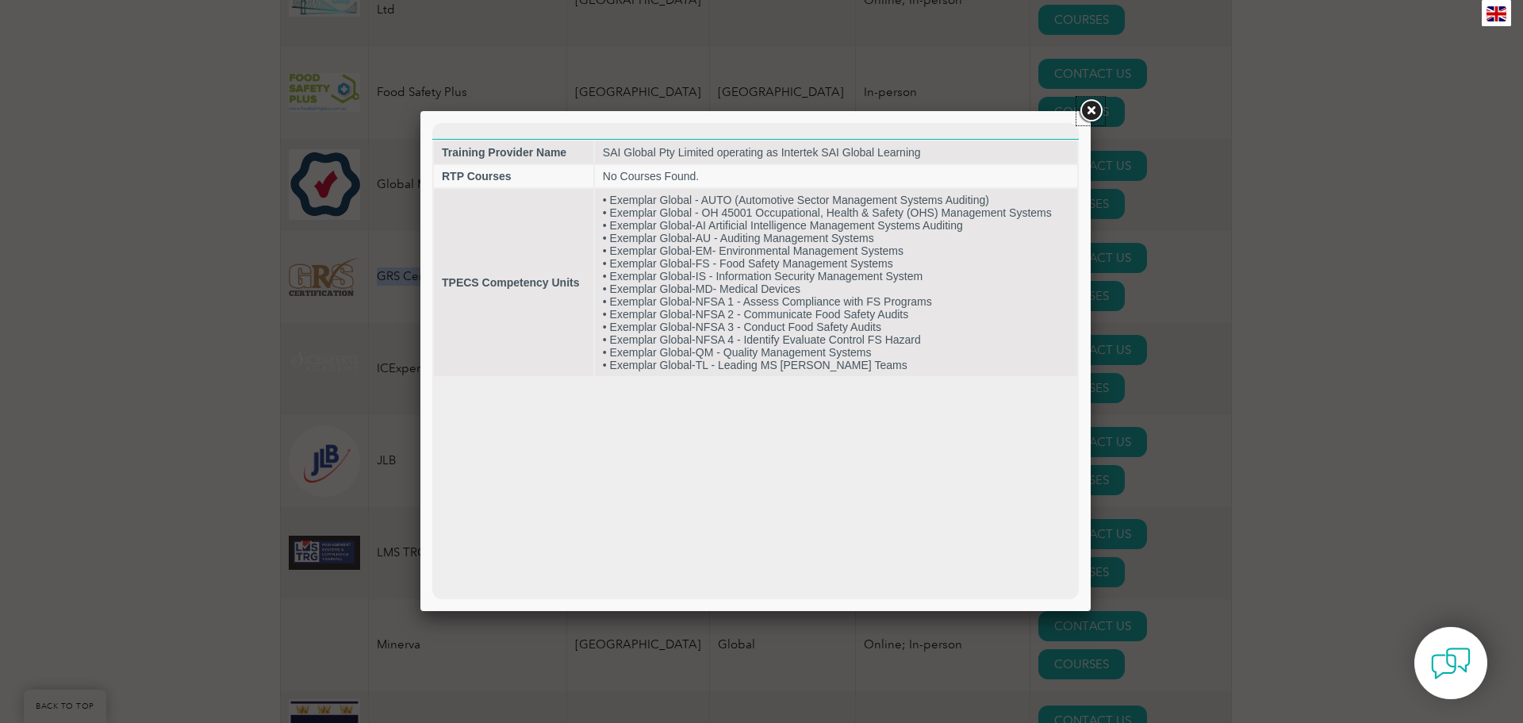
drag, startPoint x: 1097, startPoint y: 113, endPoint x: 1156, endPoint y: 145, distance: 67.4
click at [1097, 113] on link at bounding box center [1091, 111] width 29 height 29
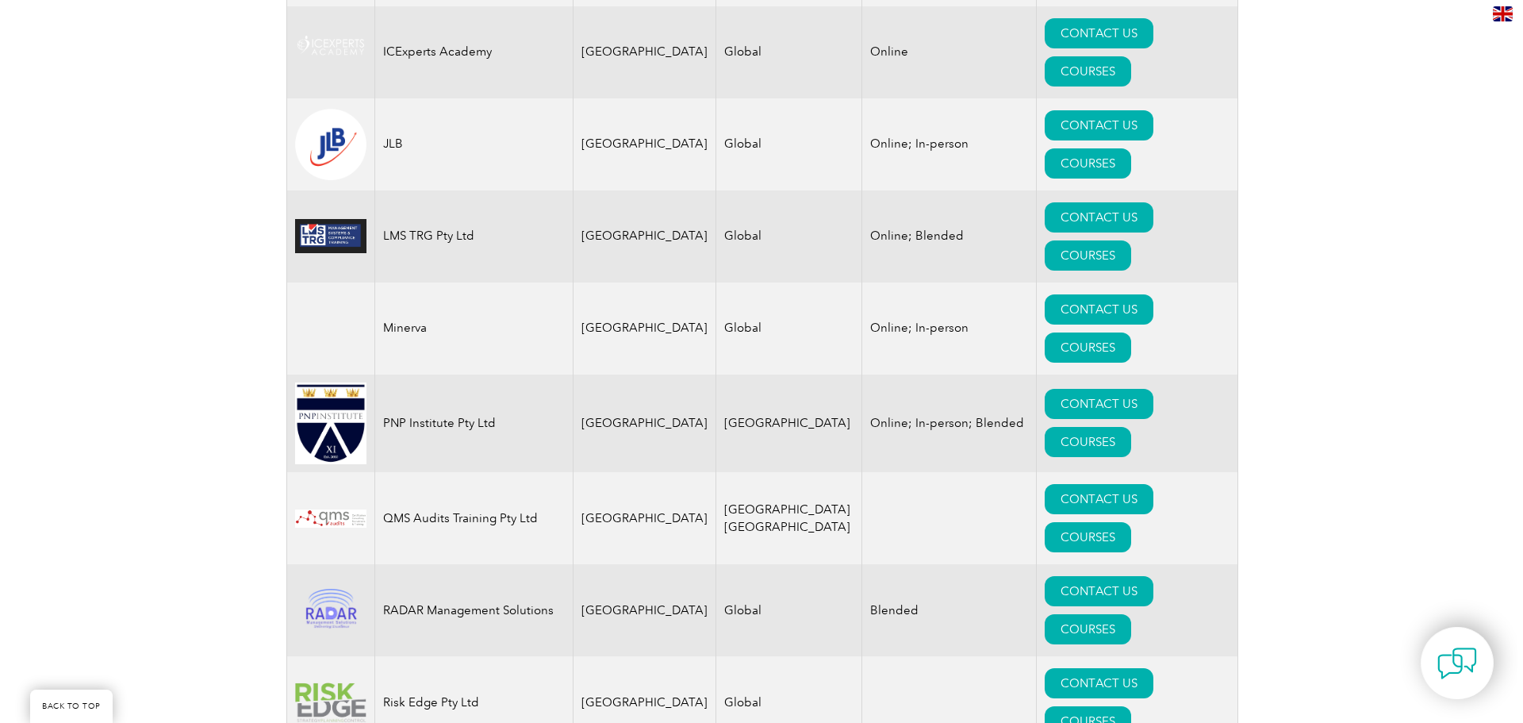
scroll to position [1746, 0]
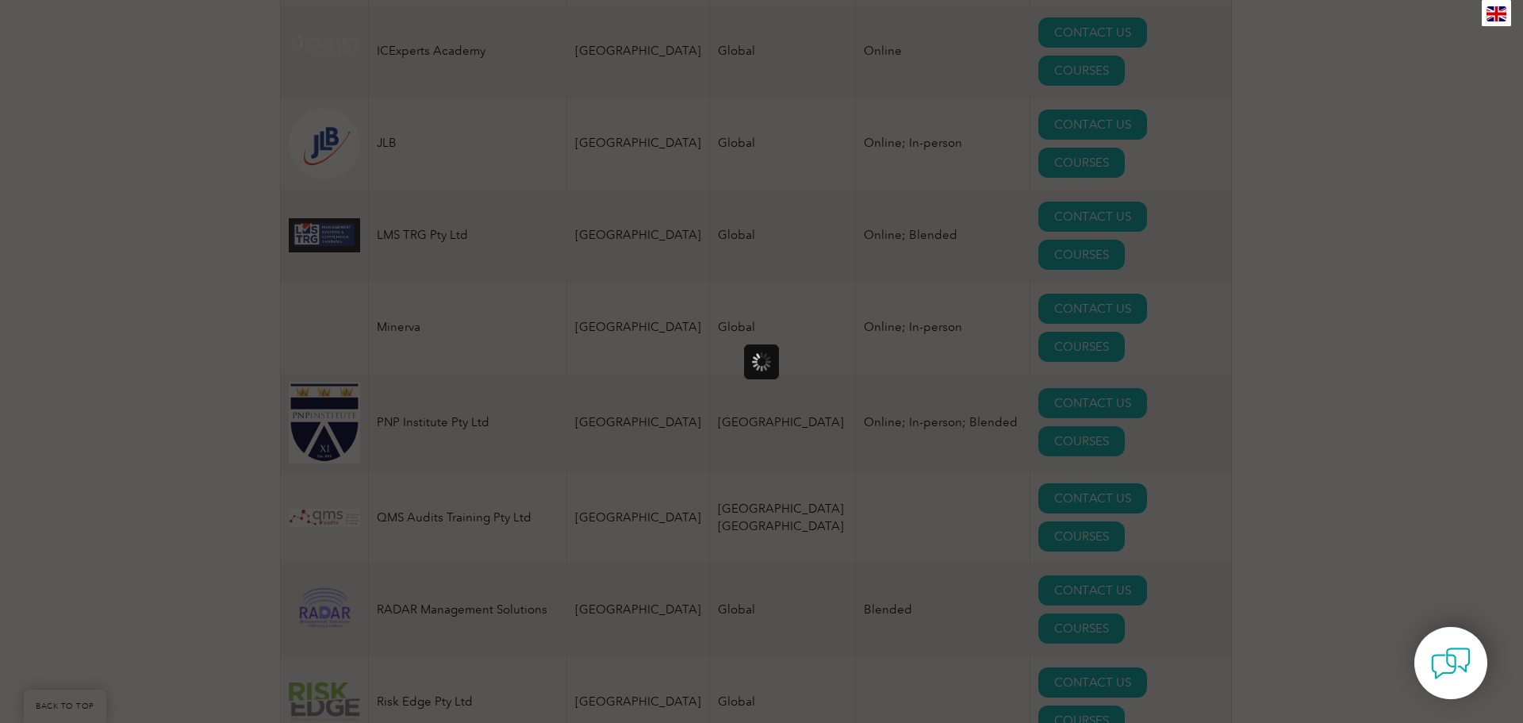
scroll to position [0, 0]
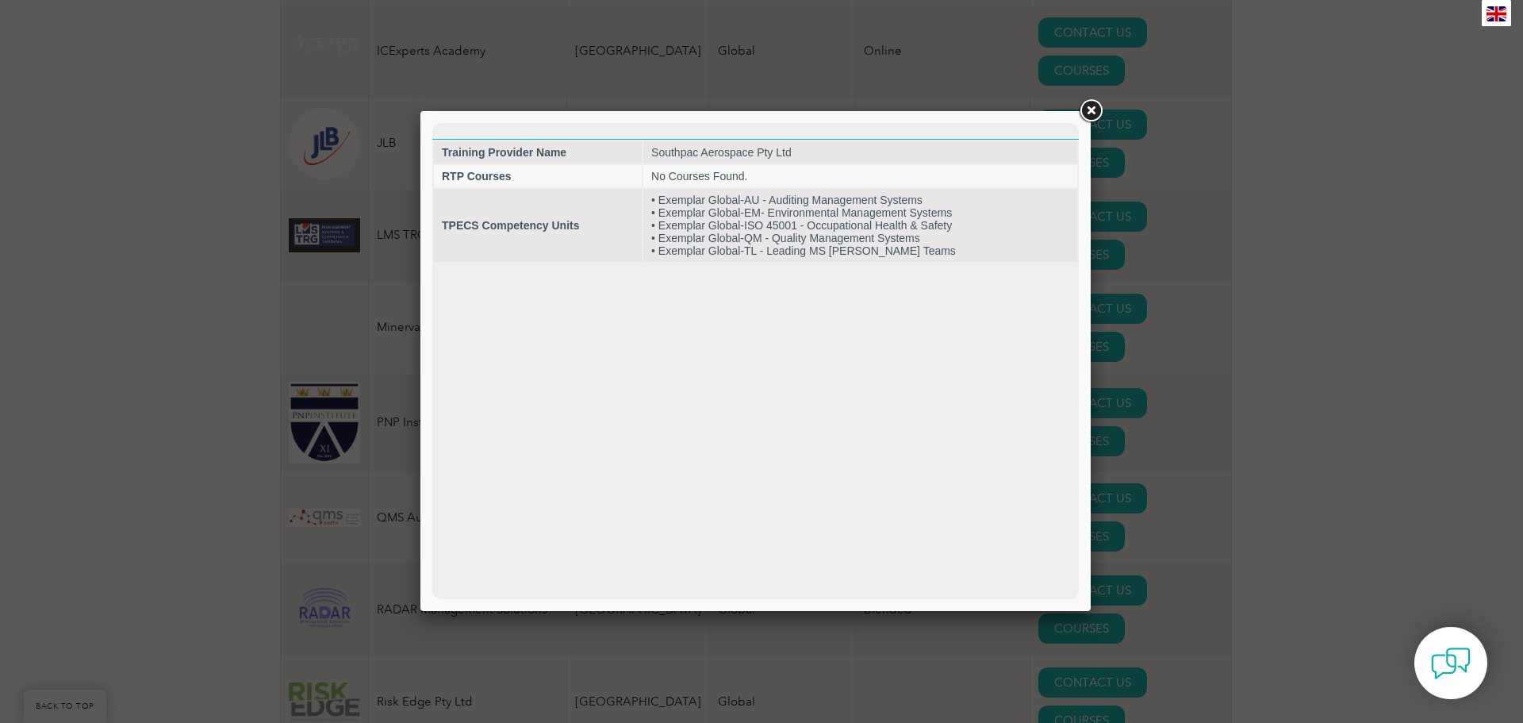
click at [1089, 112] on link at bounding box center [1091, 111] width 29 height 29
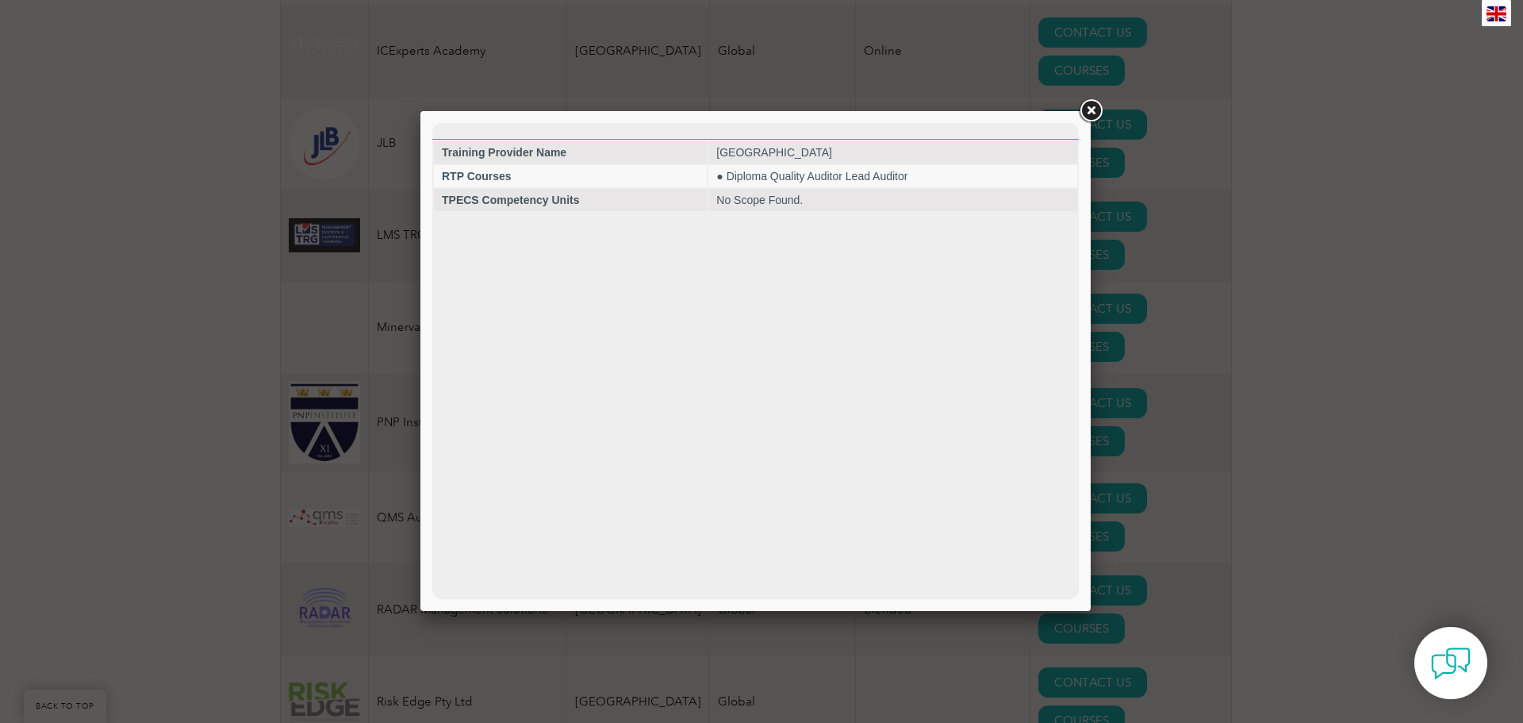
click at [1097, 108] on link at bounding box center [1091, 111] width 29 height 29
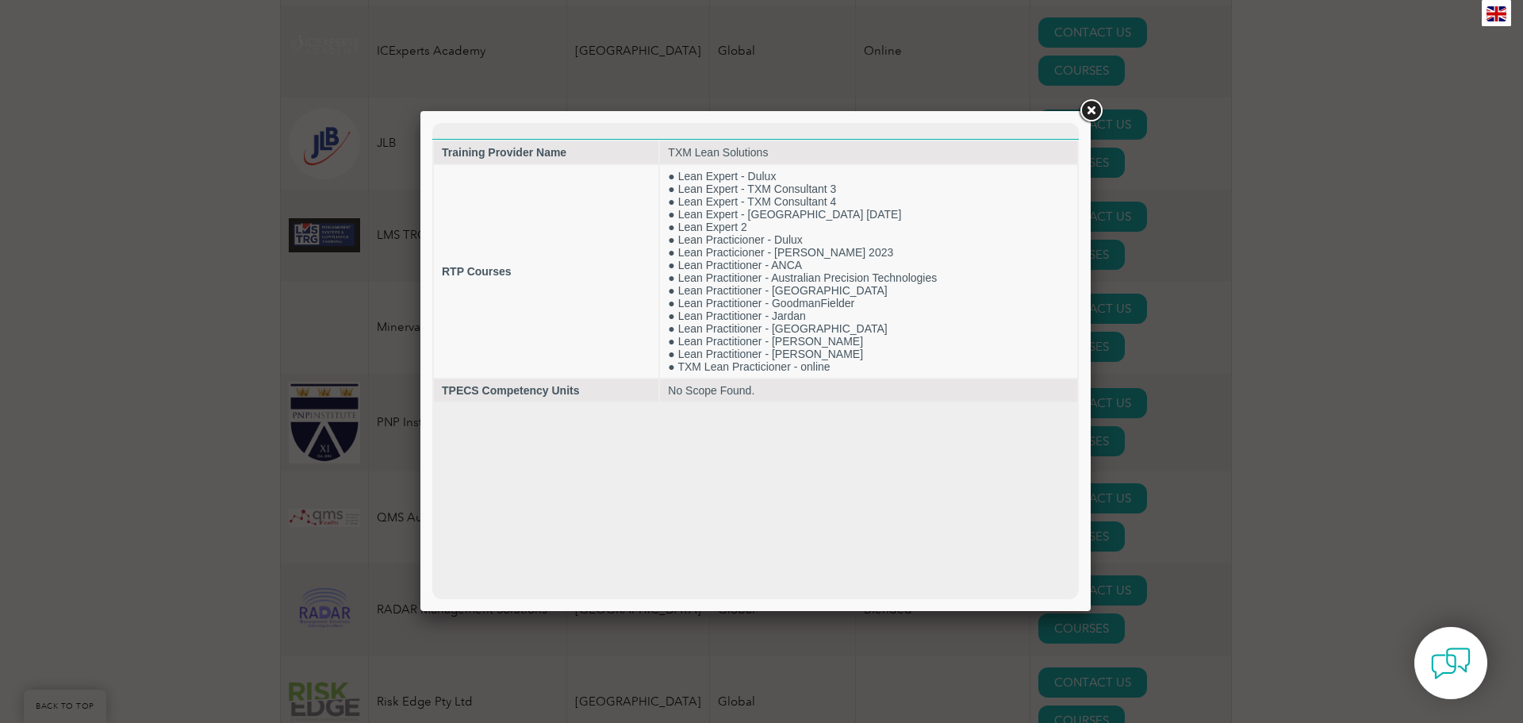
drag, startPoint x: 1090, startPoint y: 108, endPoint x: 1158, endPoint y: 152, distance: 80.8
click at [1091, 109] on link at bounding box center [1091, 111] width 29 height 29
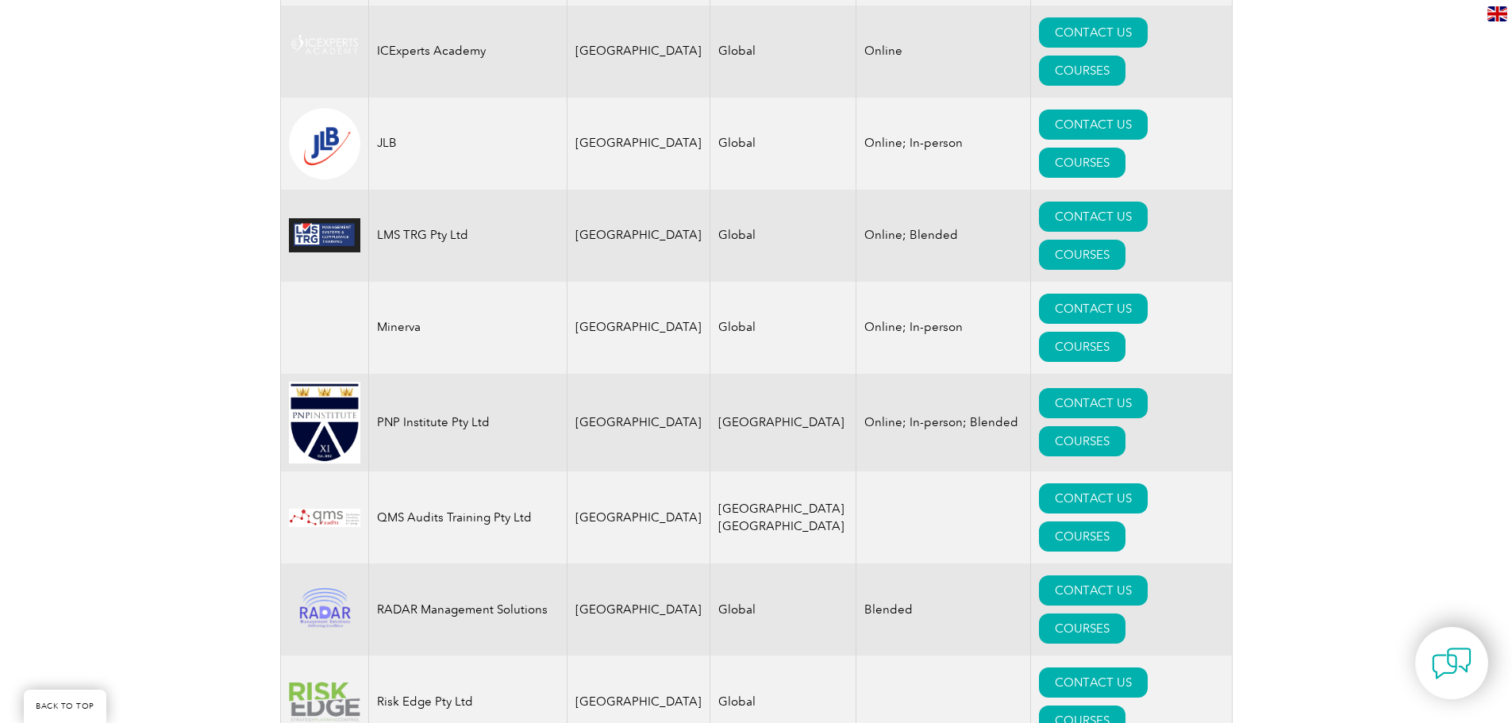
click at [1304, 373] on div "Exemplar Global proudly works with a global network of training providers, cons…" at bounding box center [756, 60] width 1512 height 2911
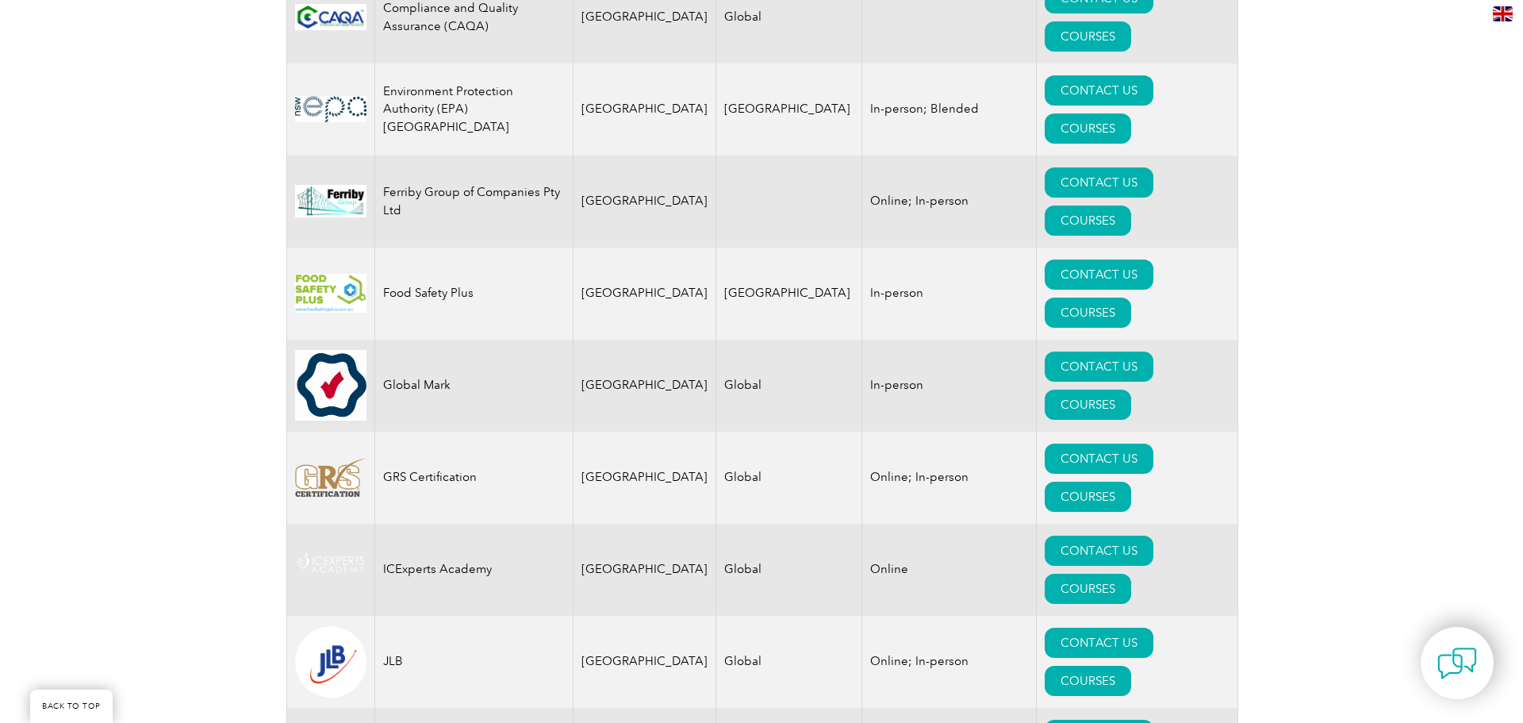
scroll to position [1190, 0]
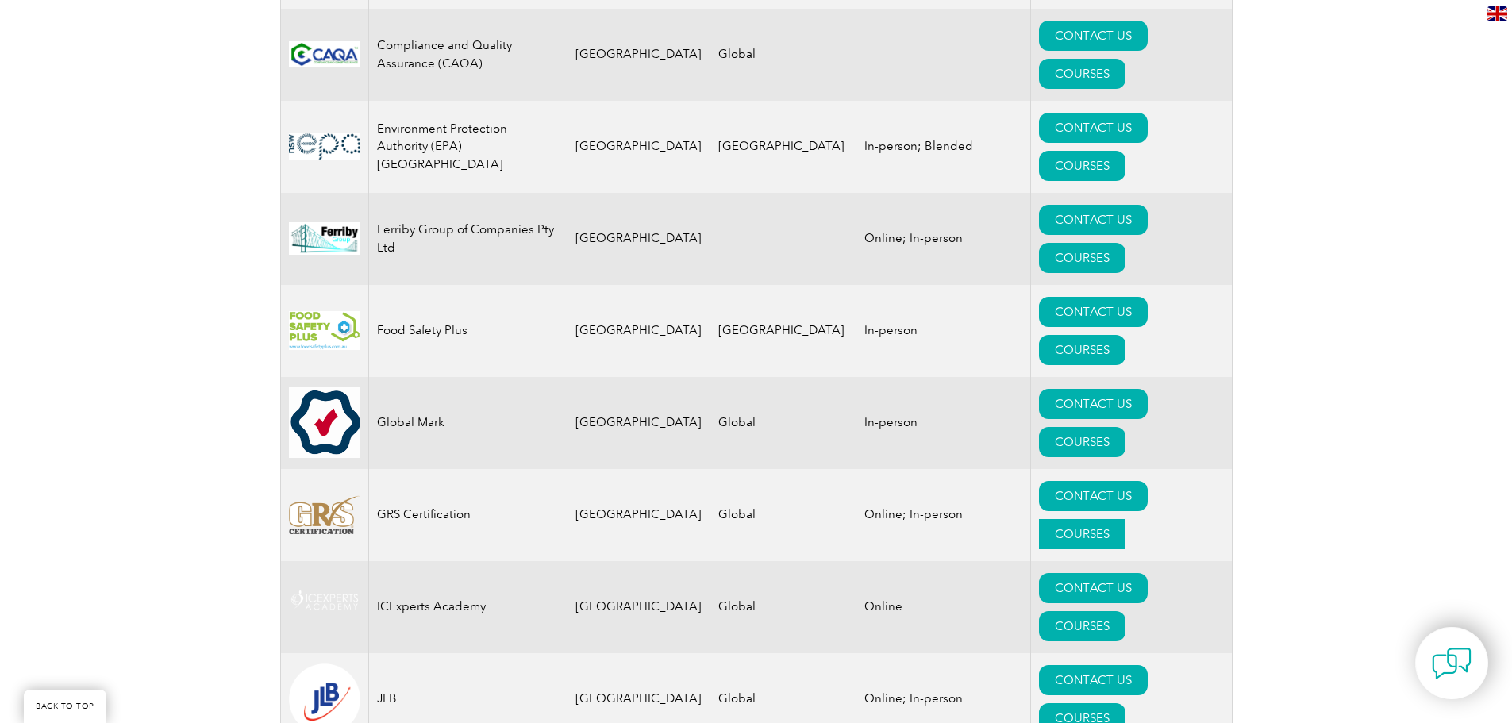
click at [1125, 519] on link "COURSES" at bounding box center [1082, 534] width 86 height 30
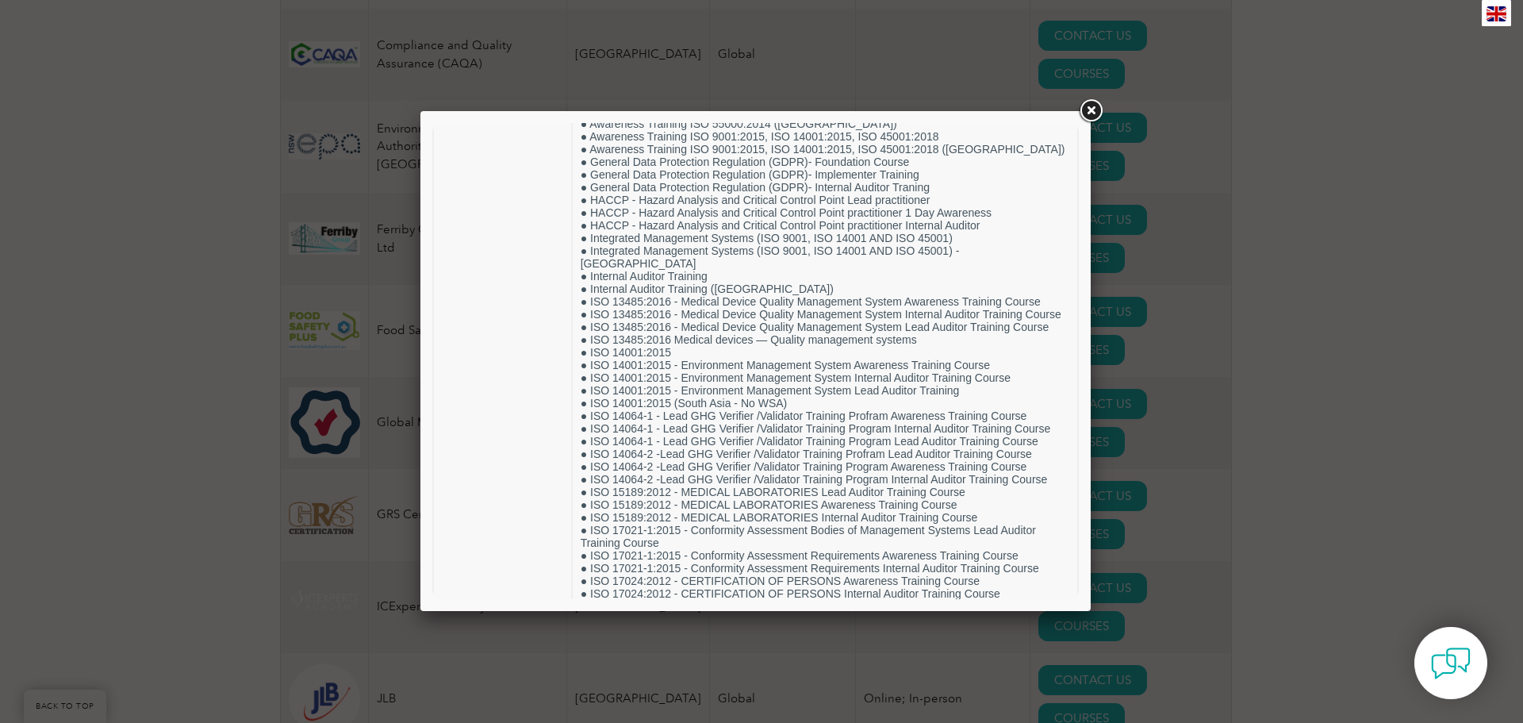
scroll to position [280, 0]
click at [1096, 106] on link at bounding box center [1091, 111] width 29 height 29
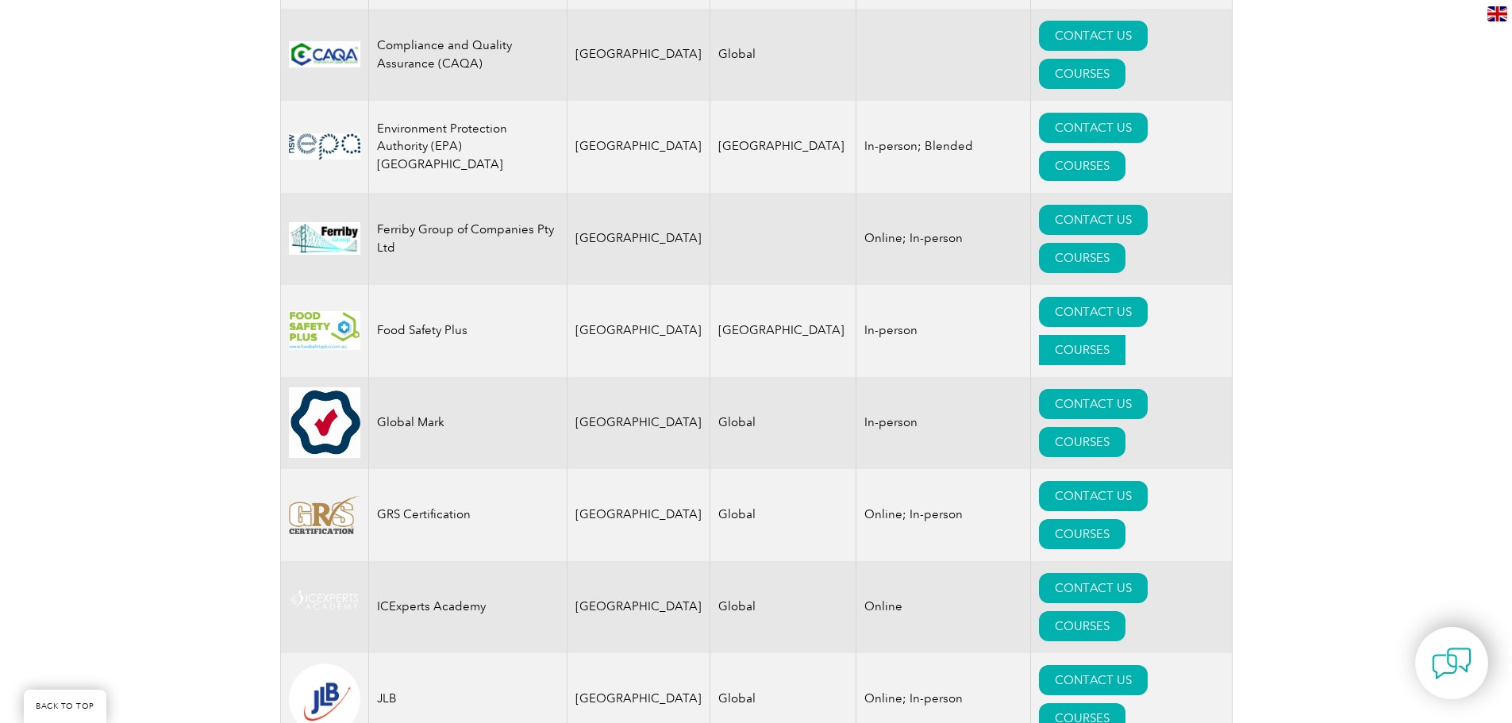
click at [1125, 335] on link "COURSES" at bounding box center [1082, 350] width 86 height 30
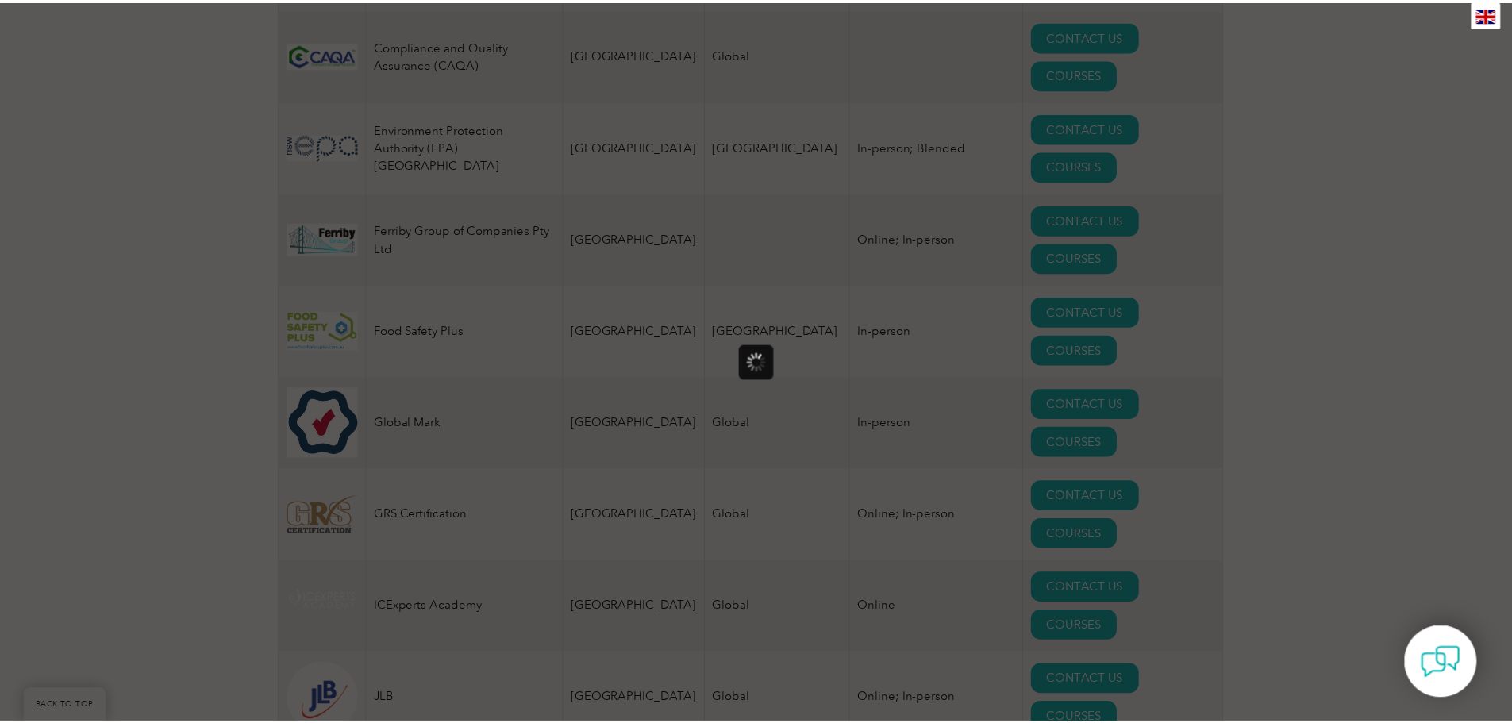
scroll to position [0, 0]
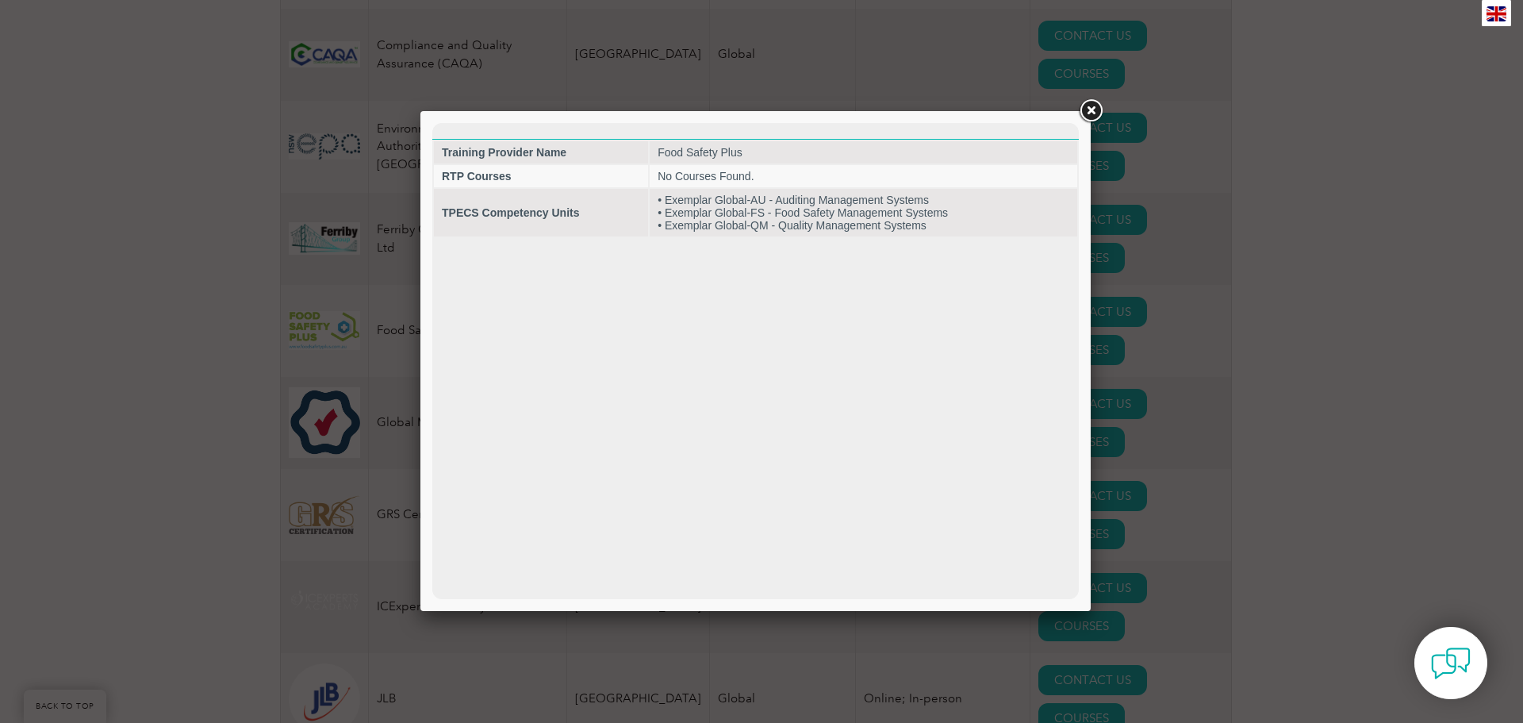
click at [1096, 112] on link at bounding box center [1091, 111] width 29 height 29
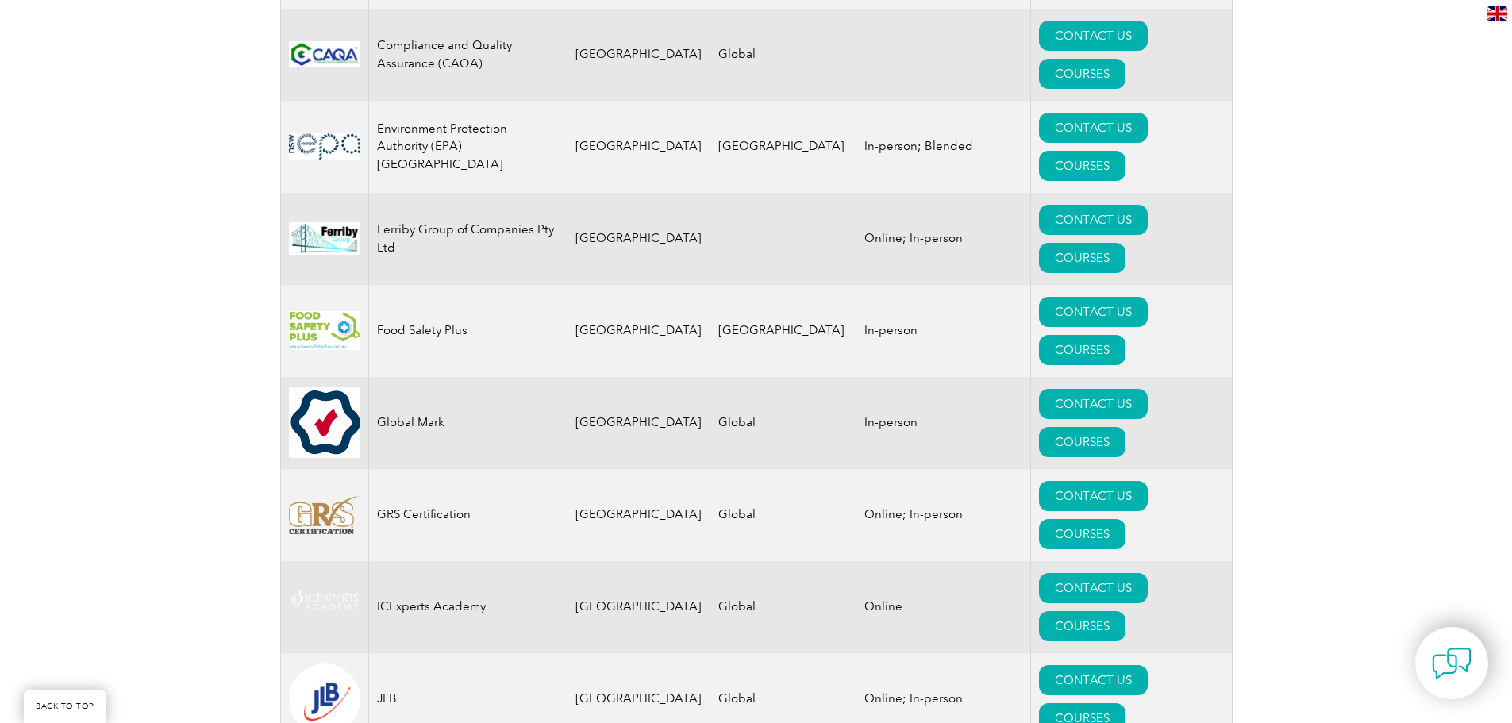
click at [659, 285] on td "[GEOGRAPHIC_DATA]" at bounding box center [638, 331] width 143 height 92
drag, startPoint x: 482, startPoint y: 63, endPoint x: 378, endPoint y: 70, distance: 103.4
click at [378, 285] on td "Food Safety Plus" at bounding box center [467, 331] width 198 height 92
copy td "Food Safety Plus"
